Goal: Task Accomplishment & Management: Use online tool/utility

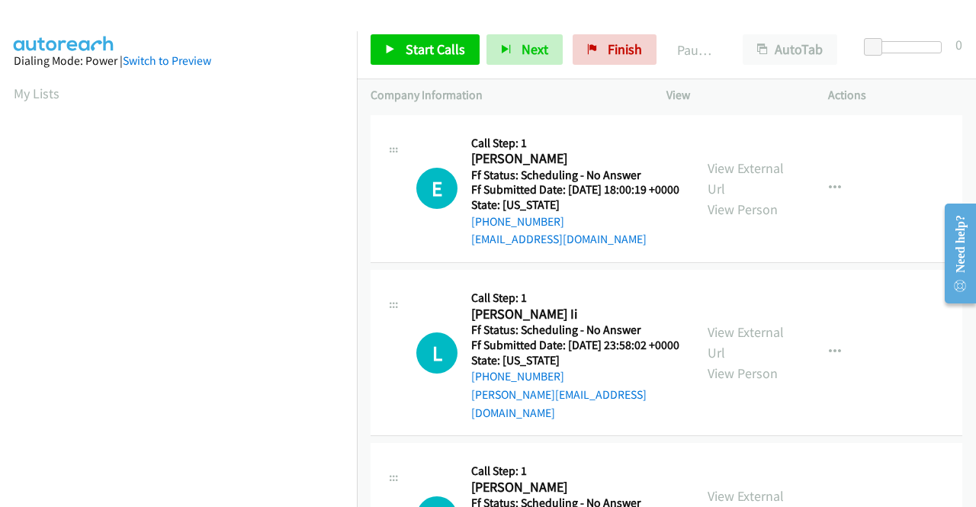
click at [831, 280] on td "L Callback Scheduled Call Step: 1 [PERSON_NAME] Ii America/New_York Ff Status: …" at bounding box center [666, 353] width 619 height 173
click at [422, 51] on span "Start Calls" at bounding box center [434, 49] width 59 height 18
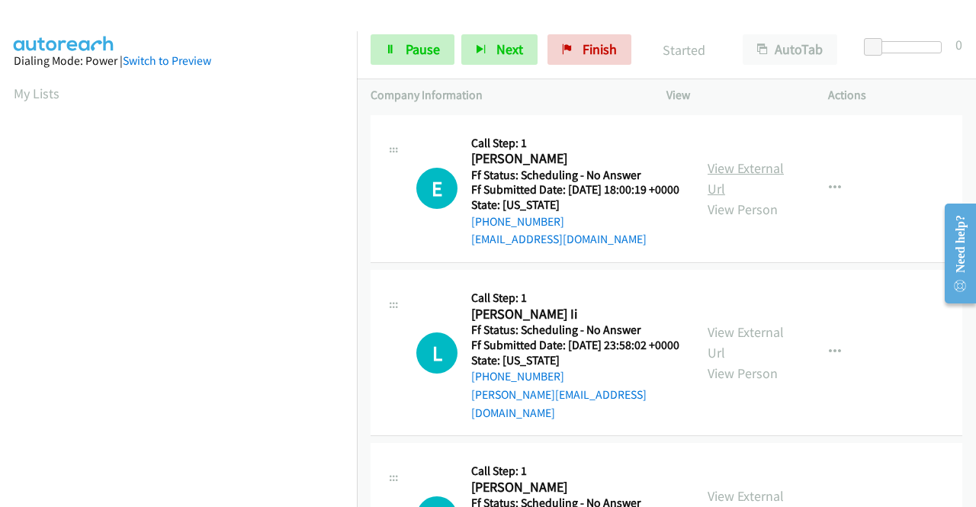
click at [739, 181] on link "View External Url" at bounding box center [745, 178] width 76 height 38
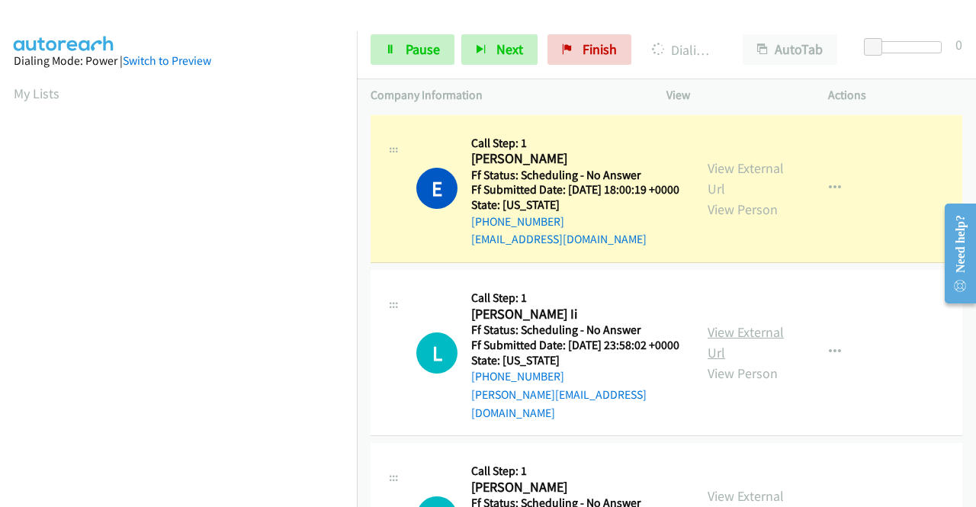
click at [760, 344] on link "View External Url" at bounding box center [745, 342] width 76 height 38
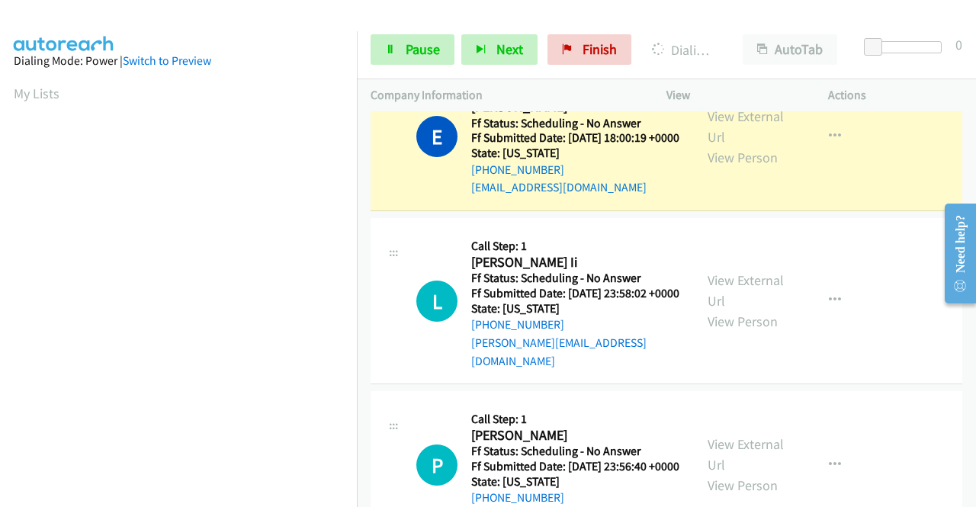
scroll to position [76, 0]
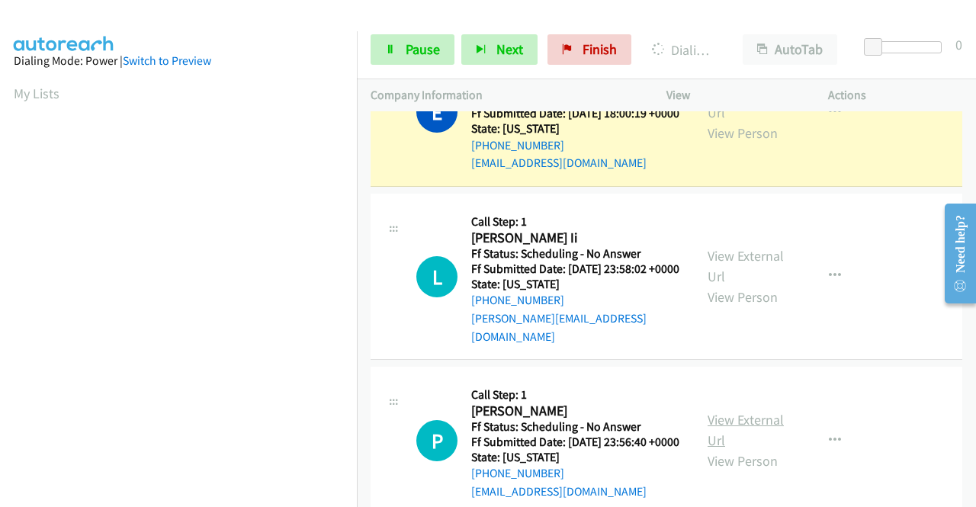
click at [758, 437] on link "View External Url" at bounding box center [745, 430] width 76 height 38
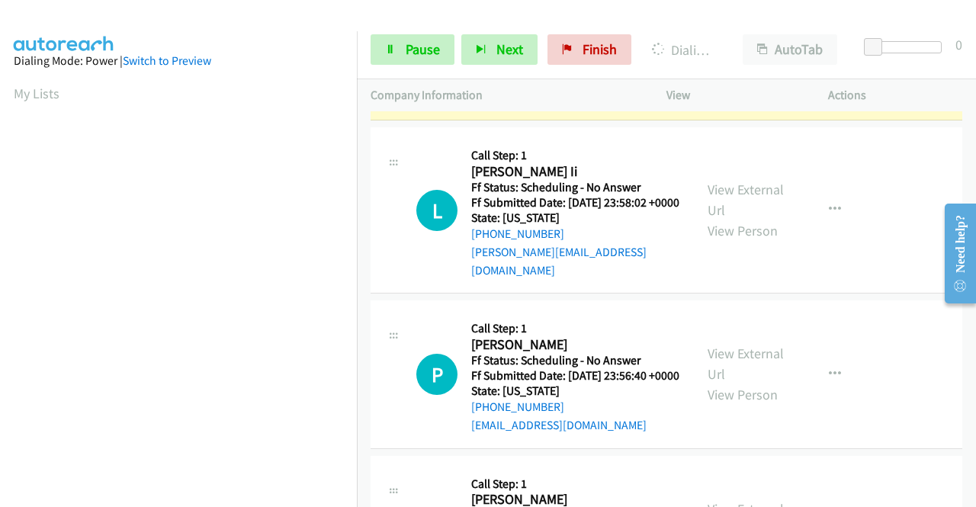
scroll to position [229, 0]
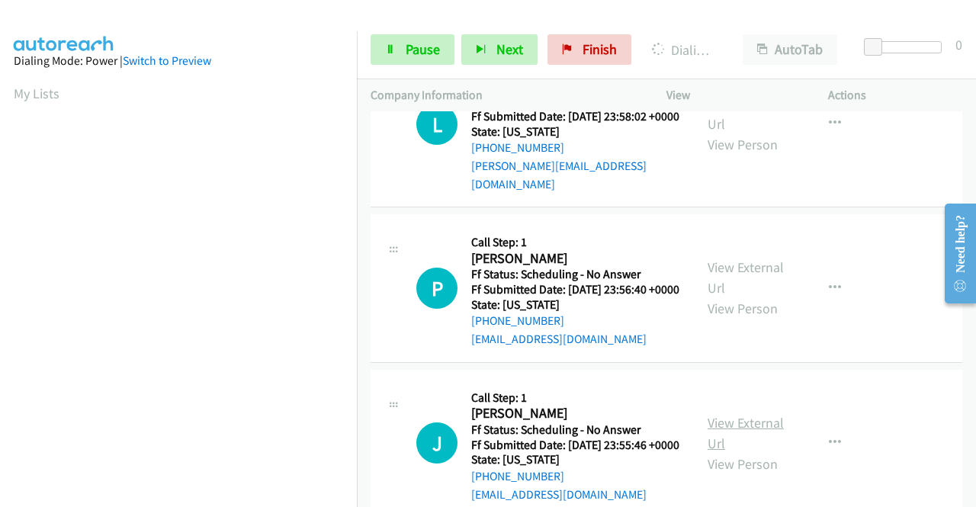
click at [761, 452] on link "View External Url" at bounding box center [745, 433] width 76 height 38
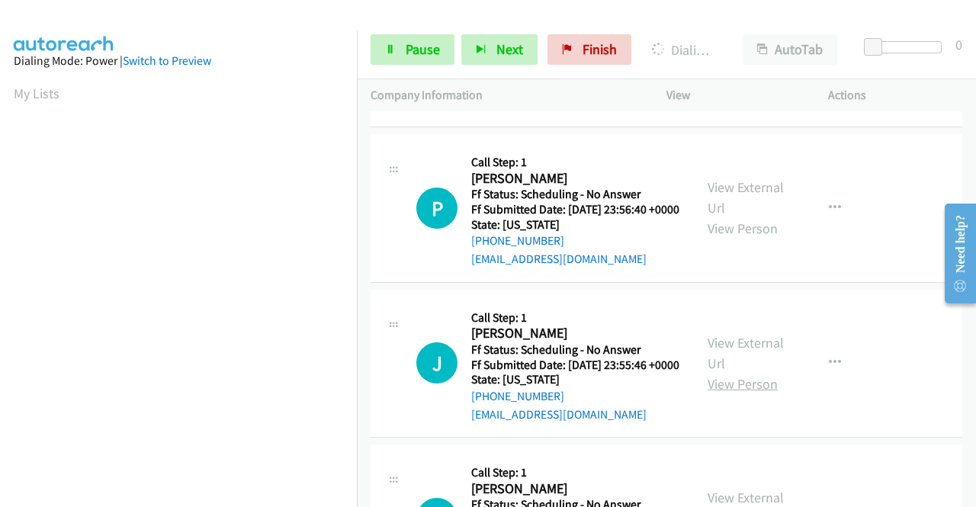
scroll to position [381, 0]
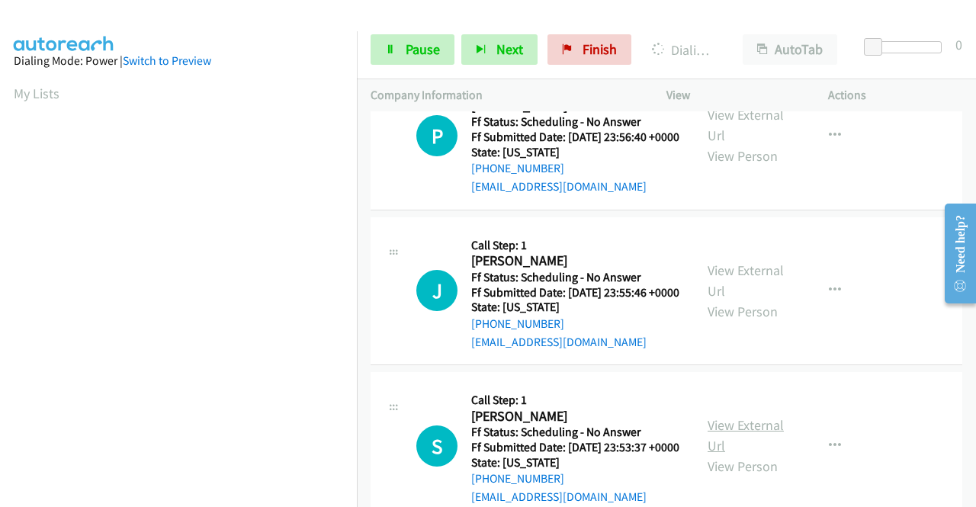
click at [743, 454] on link "View External Url" at bounding box center [745, 435] width 76 height 38
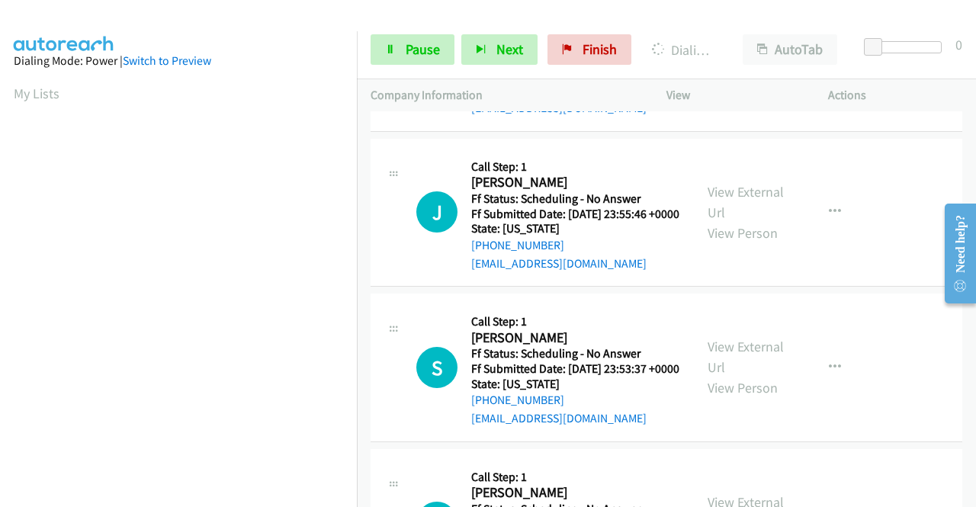
scroll to position [610, 0]
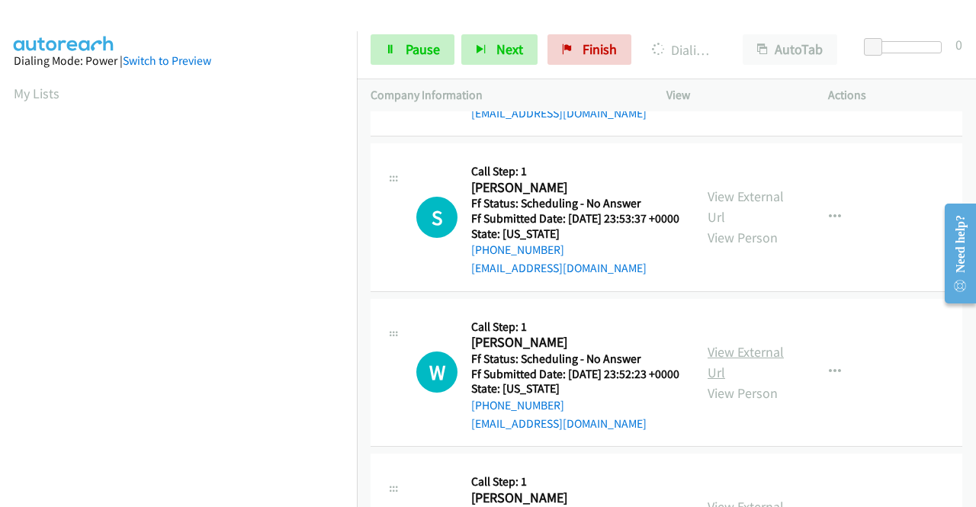
click at [761, 381] on link "View External Url" at bounding box center [745, 362] width 76 height 38
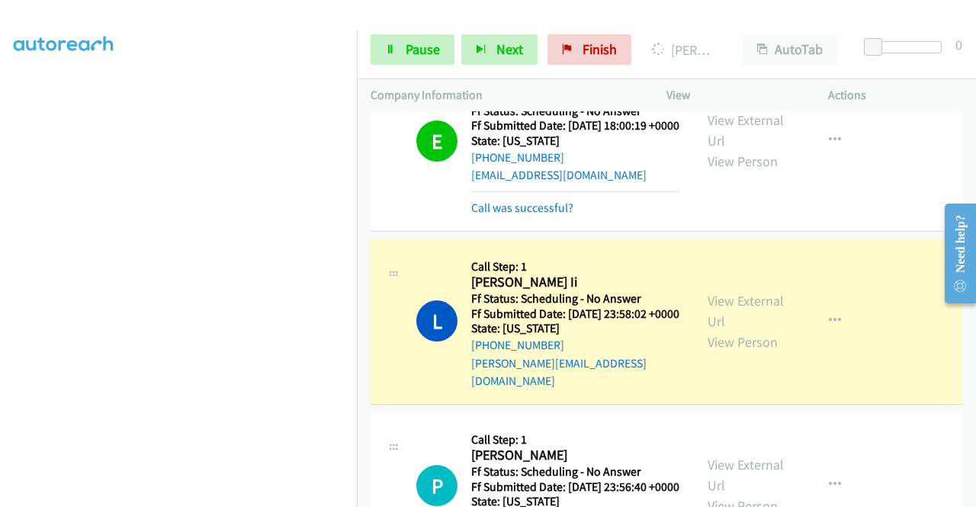
scroll to position [152, 0]
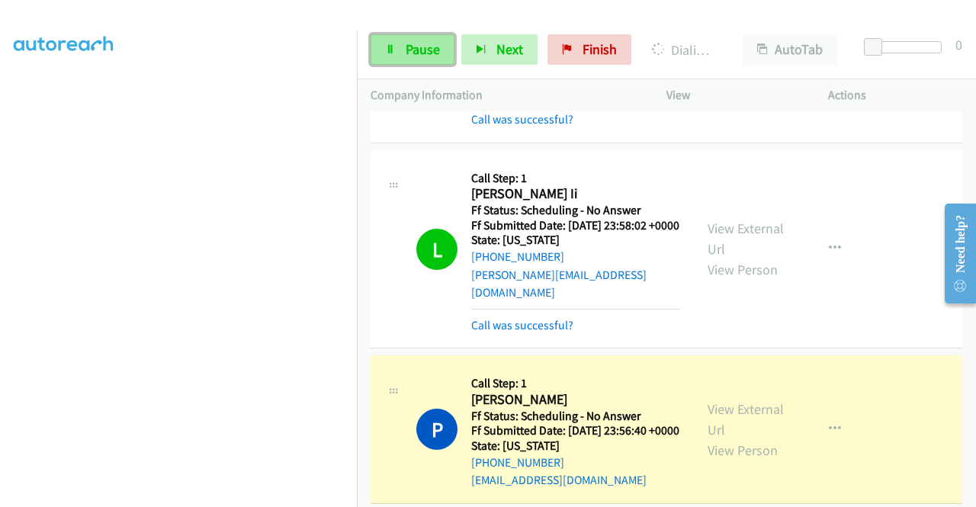
click at [389, 57] on link "Pause" at bounding box center [412, 49] width 84 height 30
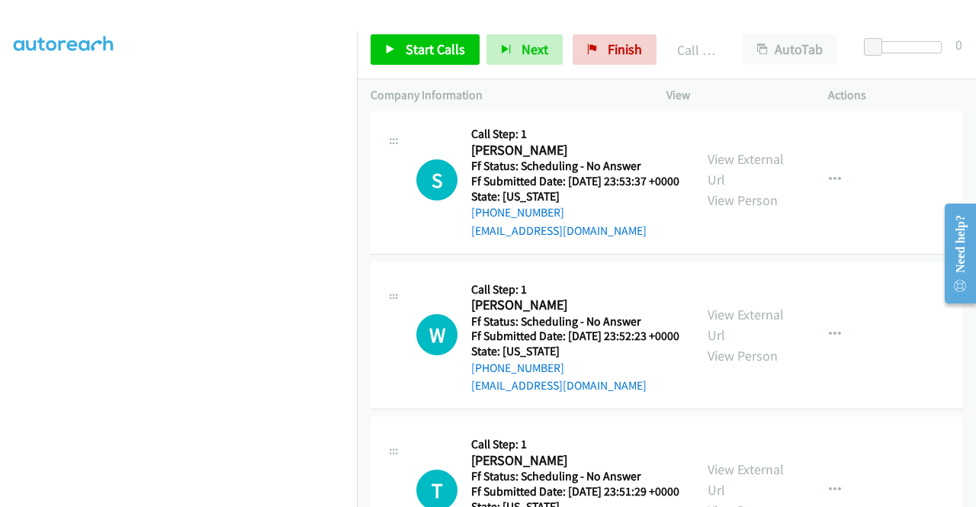
scroll to position [838, 0]
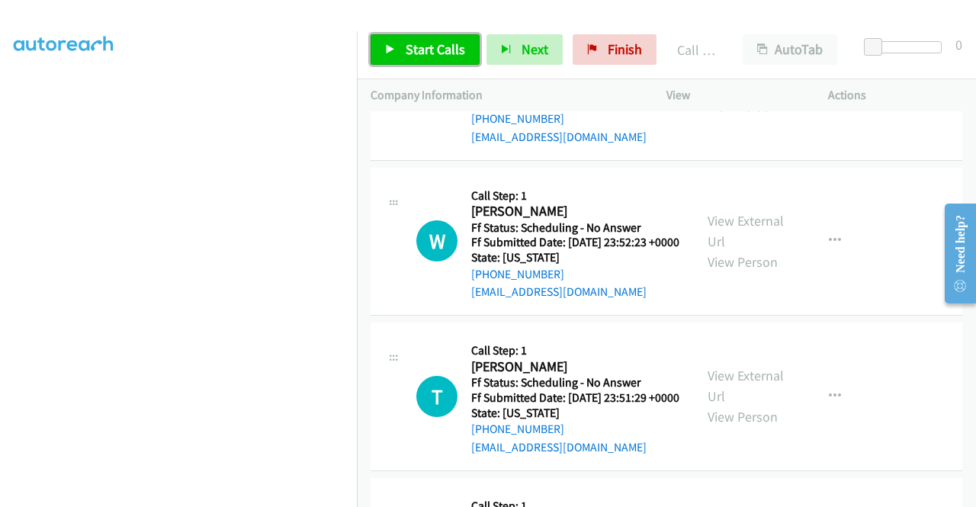
click at [381, 47] on link "Start Calls" at bounding box center [424, 49] width 109 height 30
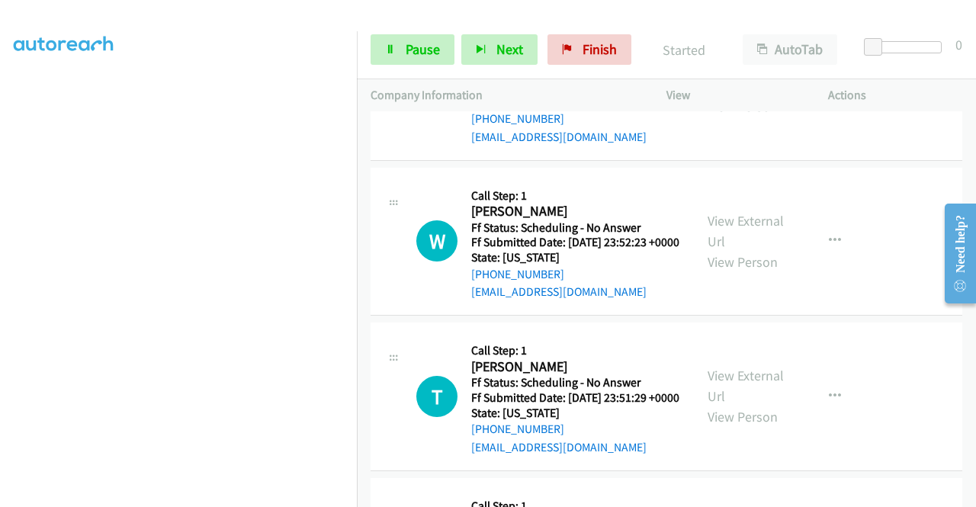
click at [899, 165] on td "S Callback Scheduled Call Step: 1 [PERSON_NAME] America/New_York Ff Status: Sch…" at bounding box center [666, 86] width 619 height 155
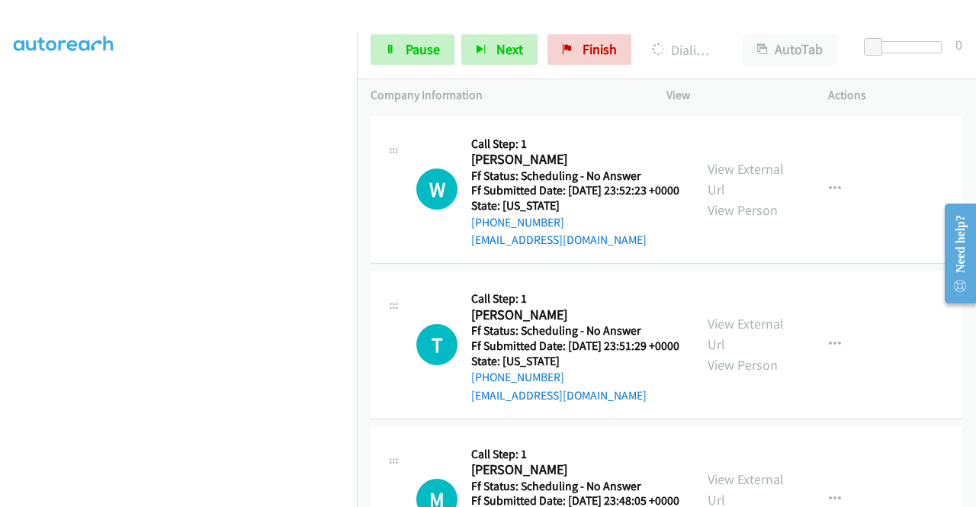
scroll to position [915, 0]
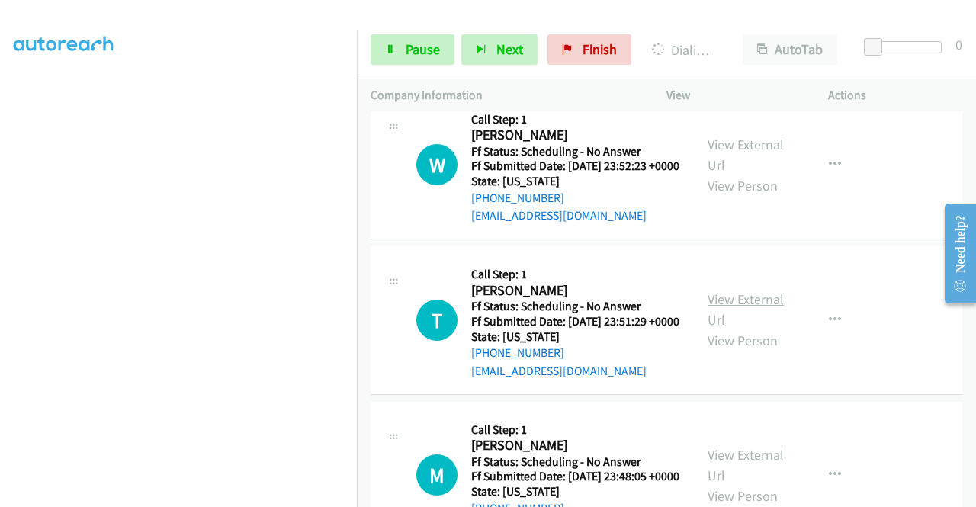
click at [747, 328] on link "View External Url" at bounding box center [745, 309] width 76 height 38
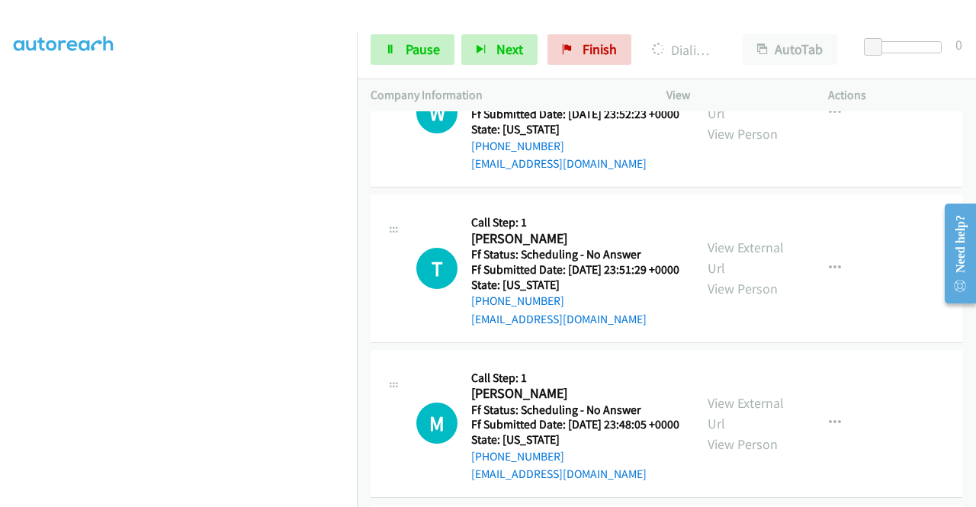
scroll to position [991, 0]
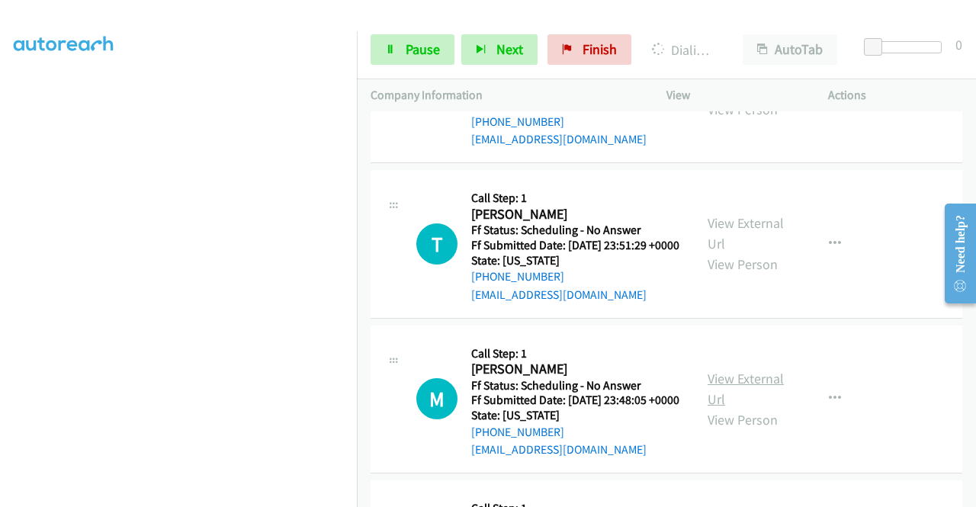
click at [736, 408] on link "View External Url" at bounding box center [745, 389] width 76 height 38
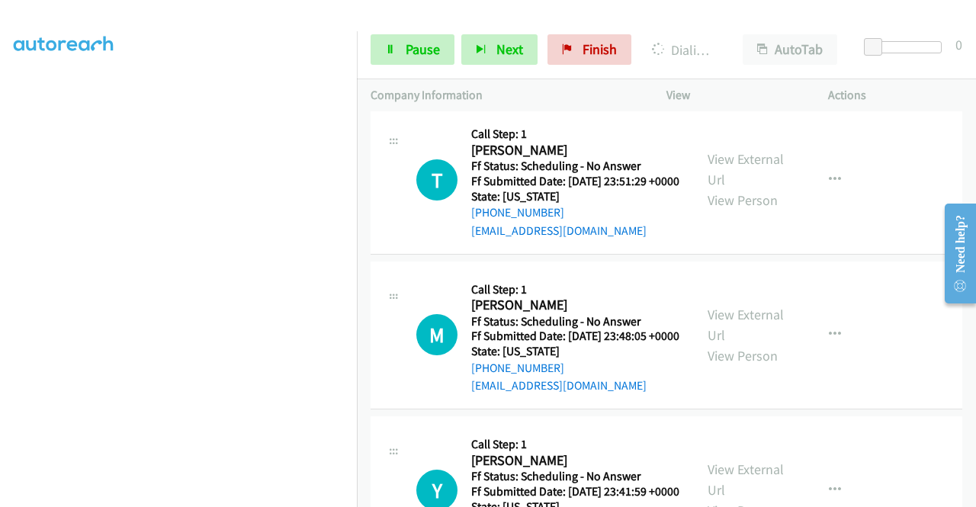
scroll to position [1219, 0]
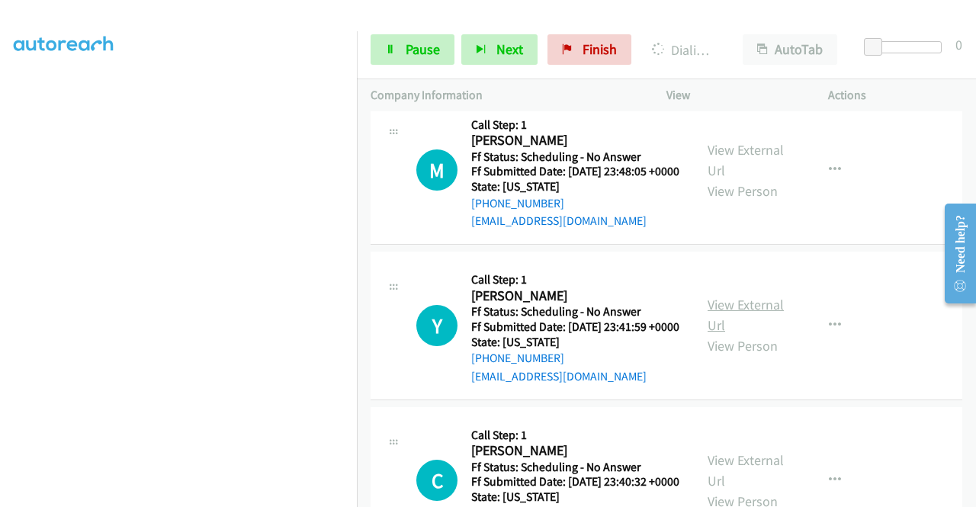
click at [739, 334] on link "View External Url" at bounding box center [745, 315] width 76 height 38
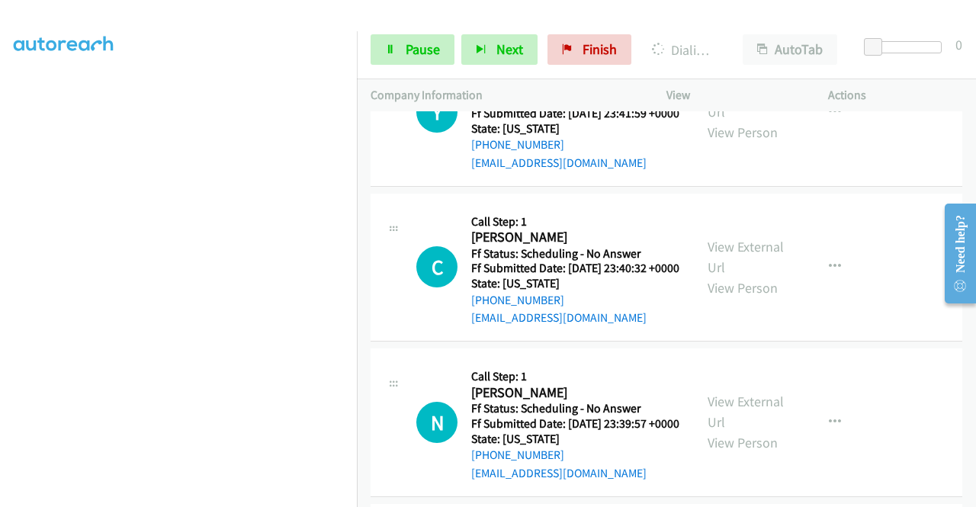
scroll to position [1448, 0]
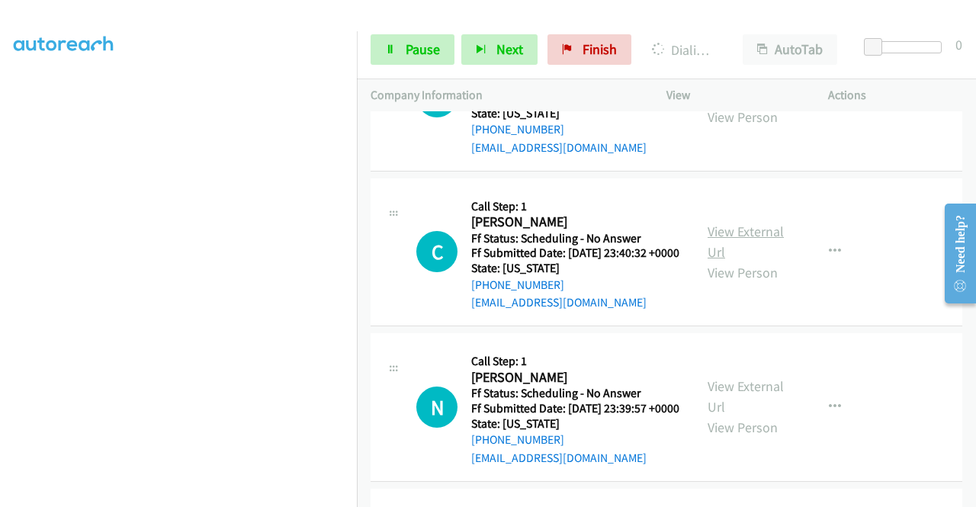
click at [758, 261] on link "View External Url" at bounding box center [745, 242] width 76 height 38
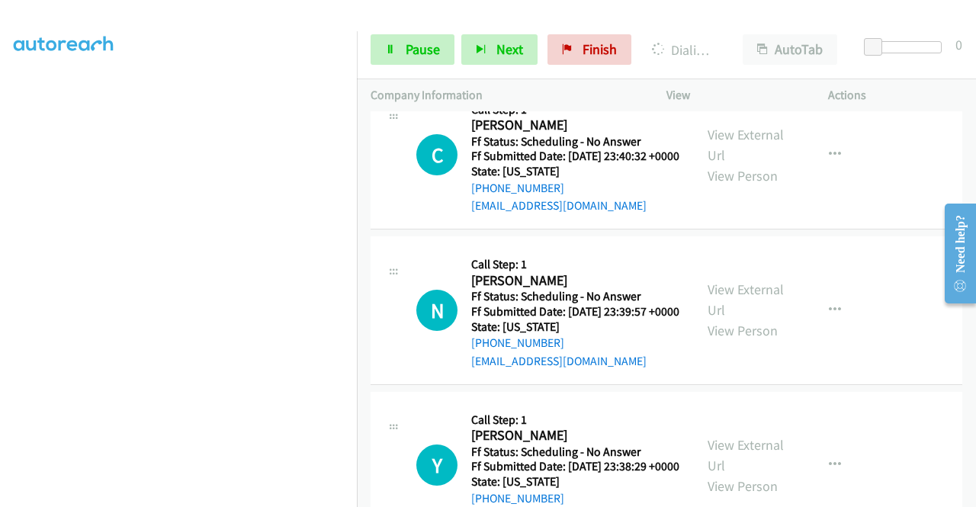
scroll to position [1600, 0]
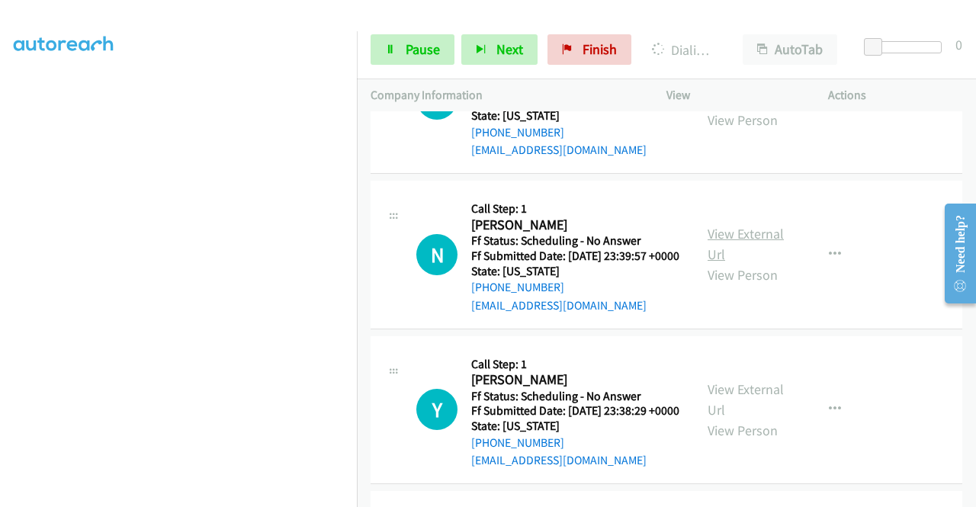
click at [741, 263] on link "View External Url" at bounding box center [745, 244] width 76 height 38
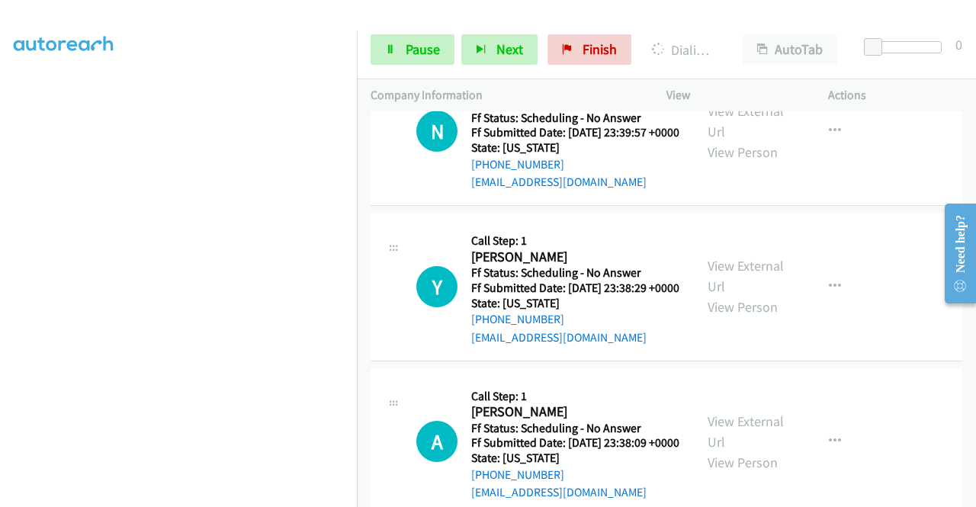
scroll to position [1861, 0]
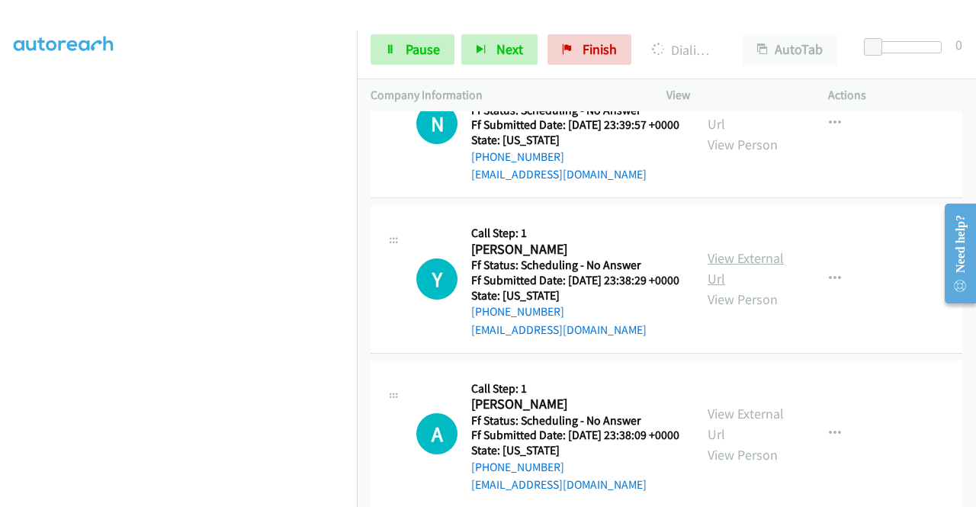
click at [735, 287] on link "View External Url" at bounding box center [745, 268] width 76 height 38
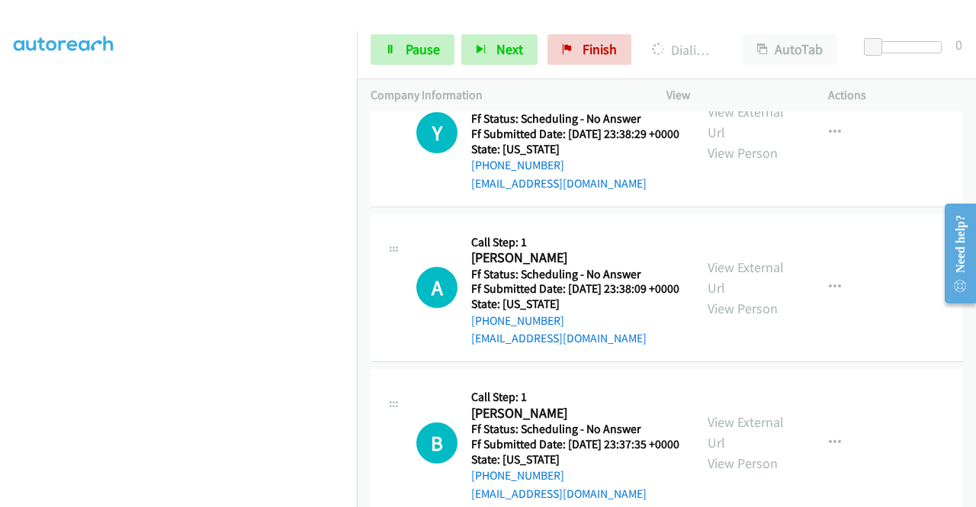
scroll to position [2014, 0]
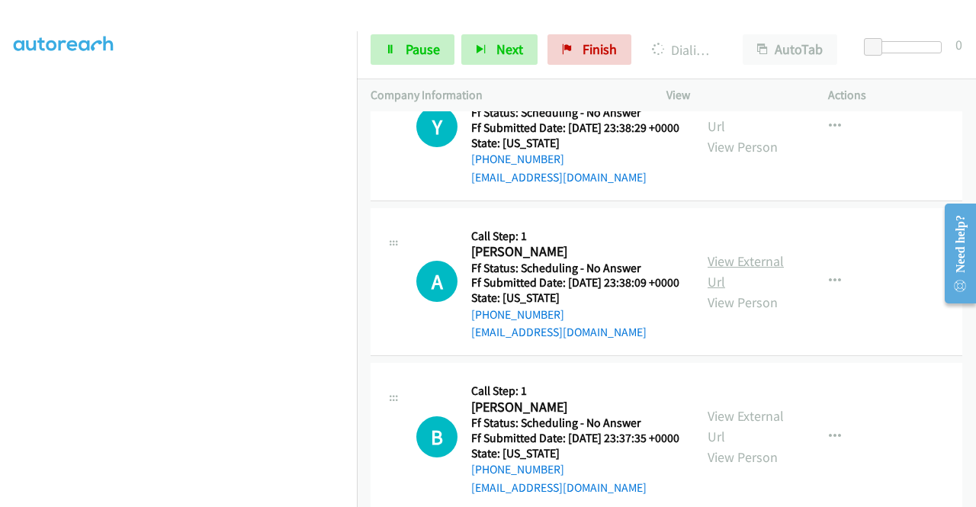
click at [771, 290] on link "View External Url" at bounding box center [745, 271] width 76 height 38
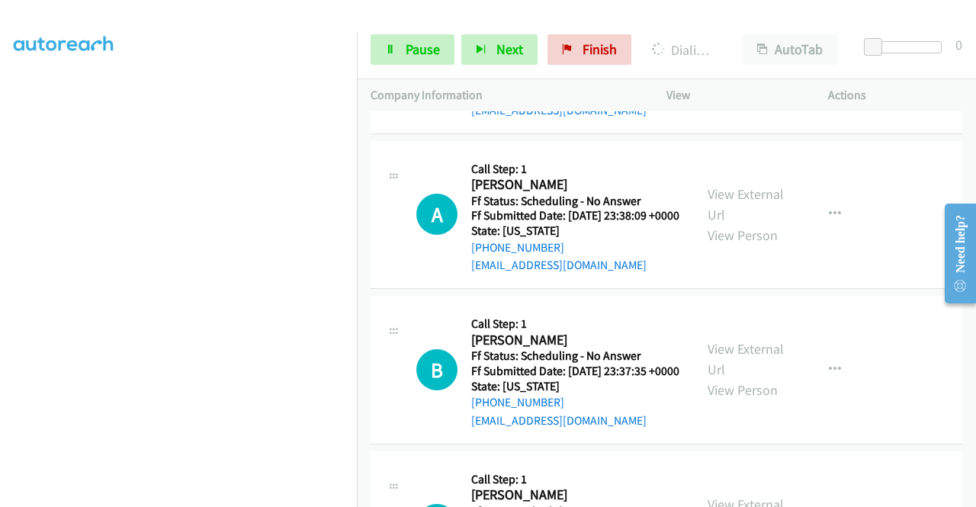
scroll to position [2242, 0]
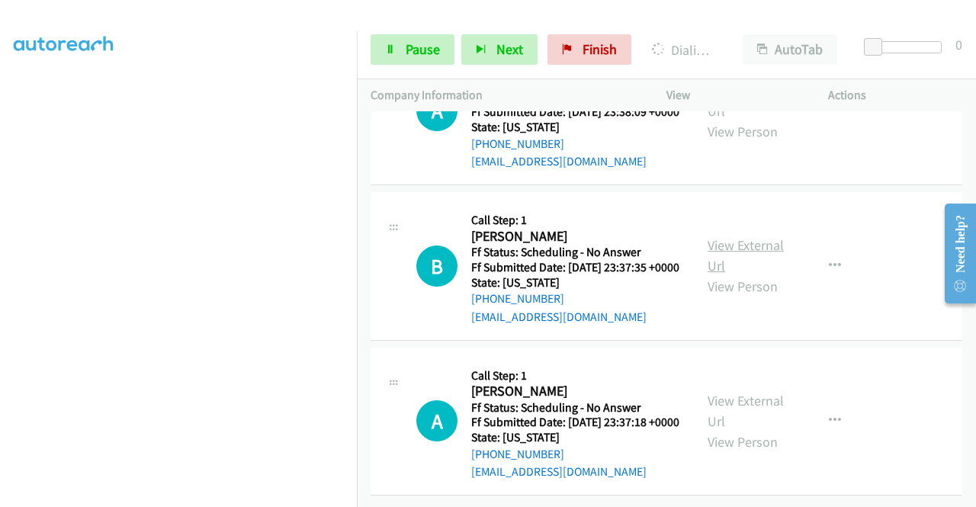
click at [735, 274] on link "View External Url" at bounding box center [745, 255] width 76 height 38
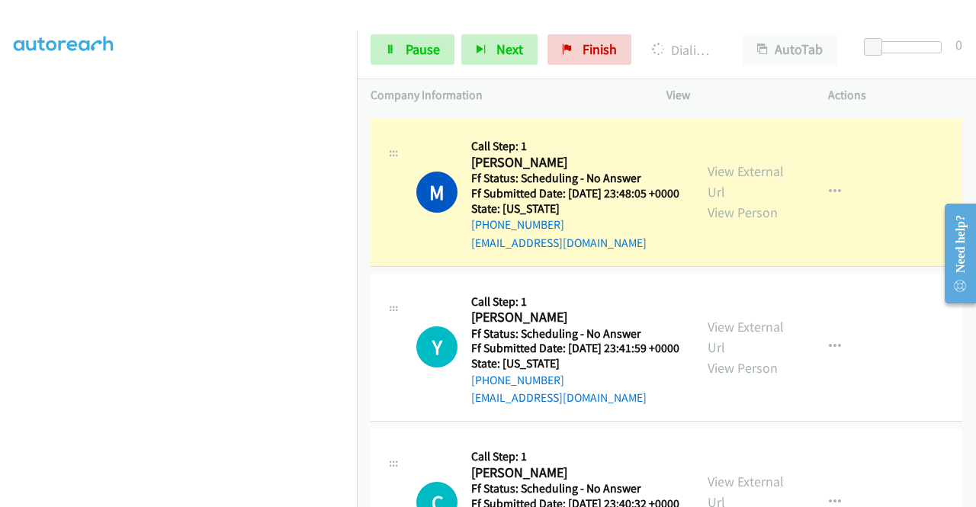
scroll to position [348, 0]
click at [405, 49] on span "Pause" at bounding box center [422, 49] width 34 height 18
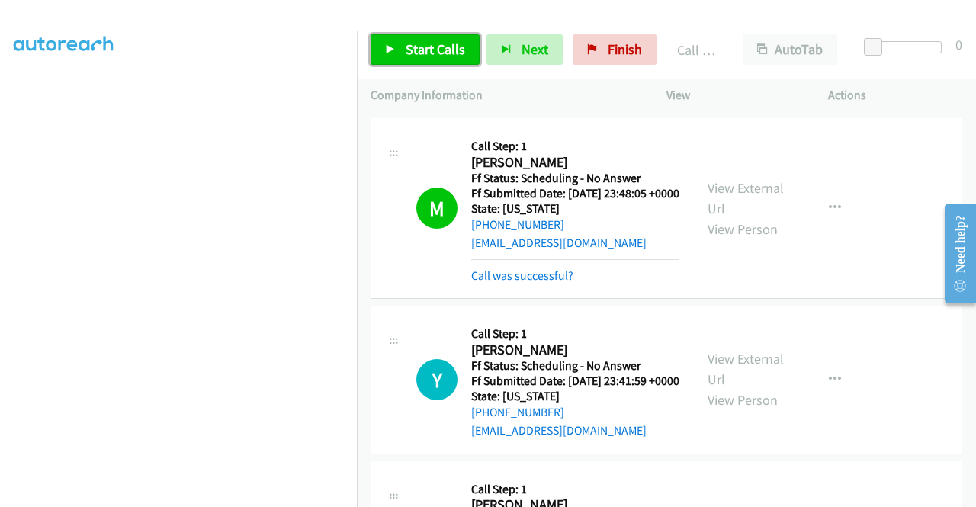
click at [434, 45] on span "Start Calls" at bounding box center [434, 49] width 59 height 18
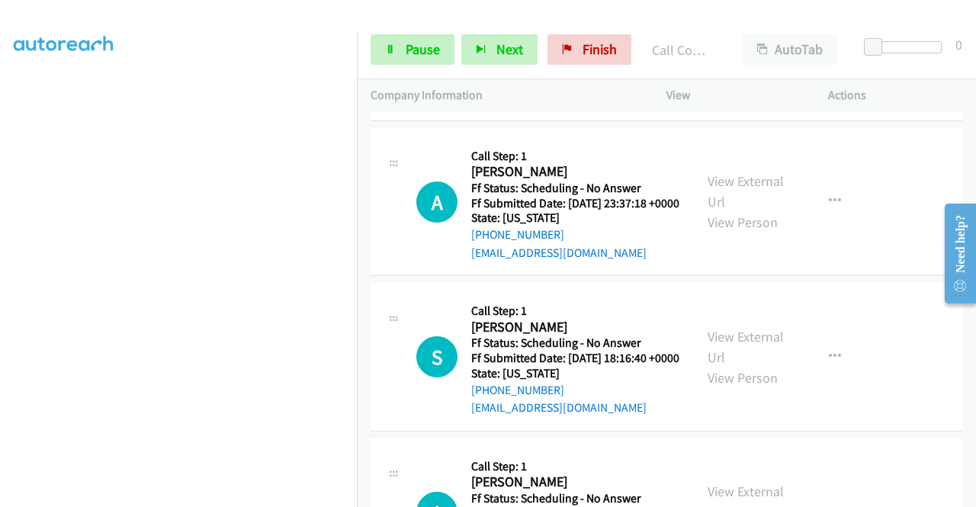
scroll to position [2503, 0]
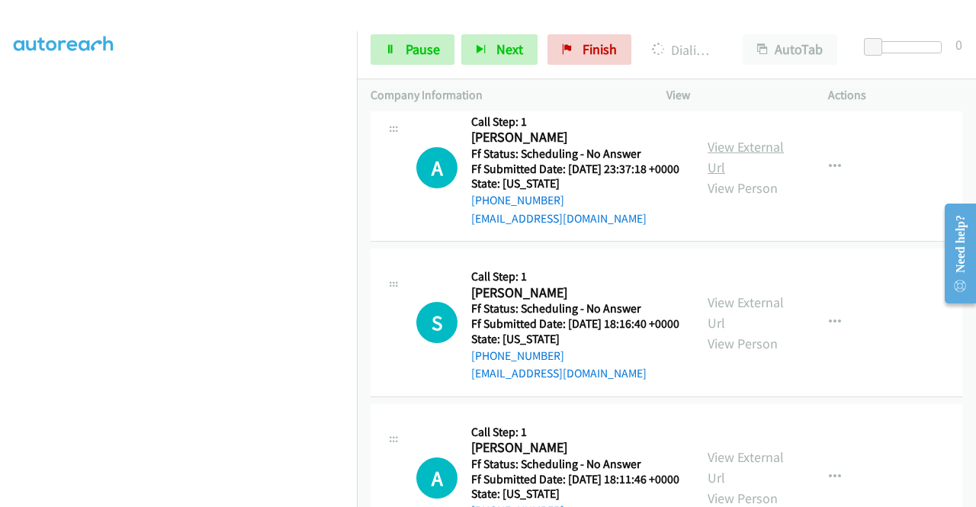
click at [748, 176] on link "View External Url" at bounding box center [745, 157] width 76 height 38
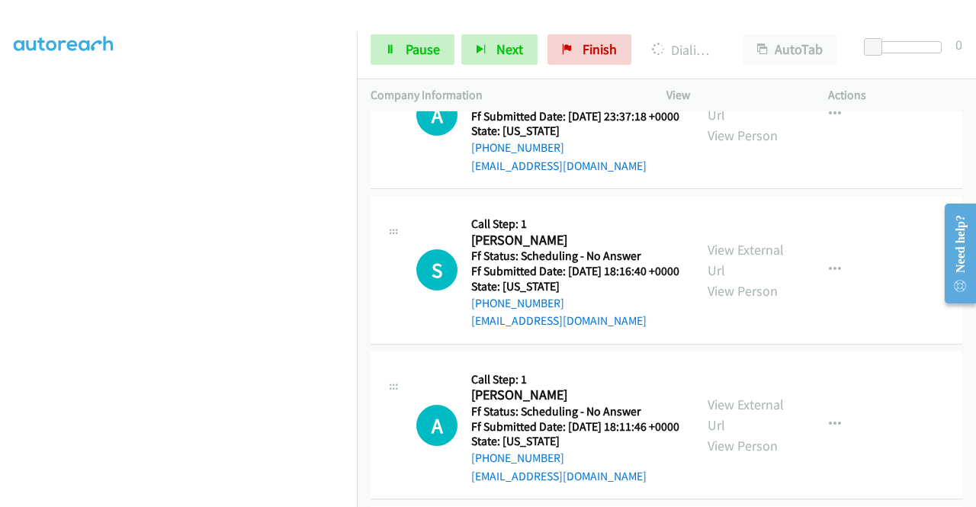
scroll to position [2579, 0]
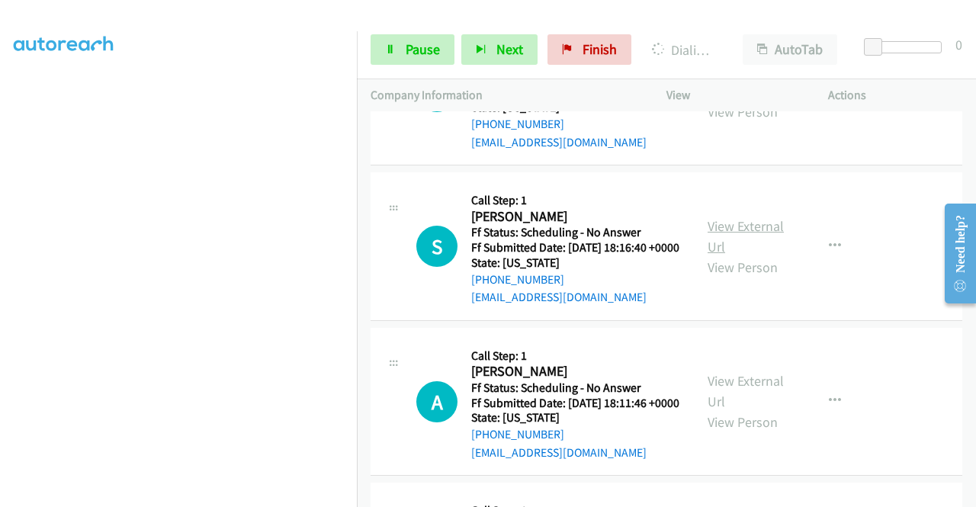
click at [742, 255] on link "View External Url" at bounding box center [745, 236] width 76 height 38
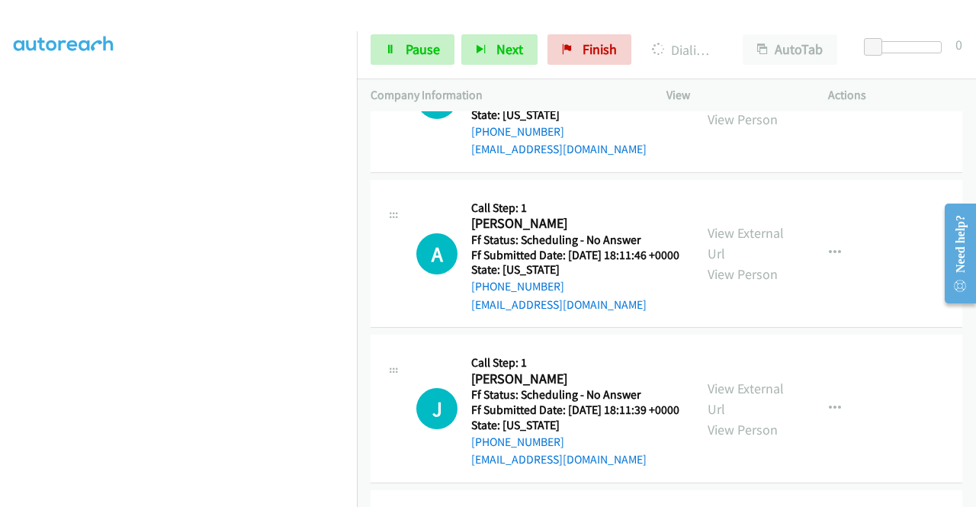
scroll to position [2731, 0]
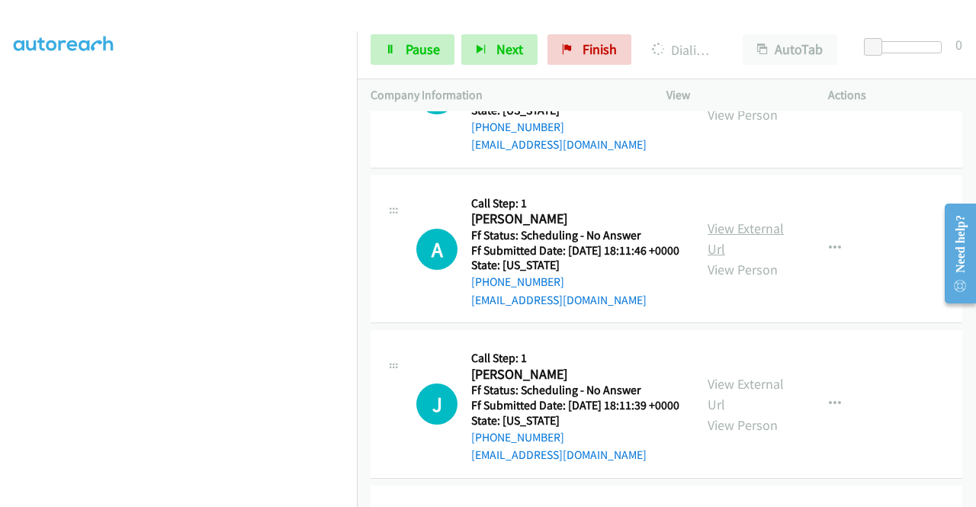
click at [736, 258] on link "View External Url" at bounding box center [745, 238] width 76 height 38
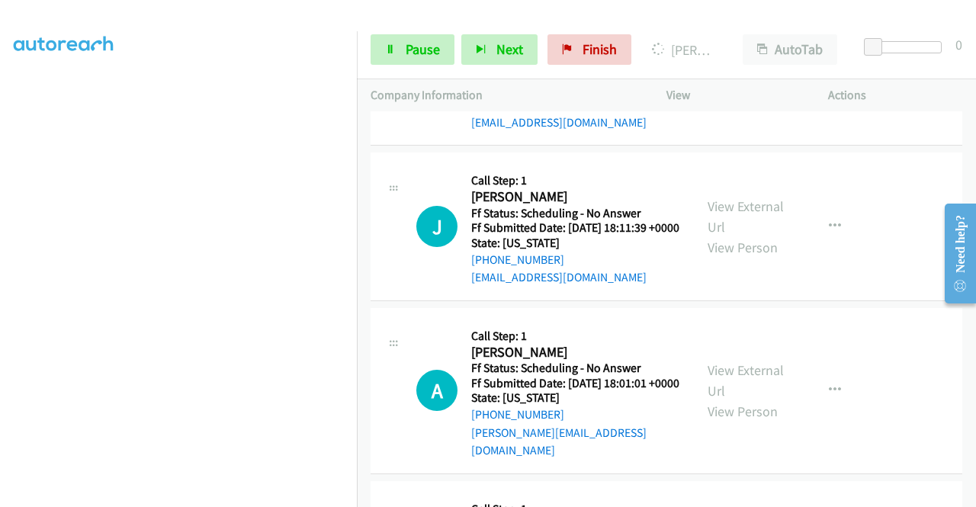
scroll to position [3145, 0]
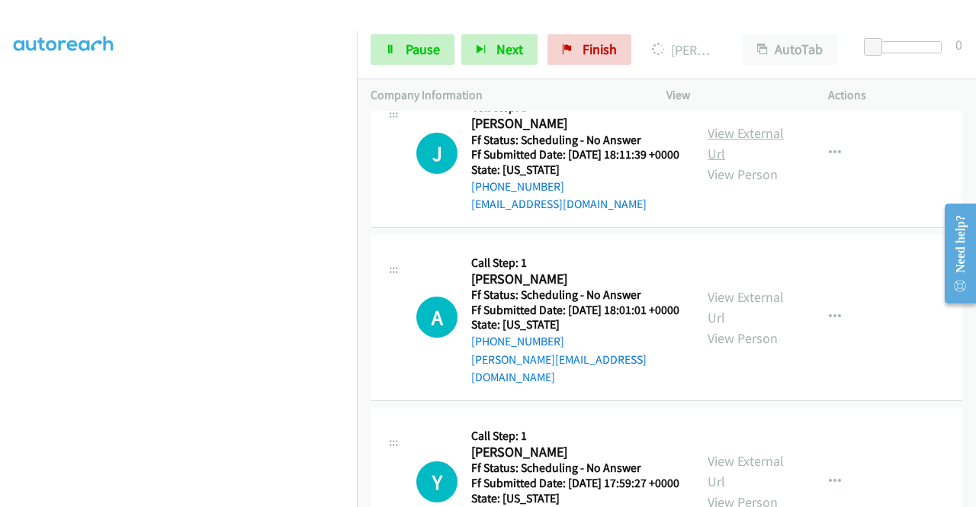
click at [751, 162] on link "View External Url" at bounding box center [745, 143] width 76 height 38
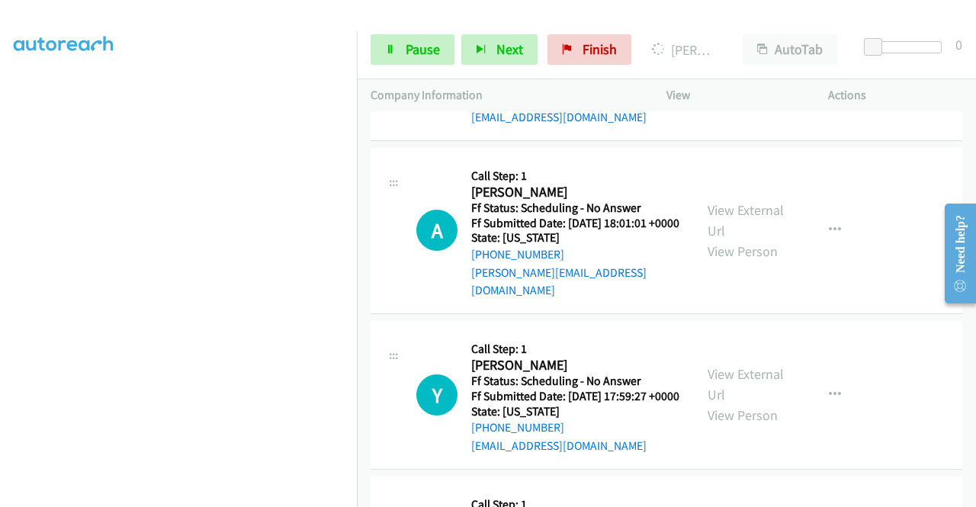
scroll to position [3297, 0]
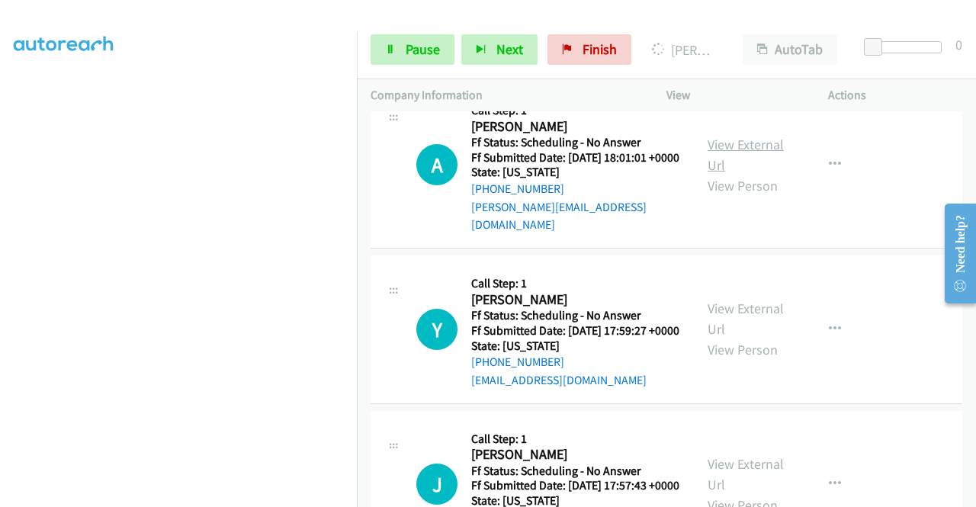
click at [767, 174] on link "View External Url" at bounding box center [745, 155] width 76 height 38
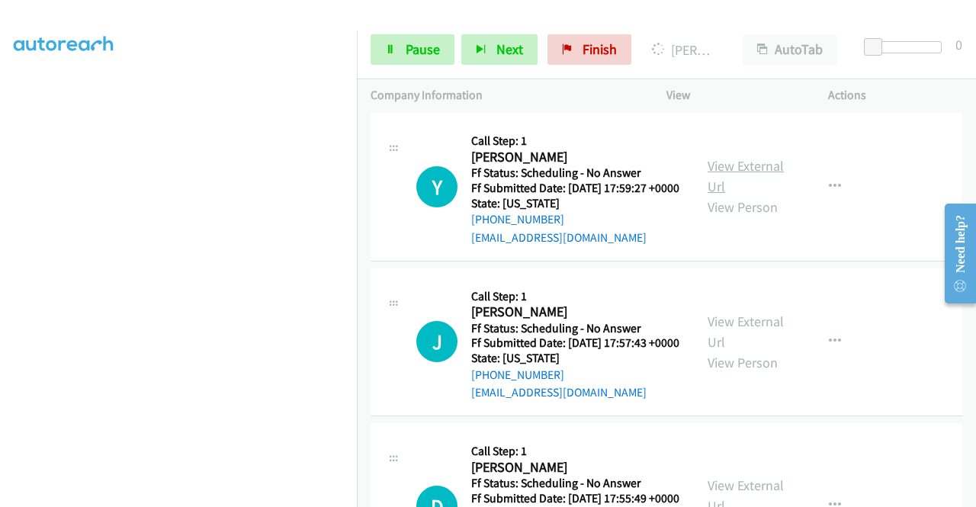
scroll to position [3449, 0]
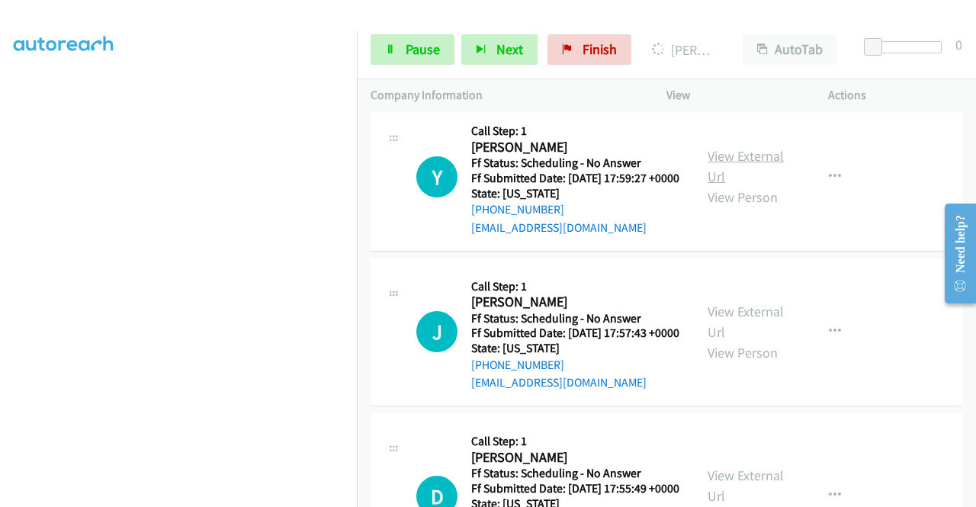
click at [764, 185] on link "View External Url" at bounding box center [745, 166] width 76 height 38
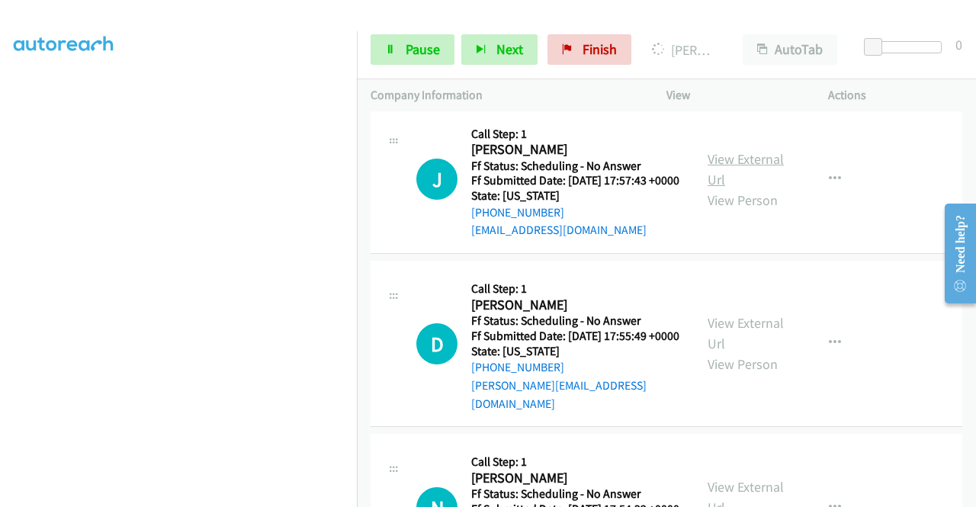
click at [745, 188] on link "View External Url" at bounding box center [745, 169] width 76 height 38
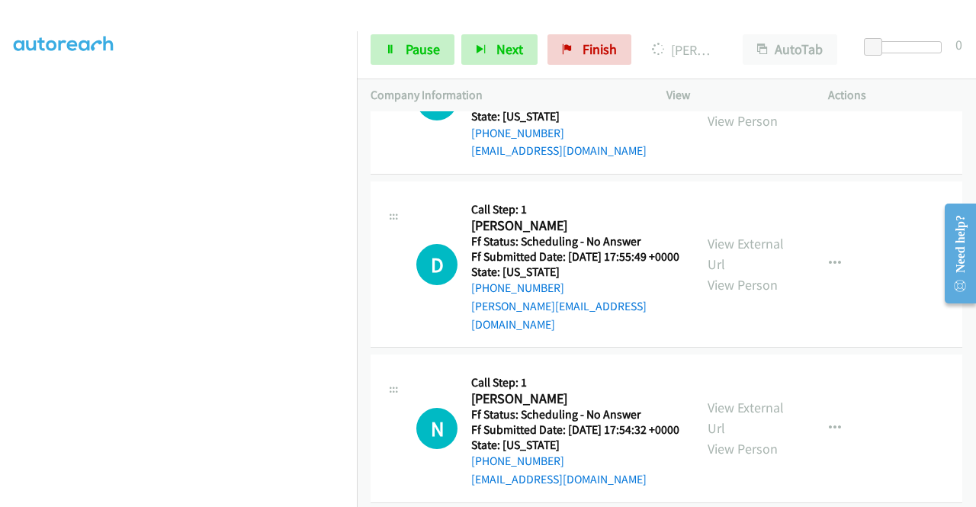
scroll to position [3754, 0]
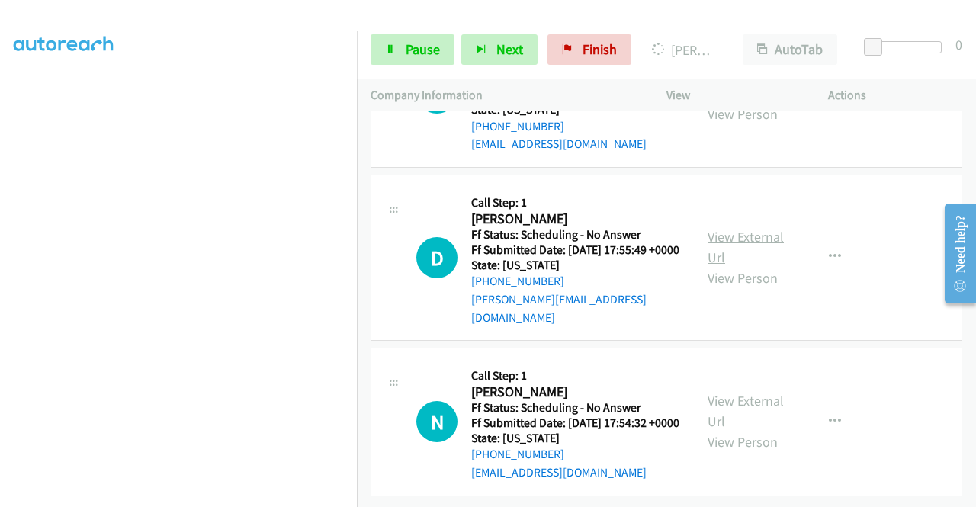
click at [743, 266] on link "View External Url" at bounding box center [745, 247] width 76 height 38
click at [749, 392] on link "View External Url" at bounding box center [745, 411] width 76 height 38
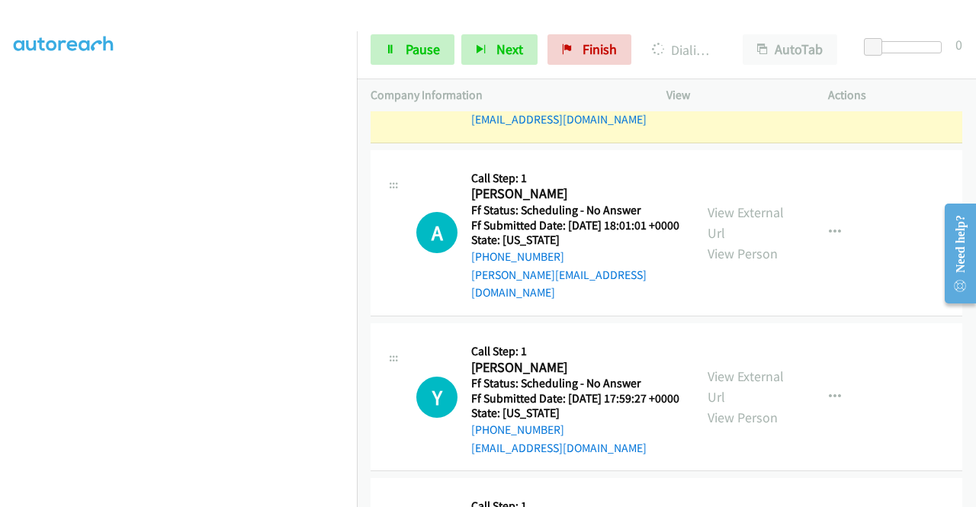
scroll to position [3327, 0]
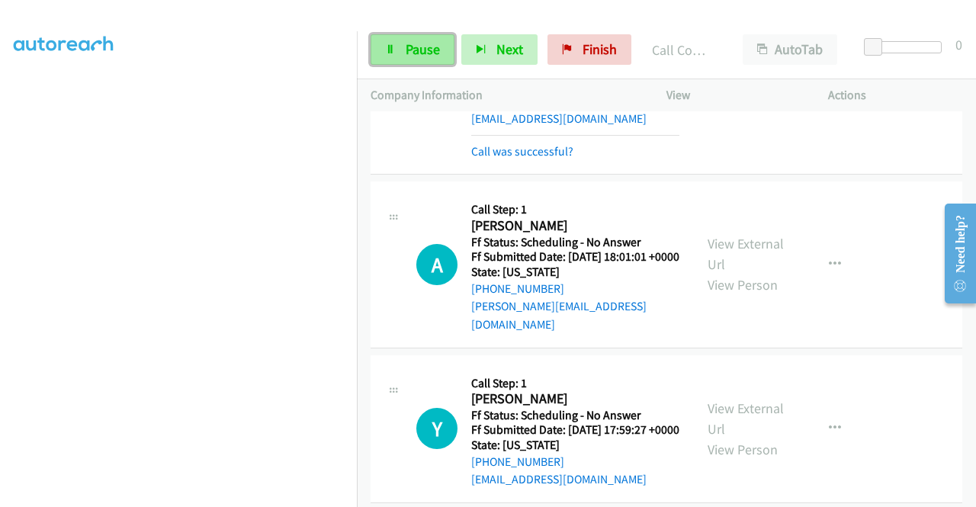
click at [429, 46] on span "Pause" at bounding box center [422, 49] width 34 height 18
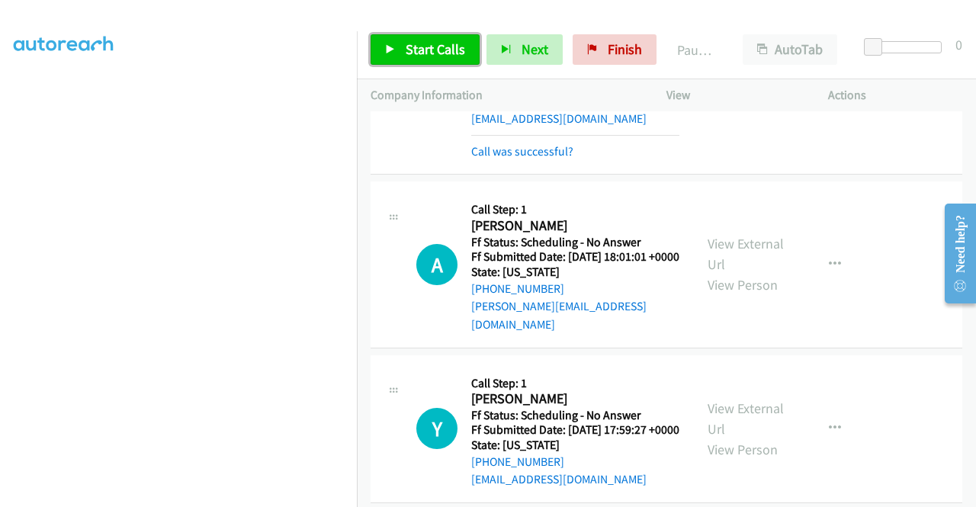
click at [439, 44] on span "Start Calls" at bounding box center [434, 49] width 59 height 18
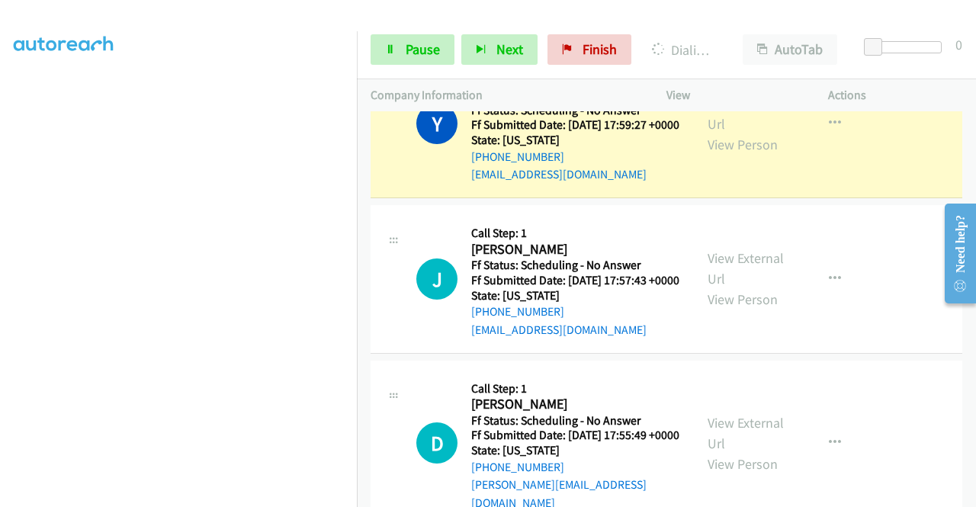
scroll to position [348, 0]
click at [409, 42] on span "Pause" at bounding box center [422, 49] width 34 height 18
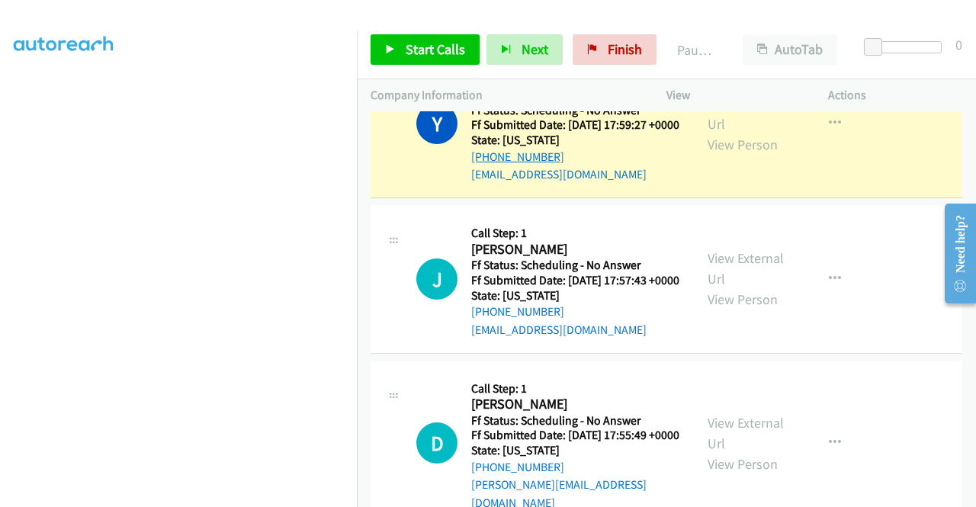
drag, startPoint x: 528, startPoint y: 411, endPoint x: 487, endPoint y: 409, distance: 41.2
click at [487, 166] on div "[PHONE_NUMBER]" at bounding box center [575, 157] width 208 height 18
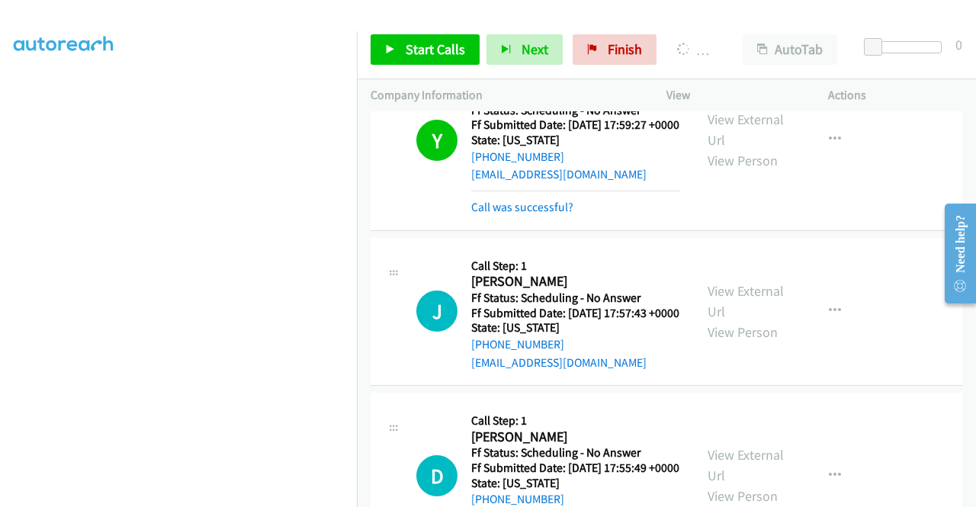
scroll to position [315, 0]
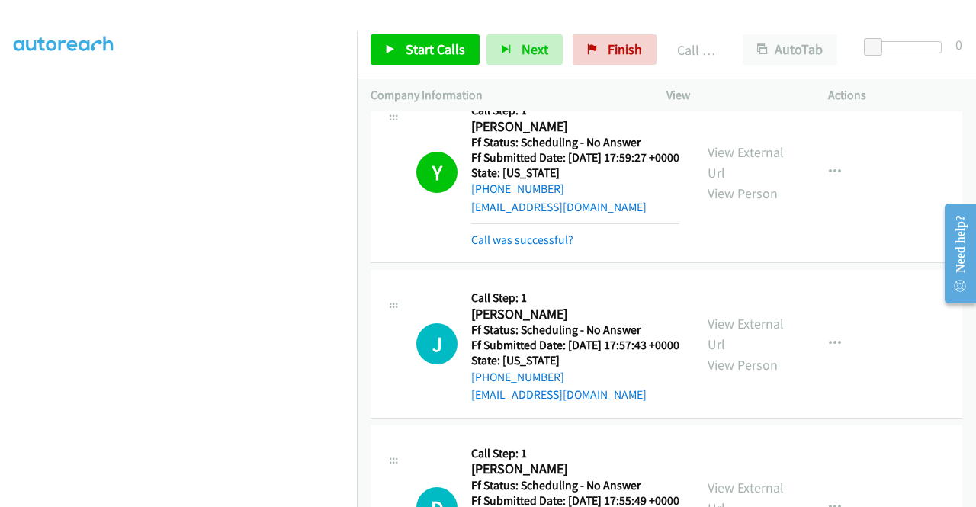
click at [870, 267] on td "Y Callback Scheduled Call Step: 1 [PERSON_NAME] America/Los_Angeles Ff Status: …" at bounding box center [666, 172] width 619 height 187
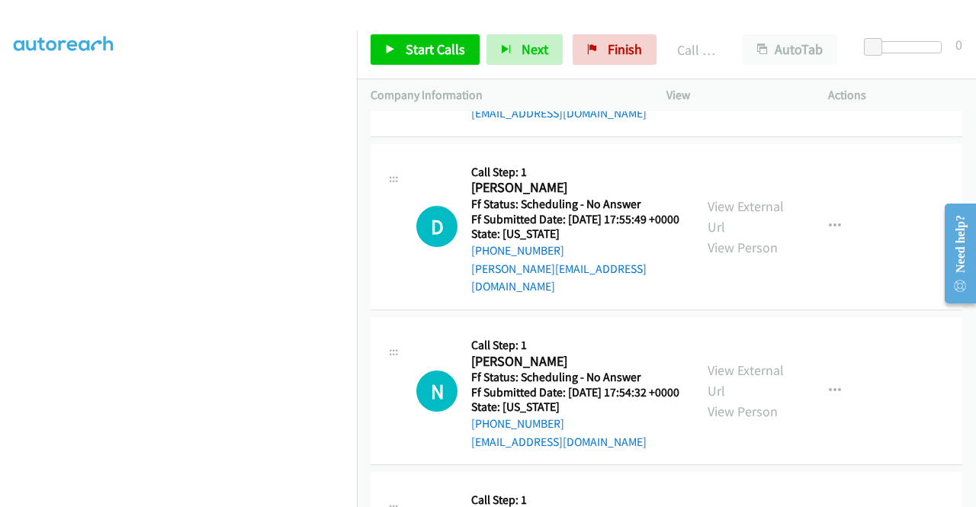
scroll to position [3937, 0]
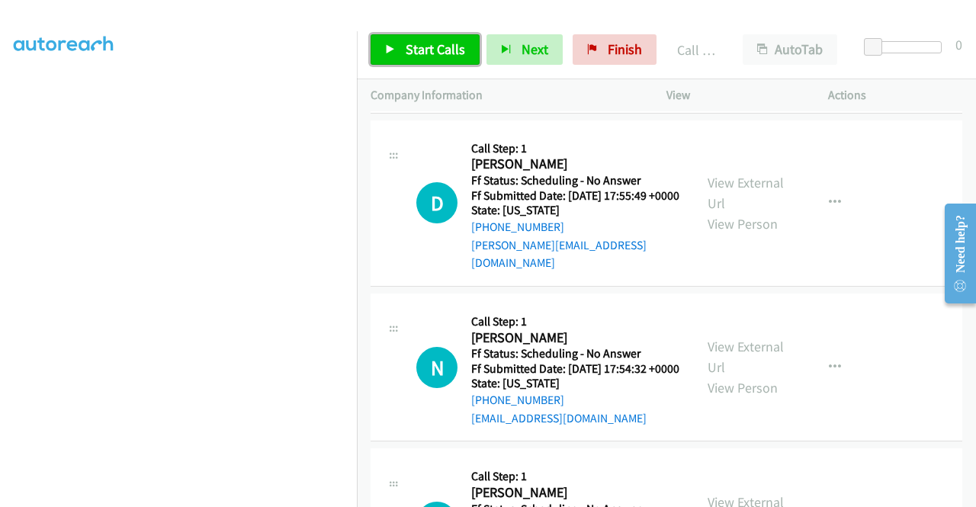
drag, startPoint x: 413, startPoint y: 55, endPoint x: 430, endPoint y: 85, distance: 34.1
click at [413, 55] on span "Start Calls" at bounding box center [434, 49] width 59 height 18
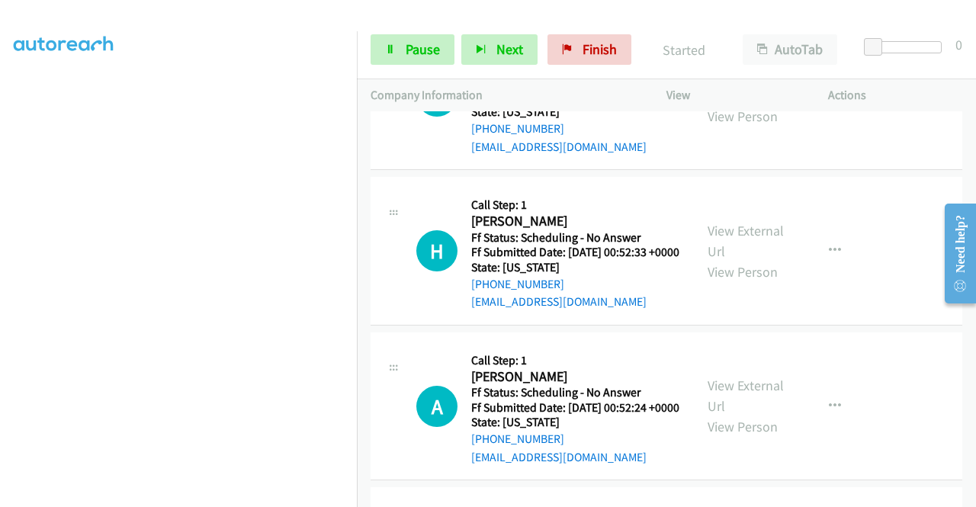
scroll to position [4242, 0]
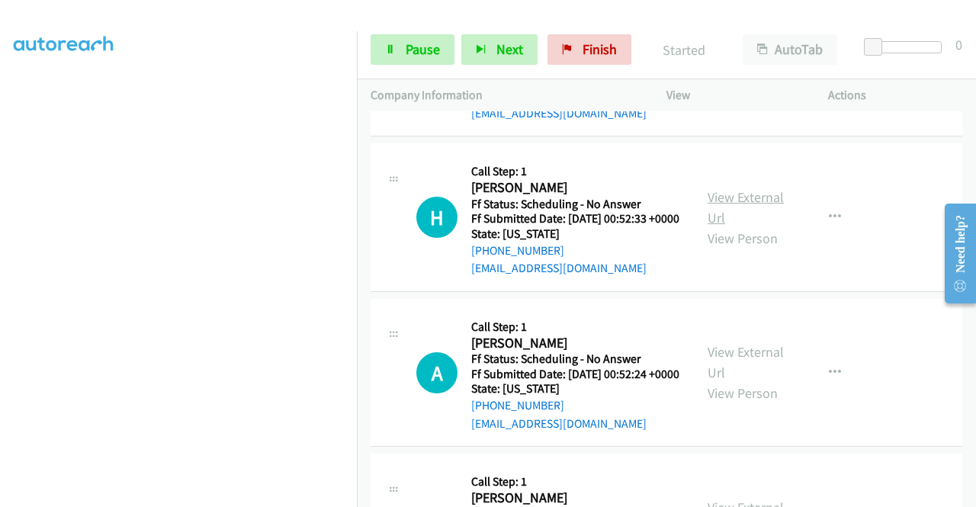
click at [747, 226] on link "View External Url" at bounding box center [745, 207] width 76 height 38
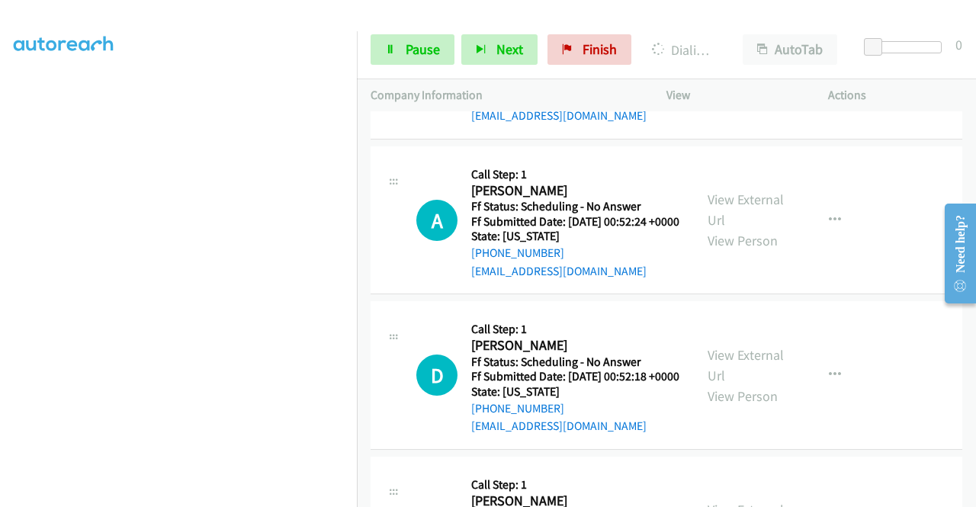
scroll to position [4547, 0]
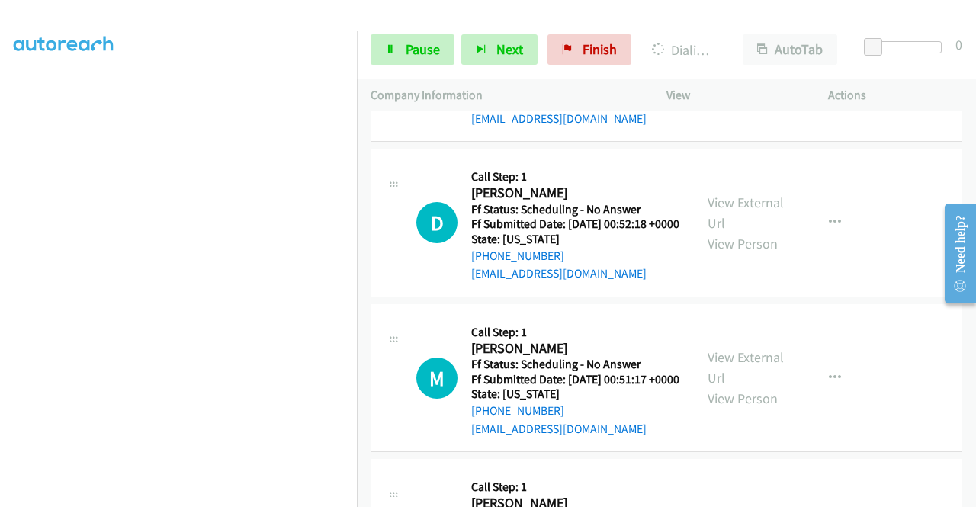
click at [745, 76] on link "View External Url" at bounding box center [745, 57] width 76 height 38
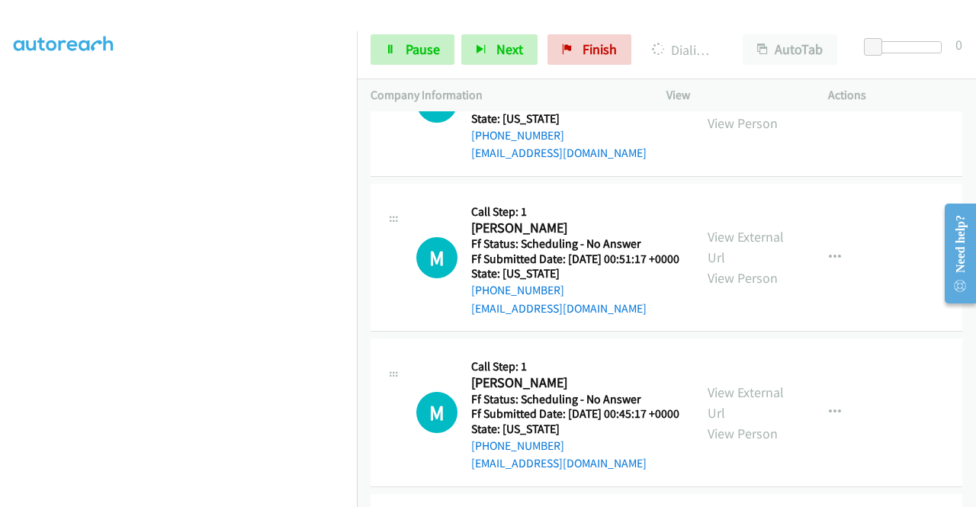
scroll to position [4699, 0]
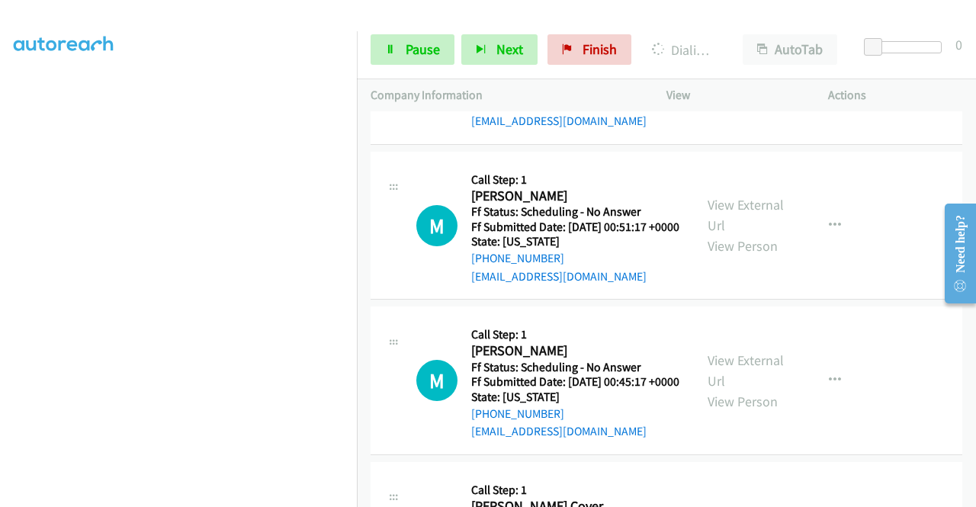
click at [741, 79] on link "View External Url" at bounding box center [745, 60] width 76 height 38
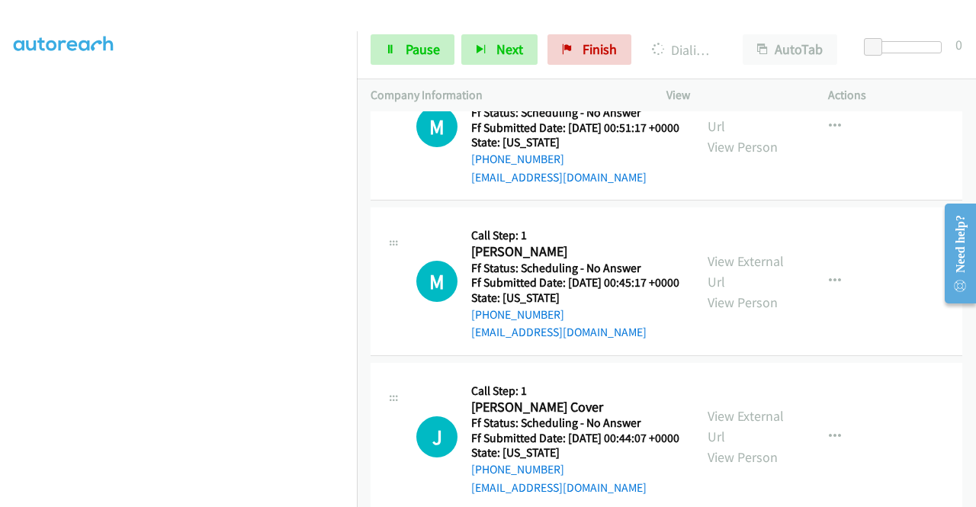
scroll to position [4928, 0]
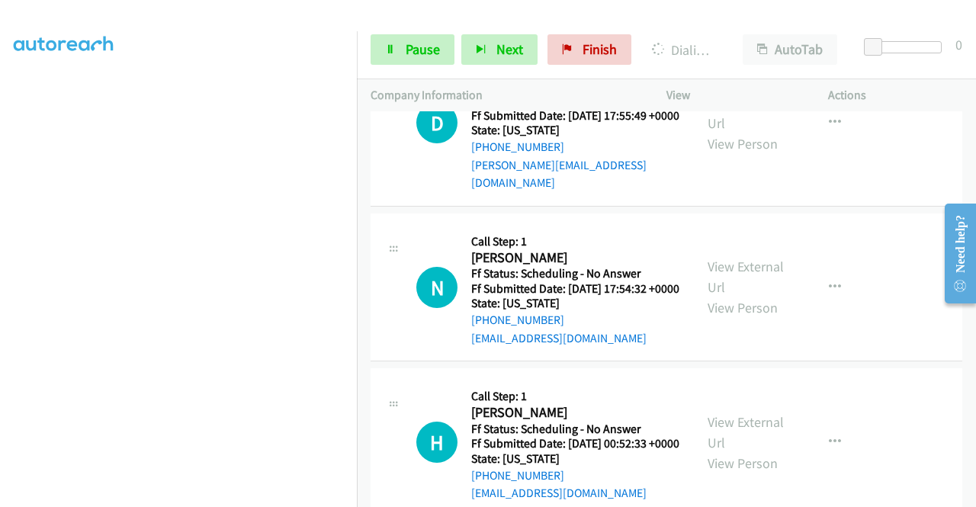
scroll to position [4013, 0]
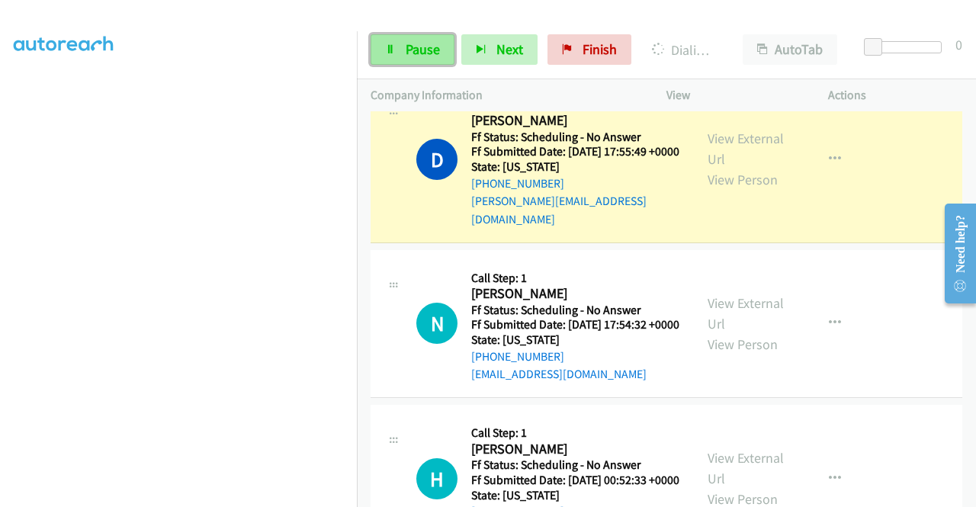
click at [382, 62] on link "Pause" at bounding box center [412, 49] width 84 height 30
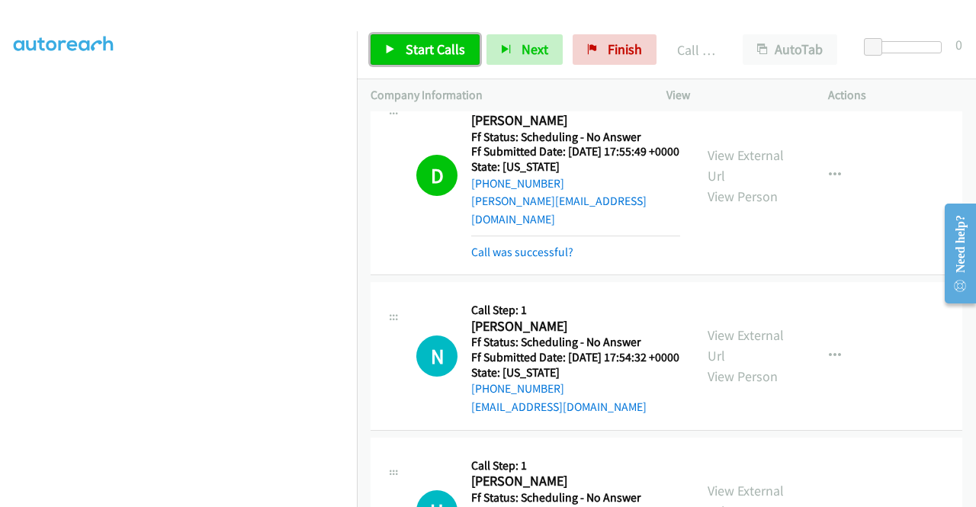
click at [456, 48] on span "Start Calls" at bounding box center [434, 49] width 59 height 18
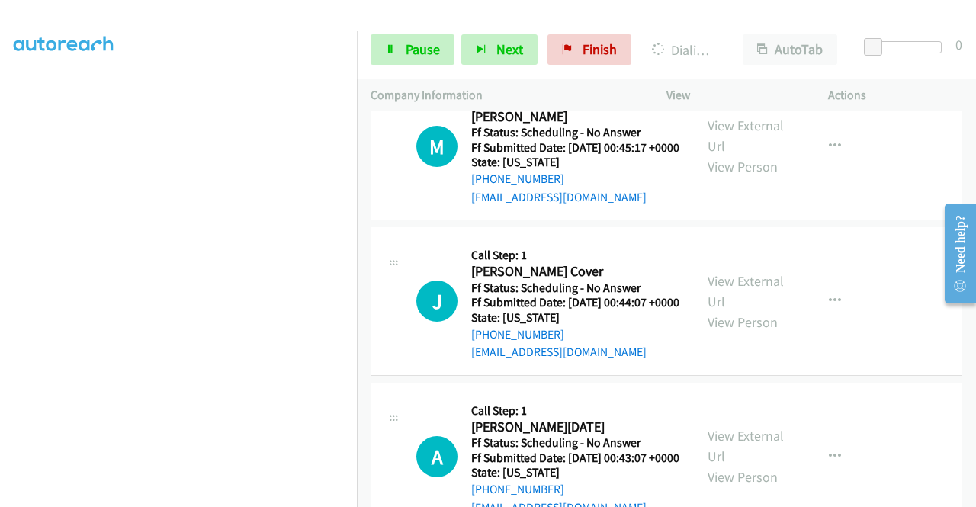
scroll to position [4987, 0]
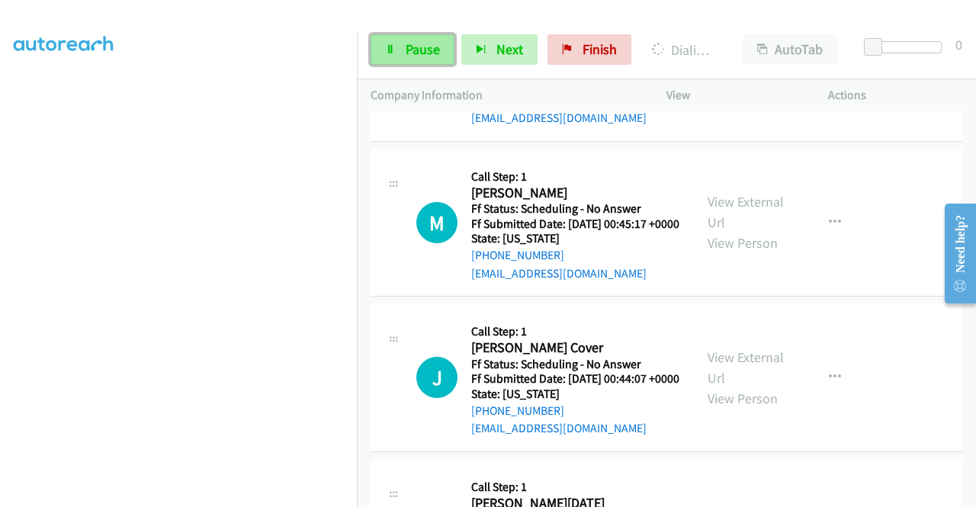
click at [415, 55] on span "Pause" at bounding box center [422, 49] width 34 height 18
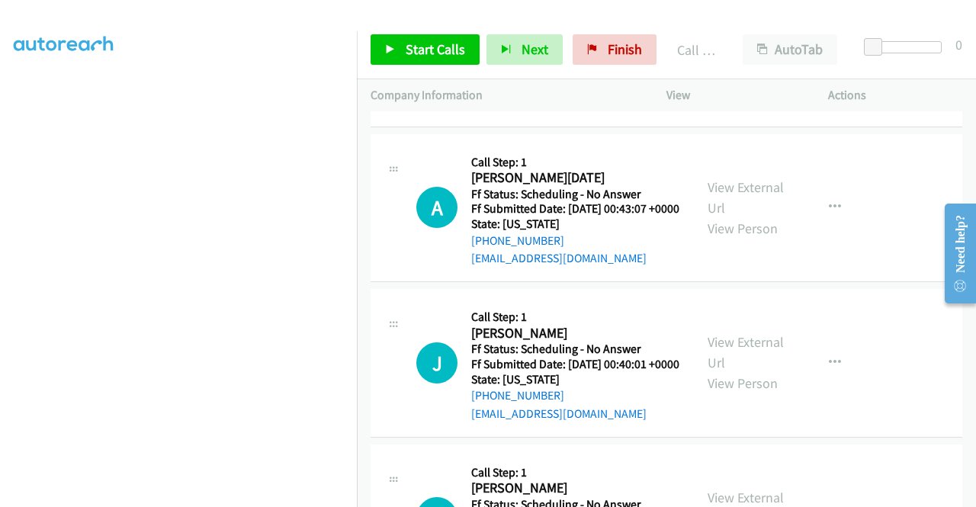
scroll to position [5368, 0]
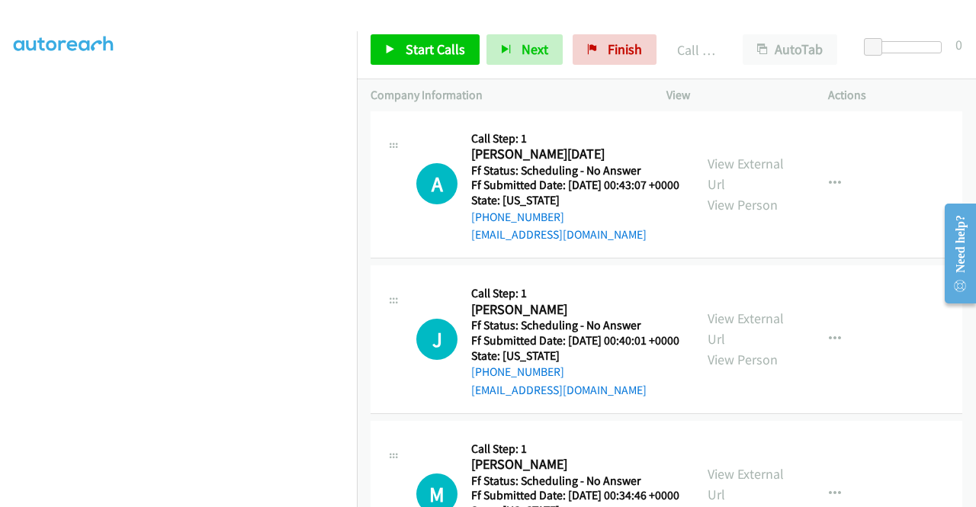
click at [767, 37] on link "View External Url" at bounding box center [745, 18] width 76 height 38
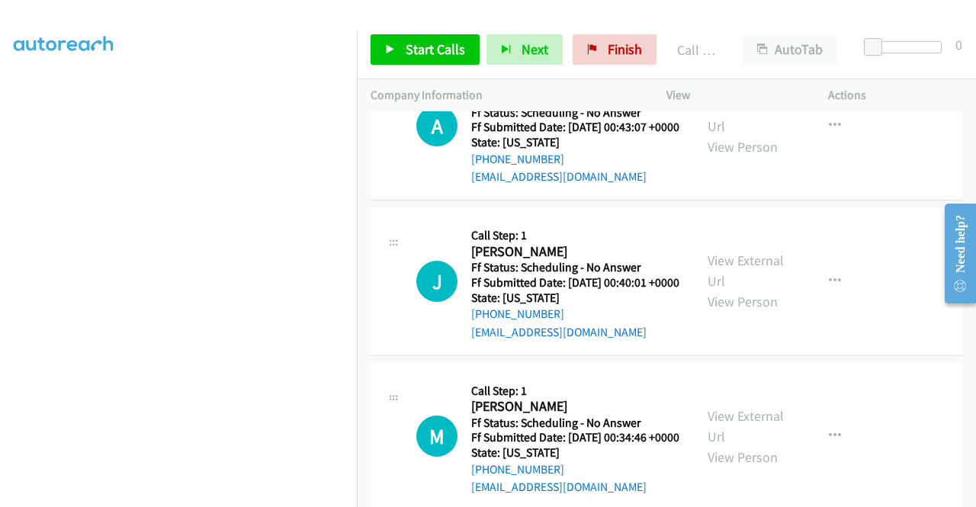
scroll to position [5445, 0]
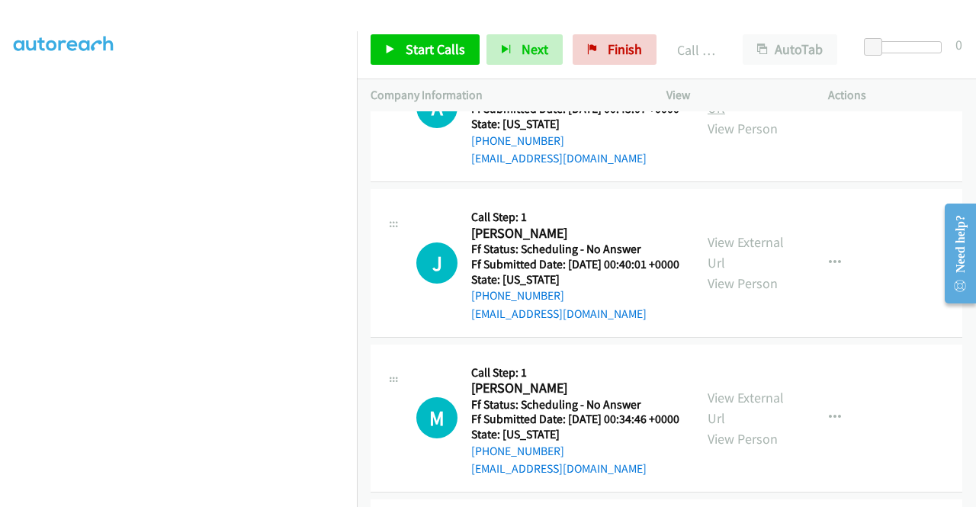
click at [762, 117] on link "View External Url" at bounding box center [745, 98] width 76 height 38
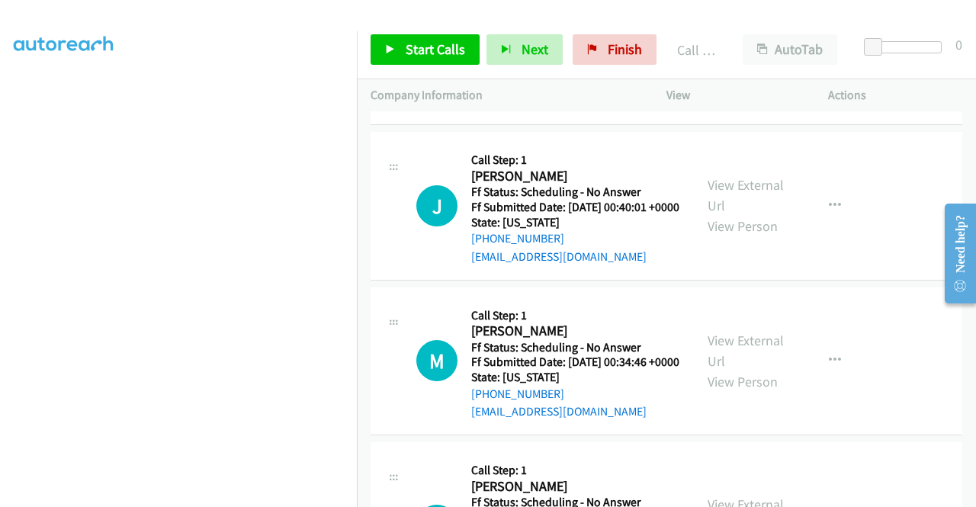
scroll to position [5597, 0]
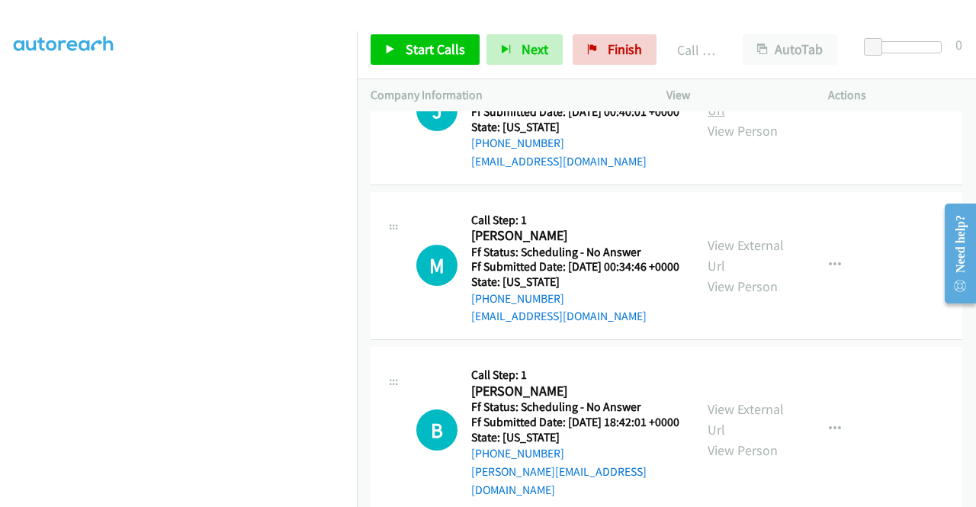
click at [754, 119] on link "View External Url" at bounding box center [745, 100] width 76 height 38
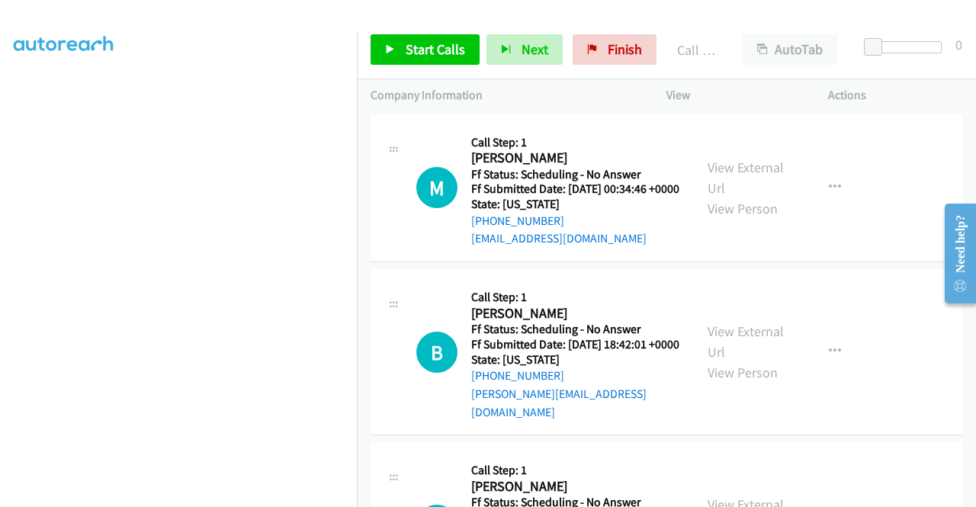
scroll to position [5750, 0]
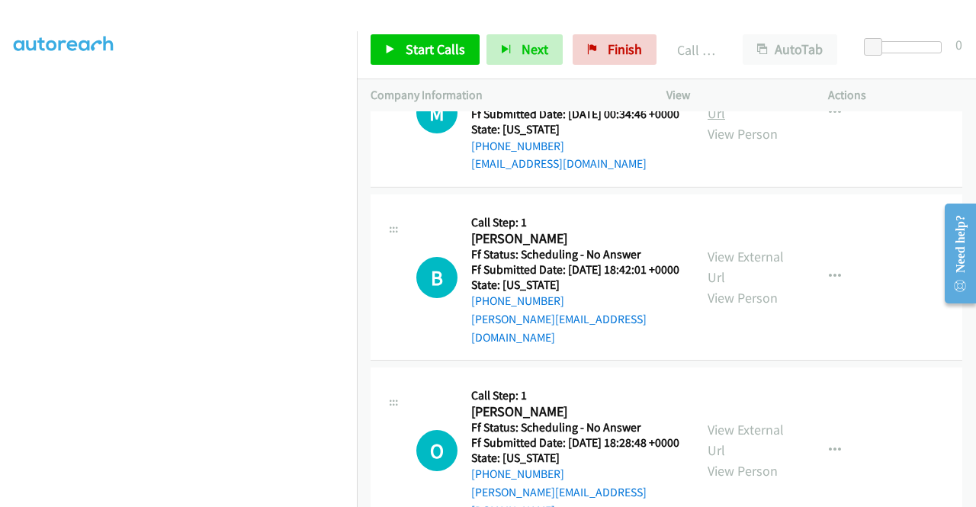
click at [736, 122] on link "View External Url" at bounding box center [745, 103] width 76 height 38
click at [447, 56] on span "Start Calls" at bounding box center [434, 49] width 59 height 18
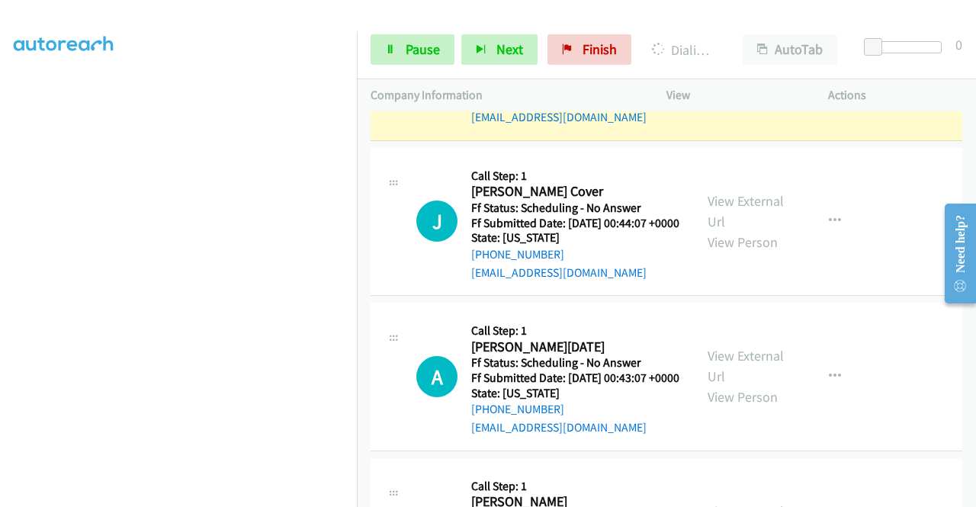
scroll to position [5325, 0]
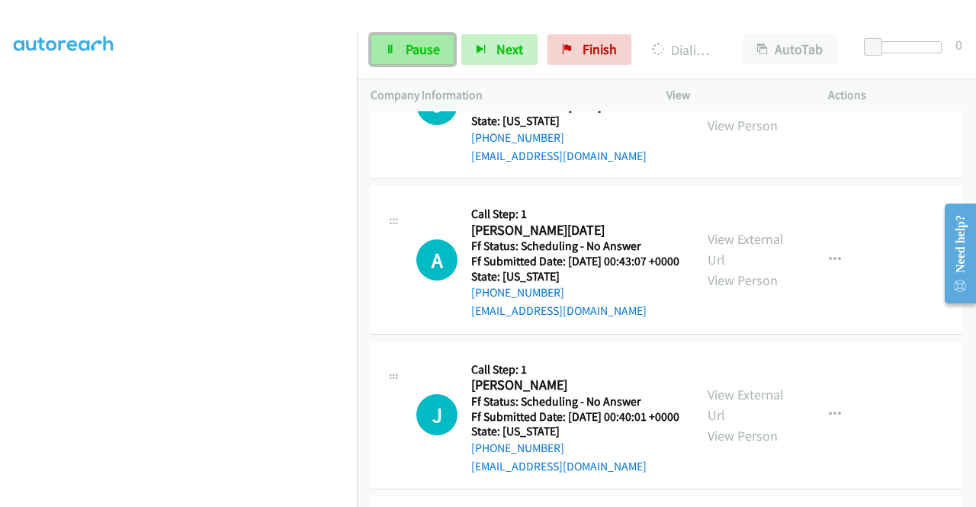
click at [401, 58] on link "Pause" at bounding box center [412, 49] width 84 height 30
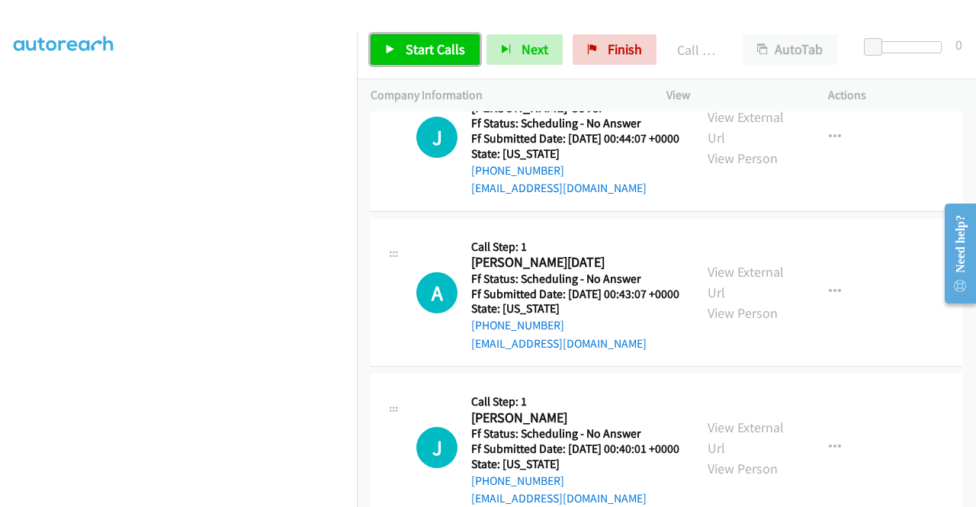
drag, startPoint x: 434, startPoint y: 45, endPoint x: 461, endPoint y: 87, distance: 50.1
click at [434, 45] on span "Start Calls" at bounding box center [434, 49] width 59 height 18
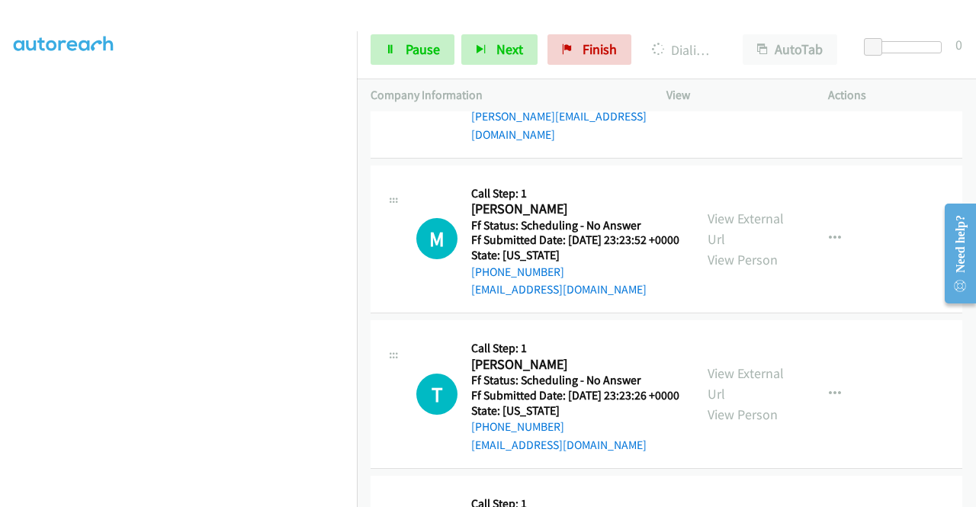
scroll to position [6240, 0]
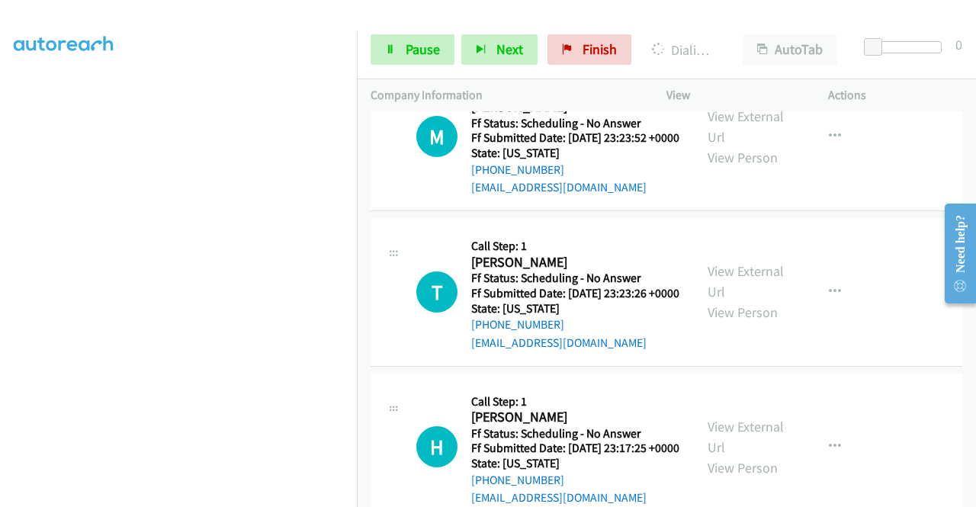
scroll to position [6316, 0]
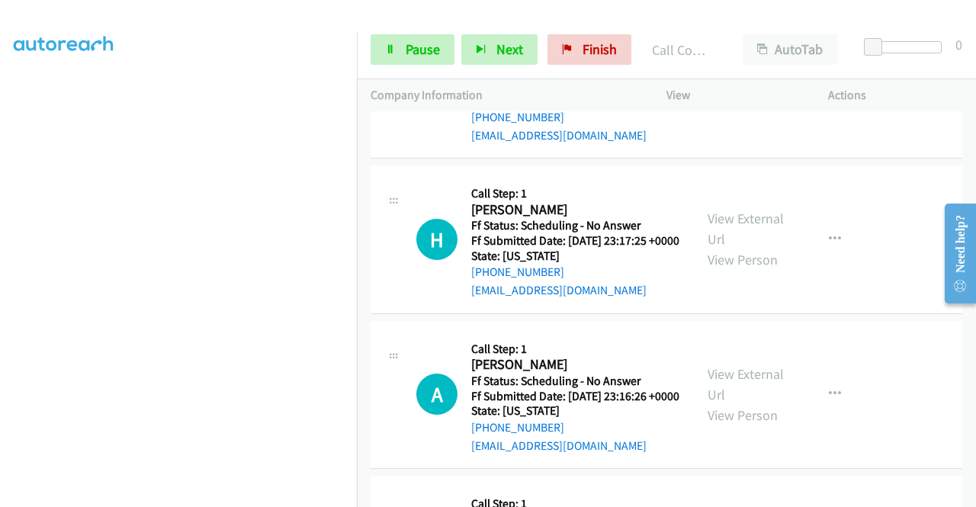
scroll to position [6653, 0]
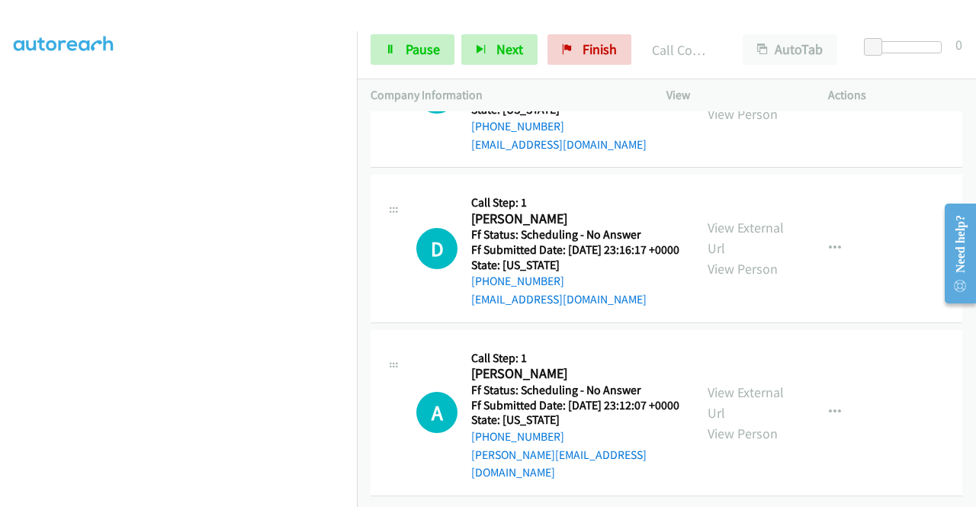
scroll to position [6881, 0]
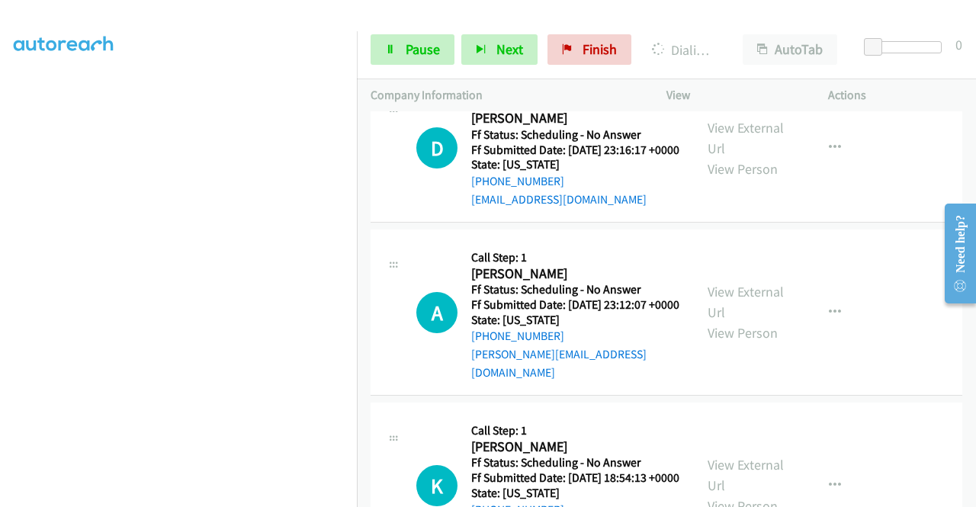
scroll to position [7066, 0]
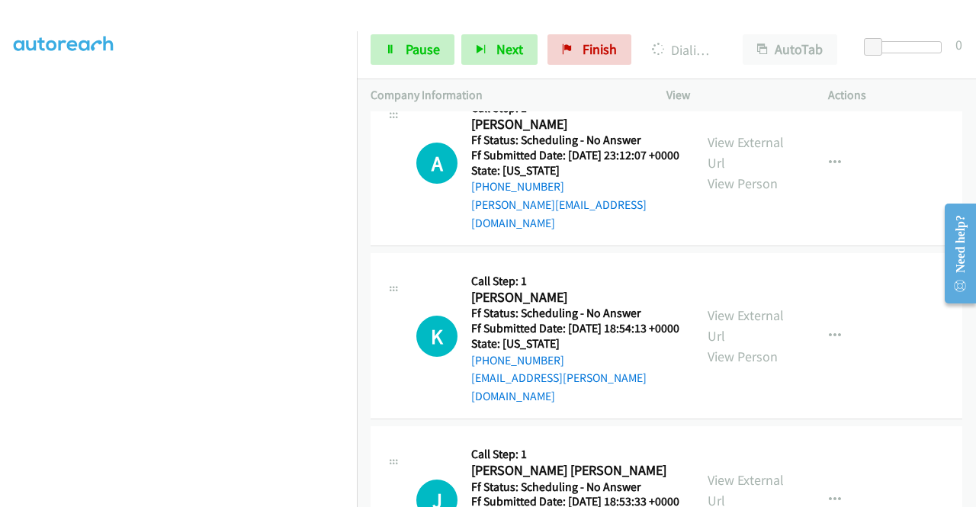
scroll to position [7218, 0]
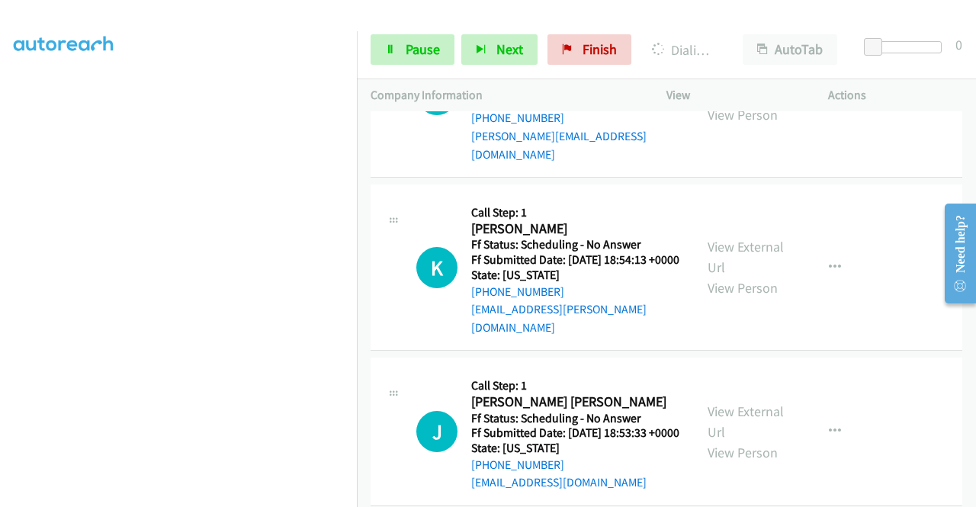
scroll to position [7447, 0]
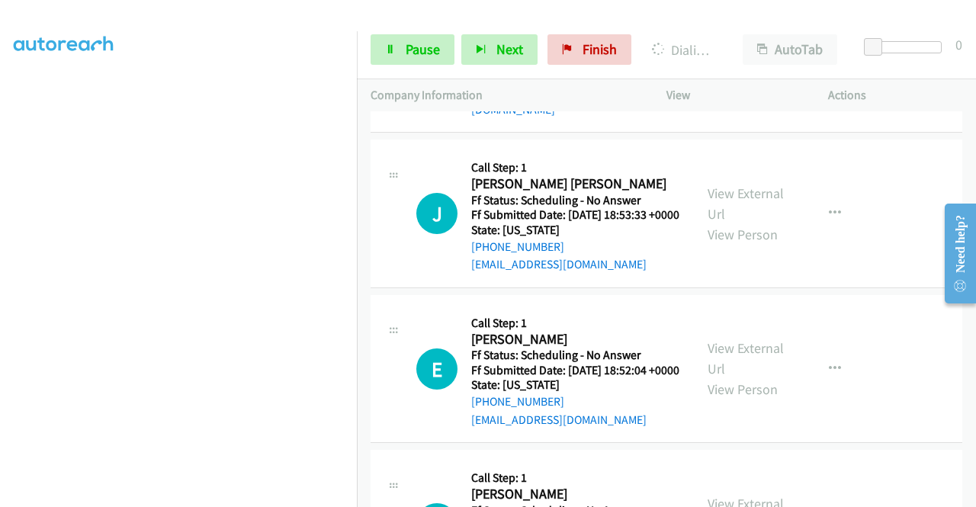
scroll to position [7523, 0]
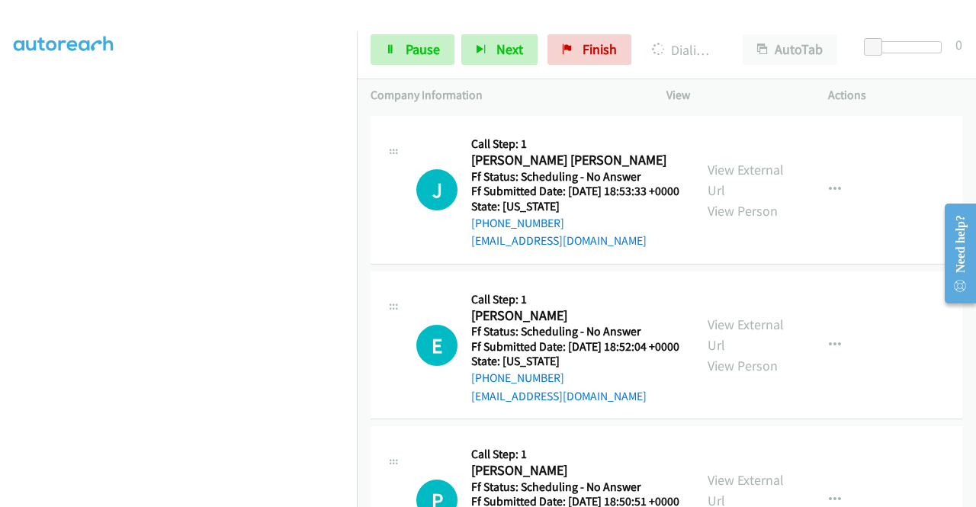
click at [747, 34] on link "View External Url" at bounding box center [745, 15] width 76 height 38
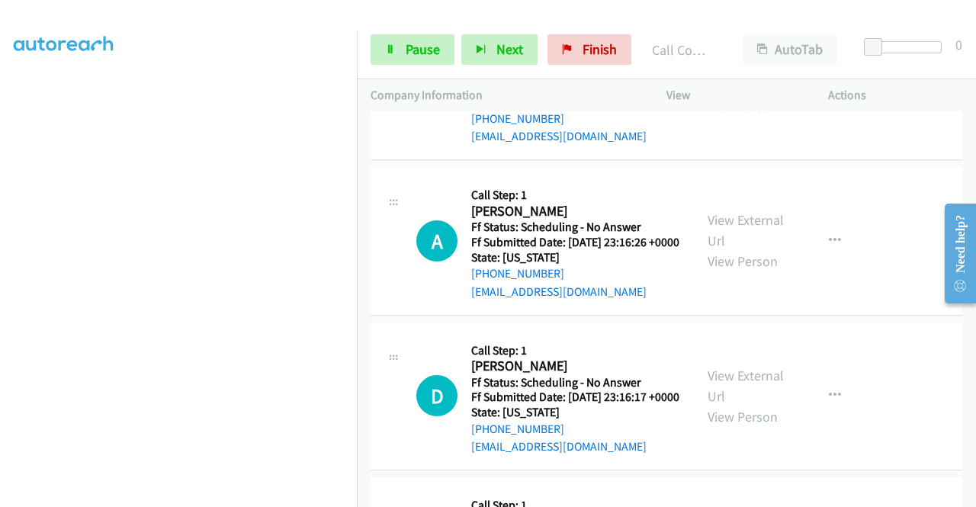
scroll to position [7066, 0]
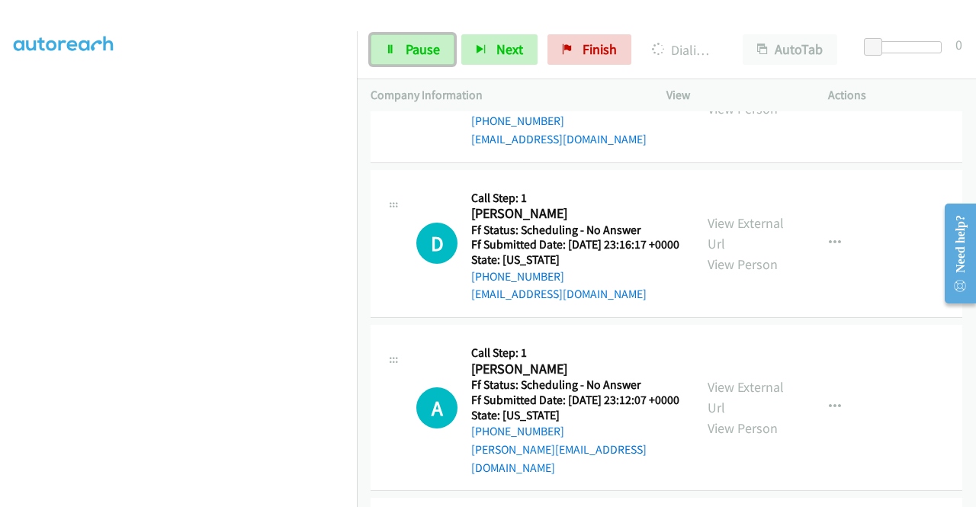
drag, startPoint x: 431, startPoint y: 45, endPoint x: 355, endPoint y: 171, distance: 146.7
click at [431, 45] on span "Pause" at bounding box center [422, 49] width 34 height 18
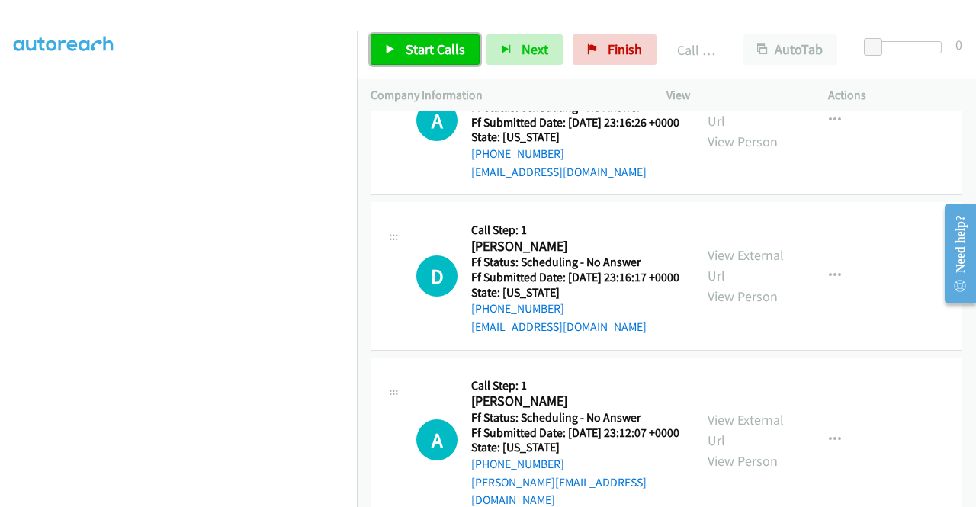
click at [393, 49] on icon at bounding box center [390, 50] width 11 height 11
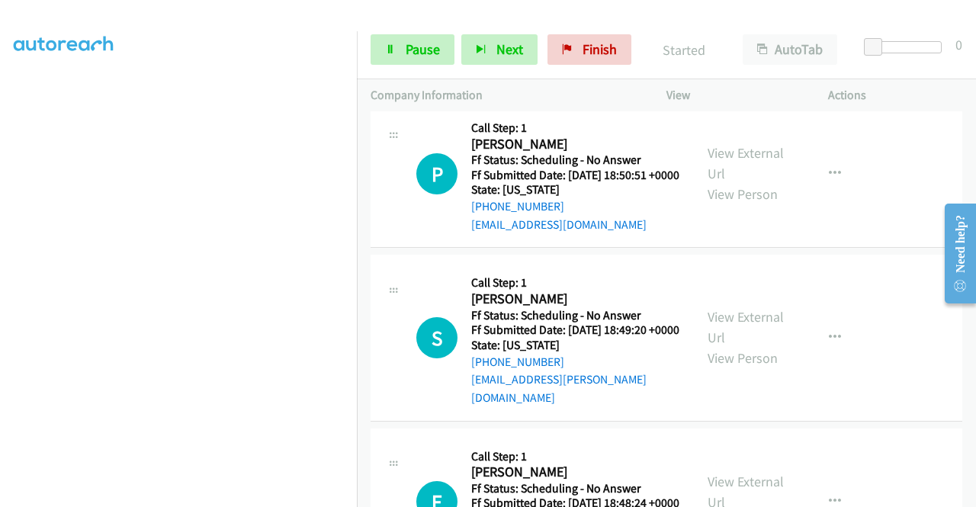
scroll to position [7980, 0]
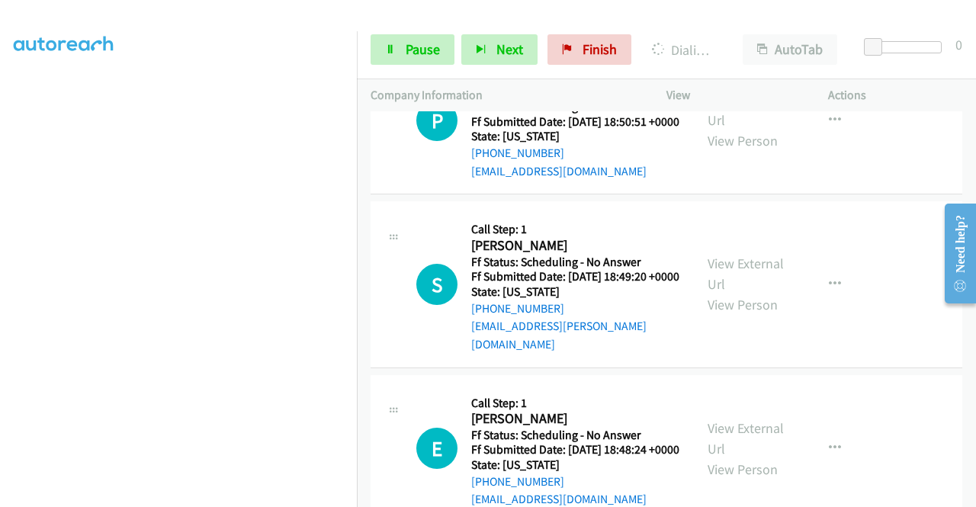
scroll to position [8057, 0]
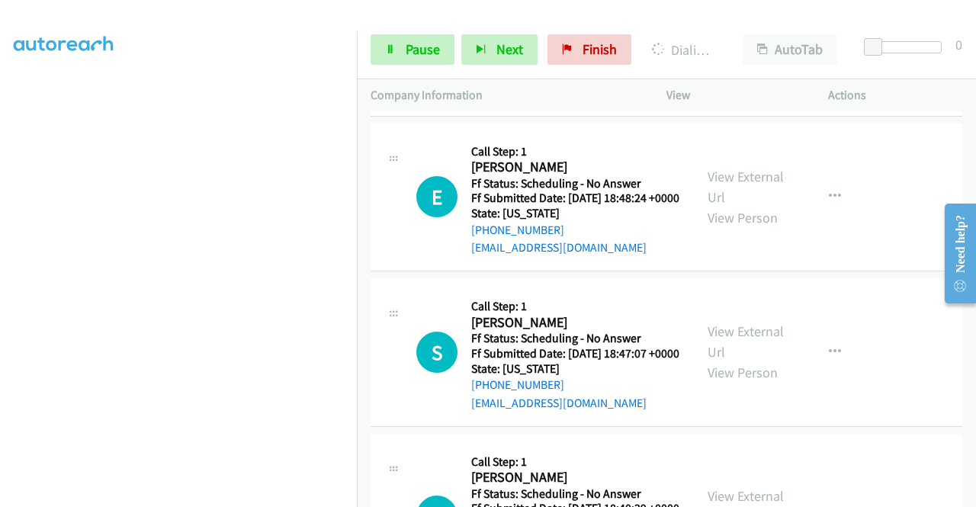
scroll to position [8285, 0]
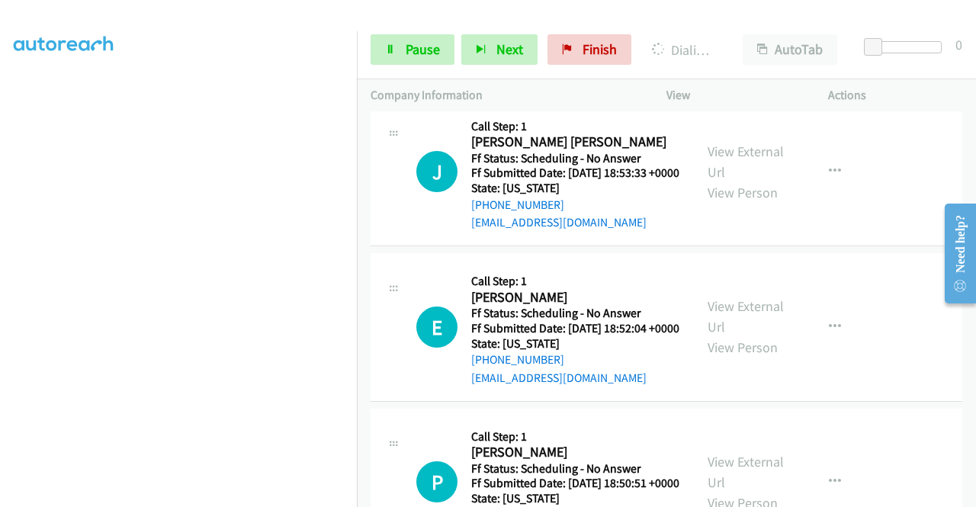
scroll to position [7555, 0]
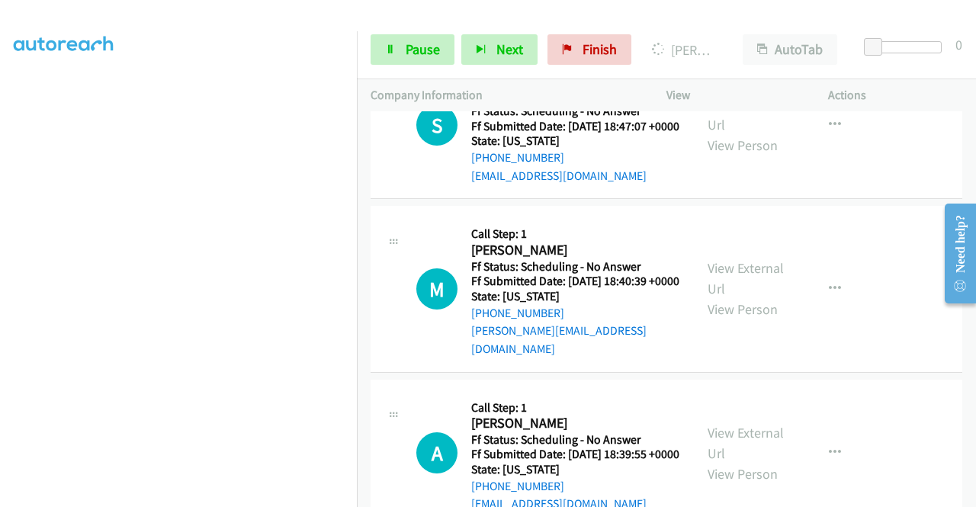
scroll to position [8622, 0]
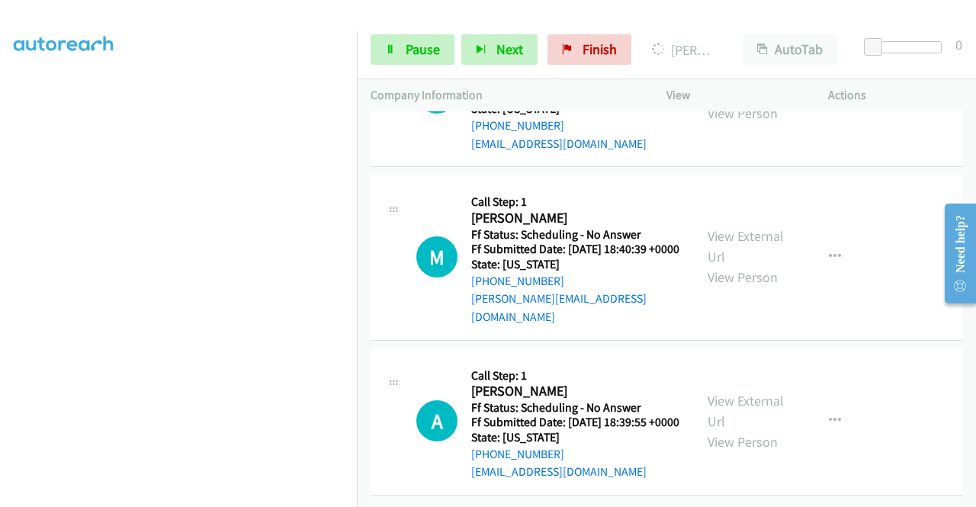
scroll to position [8774, 0]
click at [744, 101] on link "View External Url" at bounding box center [745, 82] width 76 height 38
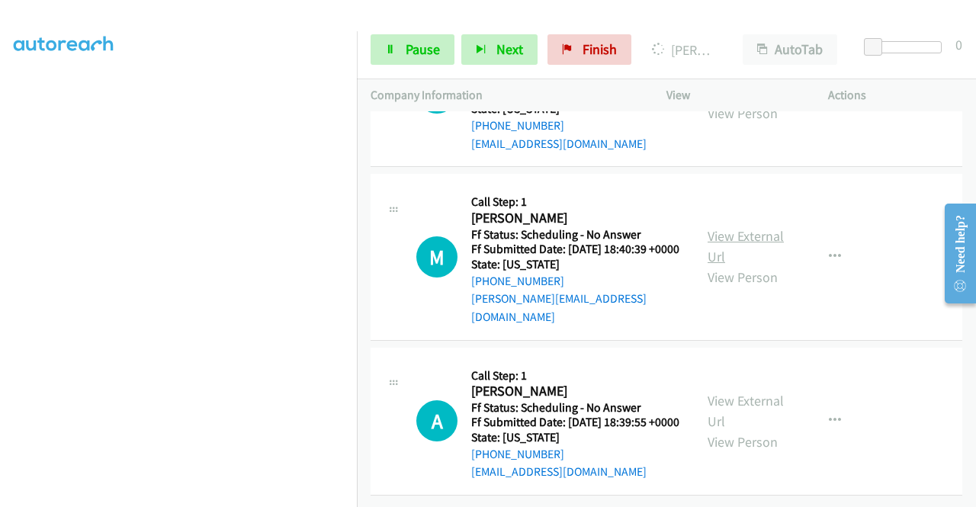
click at [744, 265] on link "View External Url" at bounding box center [745, 246] width 76 height 38
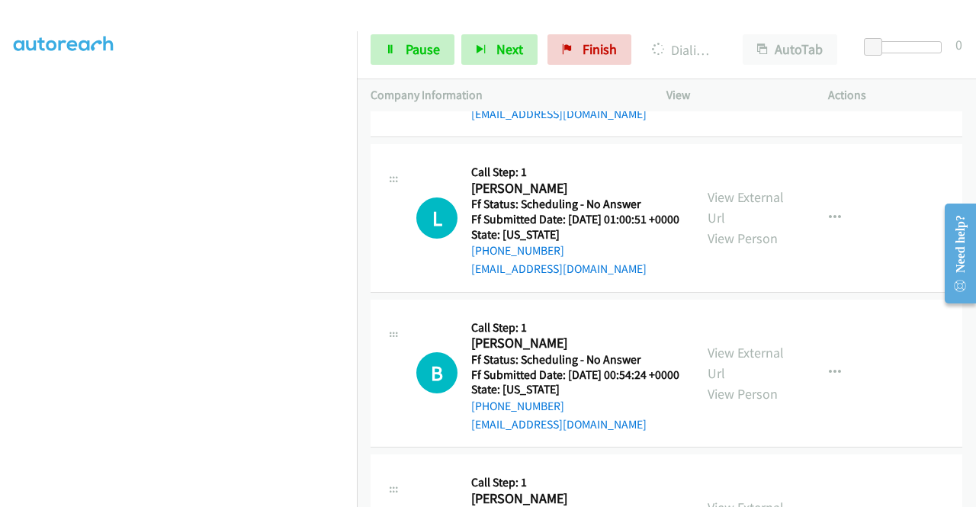
scroll to position [9340, 0]
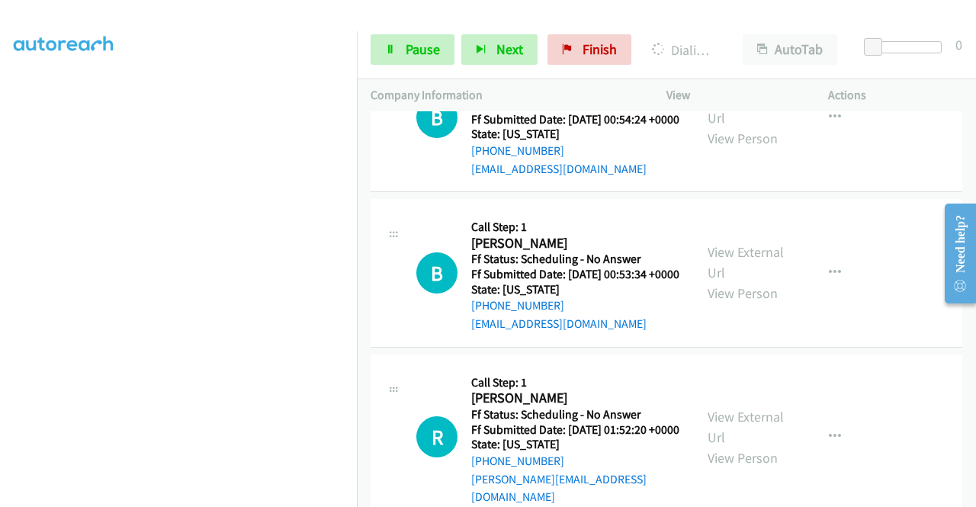
scroll to position [9492, 0]
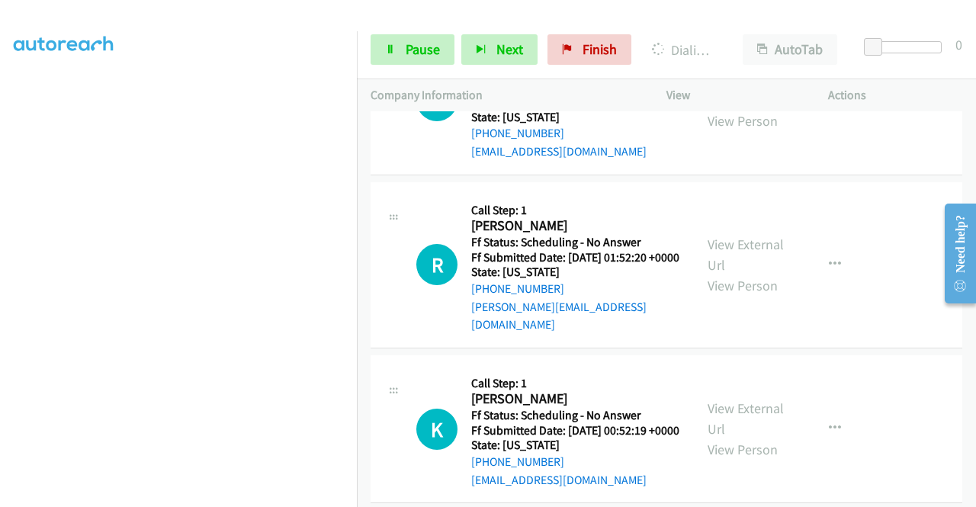
scroll to position [9645, 0]
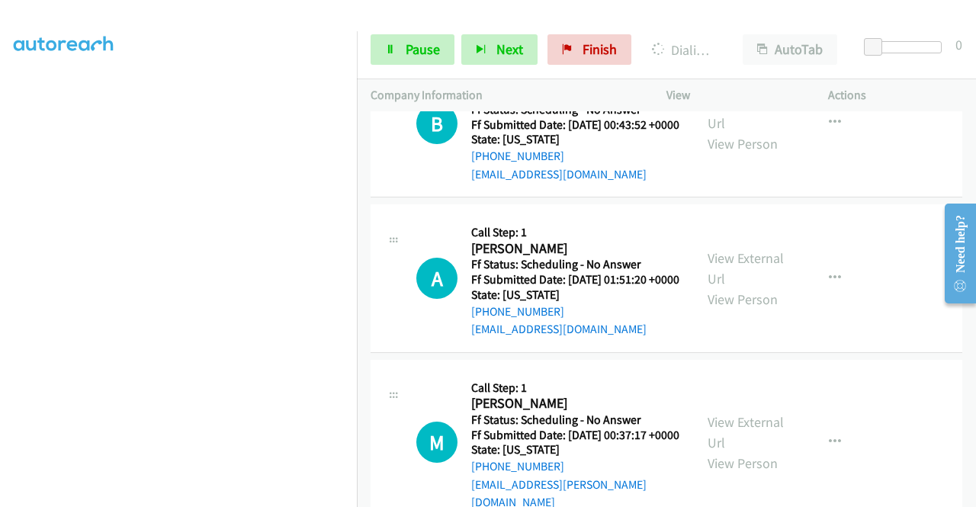
scroll to position [10255, 0]
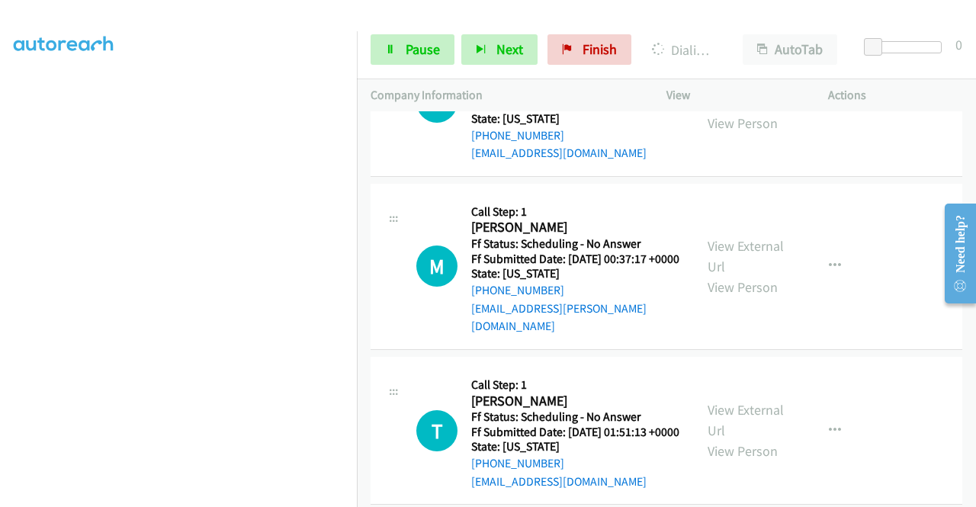
scroll to position [10483, 0]
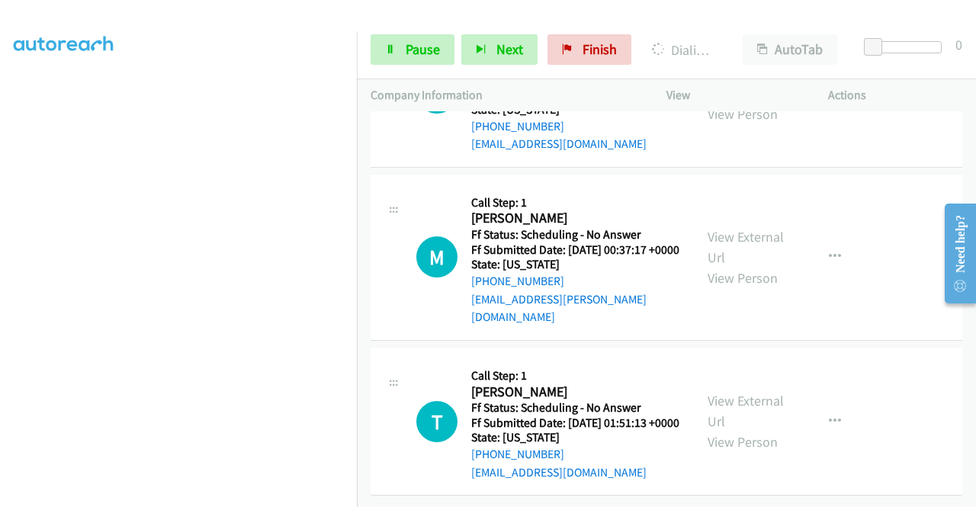
click at [733, 102] on link "View External Url" at bounding box center [745, 83] width 76 height 38
click at [756, 266] on link "View External Url" at bounding box center [745, 247] width 76 height 38
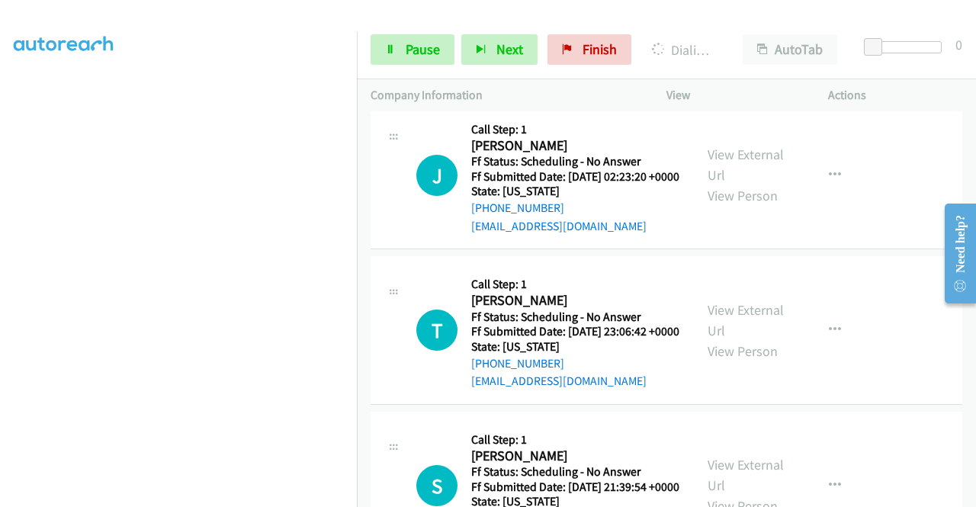
scroll to position [11245, 0]
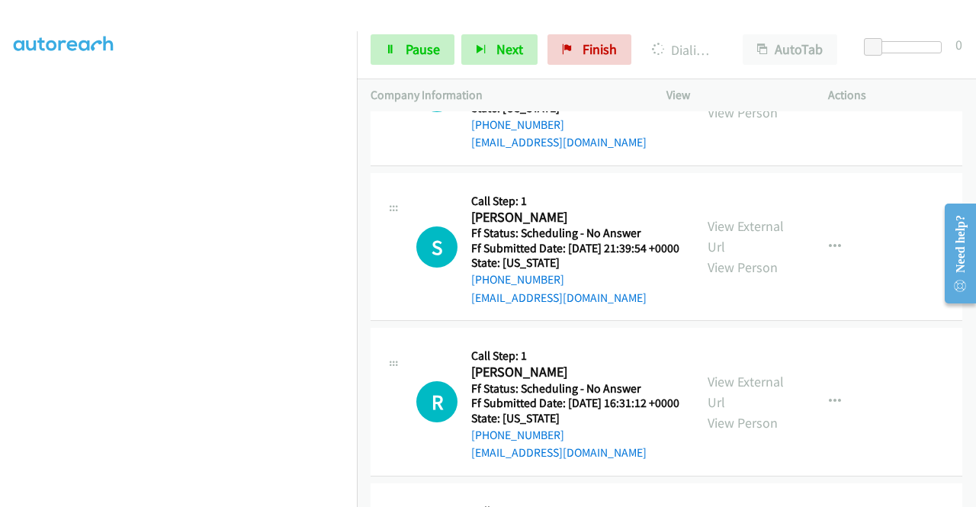
scroll to position [11550, 0]
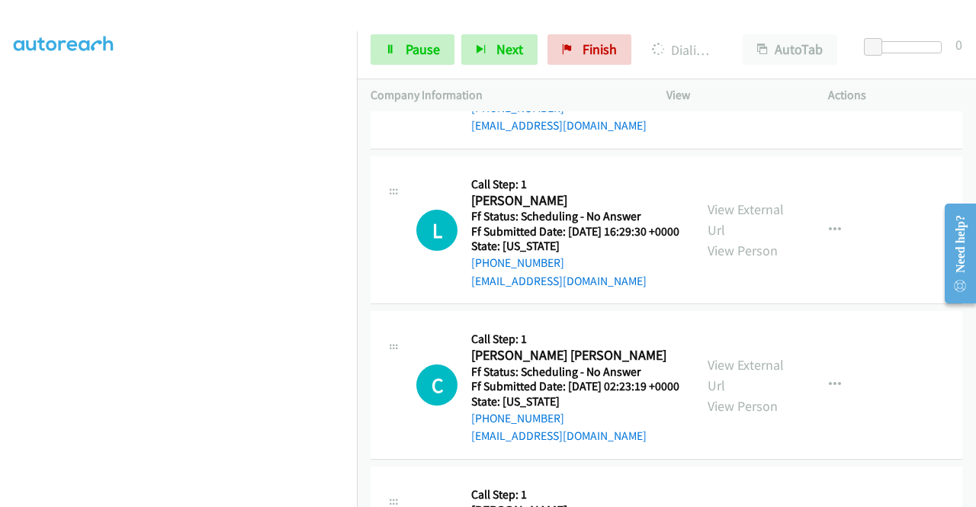
scroll to position [11779, 0]
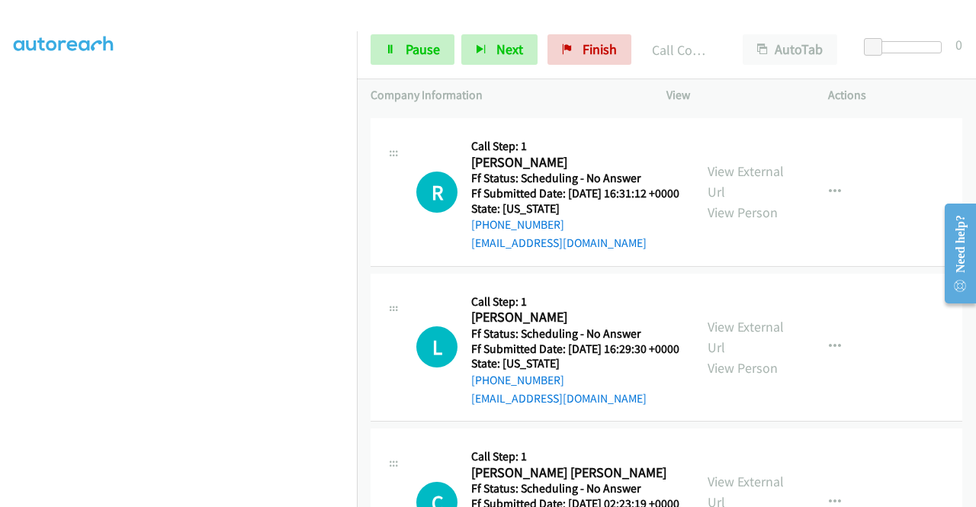
scroll to position [11931, 0]
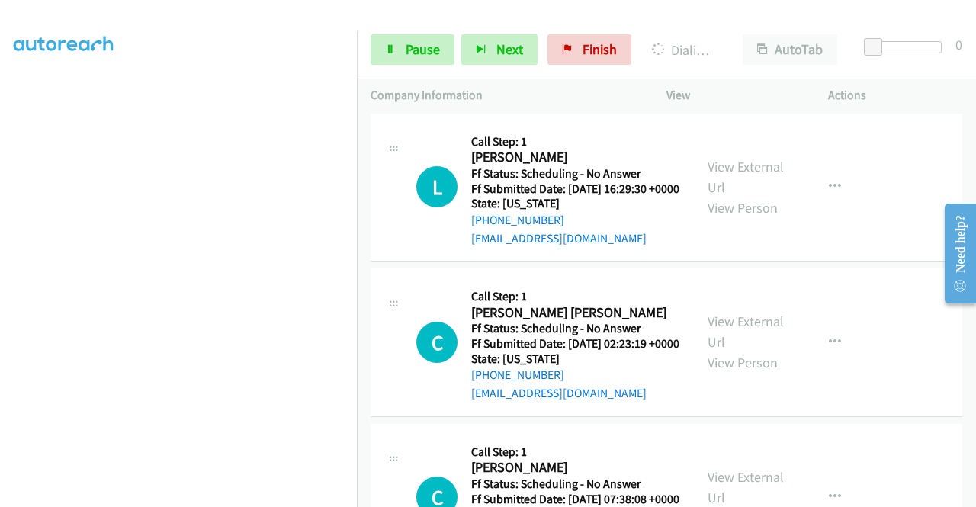
scroll to position [12160, 0]
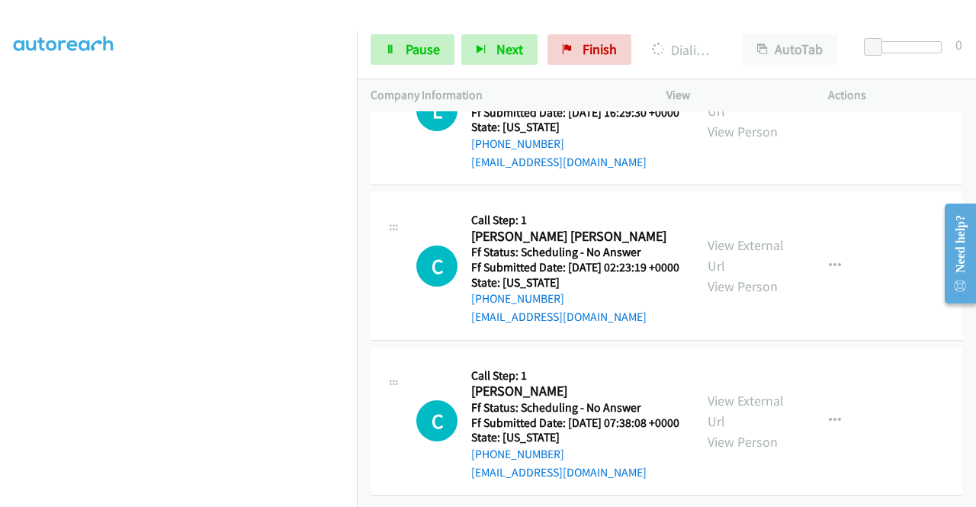
click at [737, 120] on link "View External Url" at bounding box center [745, 101] width 76 height 38
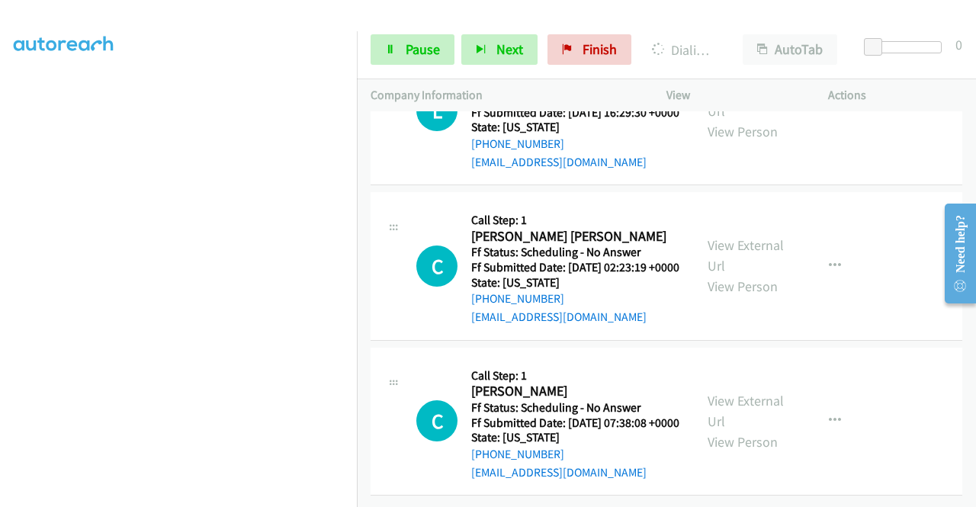
scroll to position [12617, 0]
click at [753, 274] on link "View External Url" at bounding box center [745, 255] width 76 height 38
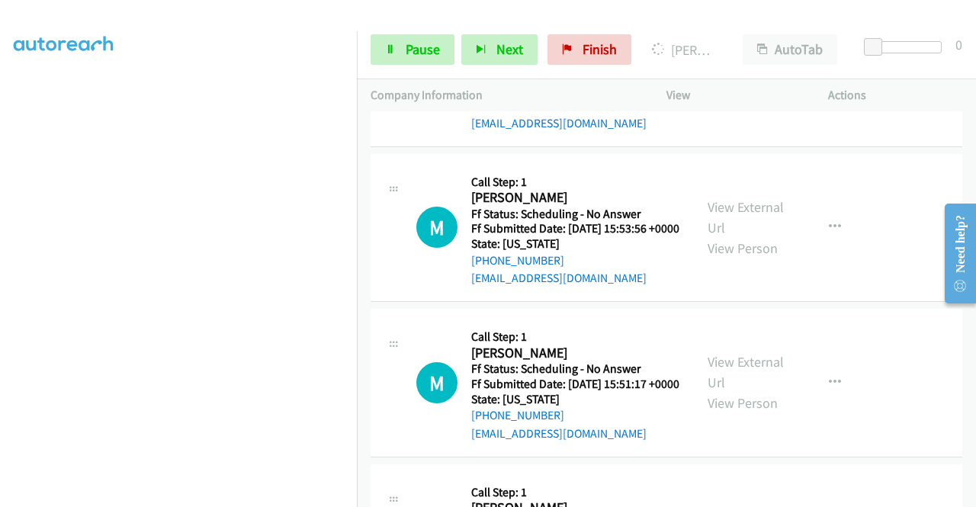
scroll to position [12998, 0]
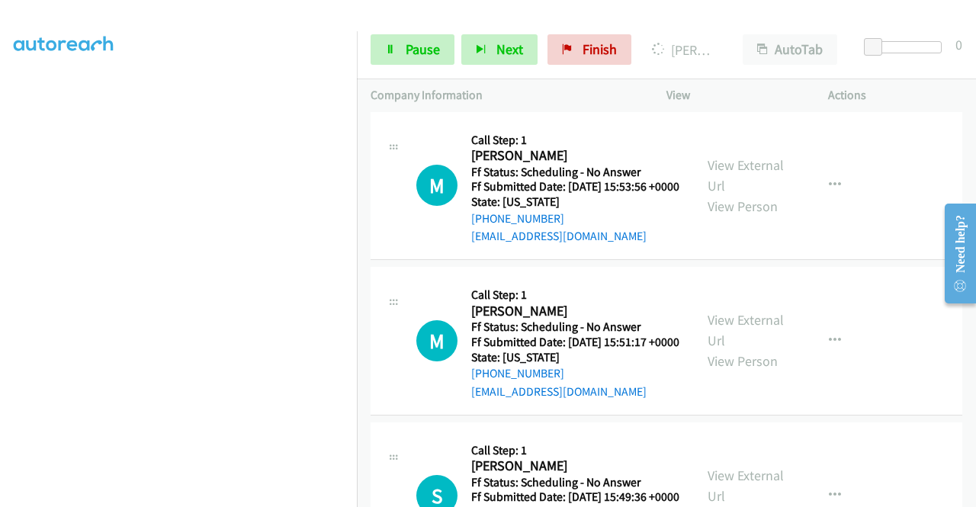
scroll to position [13074, 0]
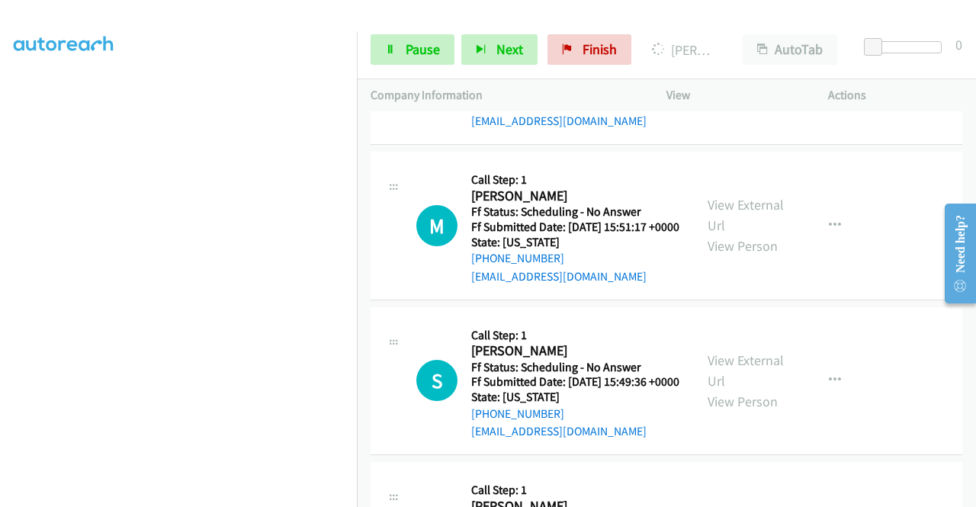
scroll to position [13227, 0]
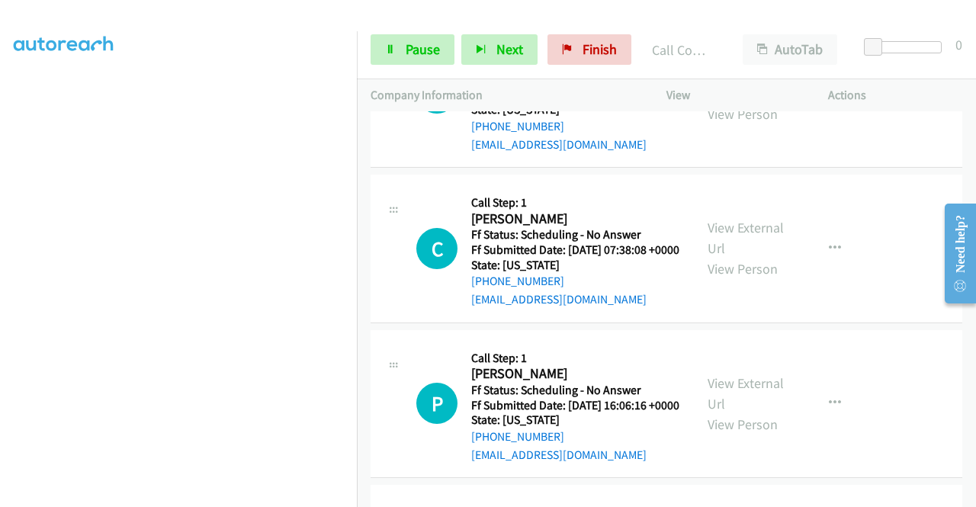
scroll to position [119, 0]
drag, startPoint x: 746, startPoint y: 421, endPoint x: 497, endPoint y: 306, distance: 274.2
click at [398, 50] on link "Pause" at bounding box center [412, 49] width 84 height 30
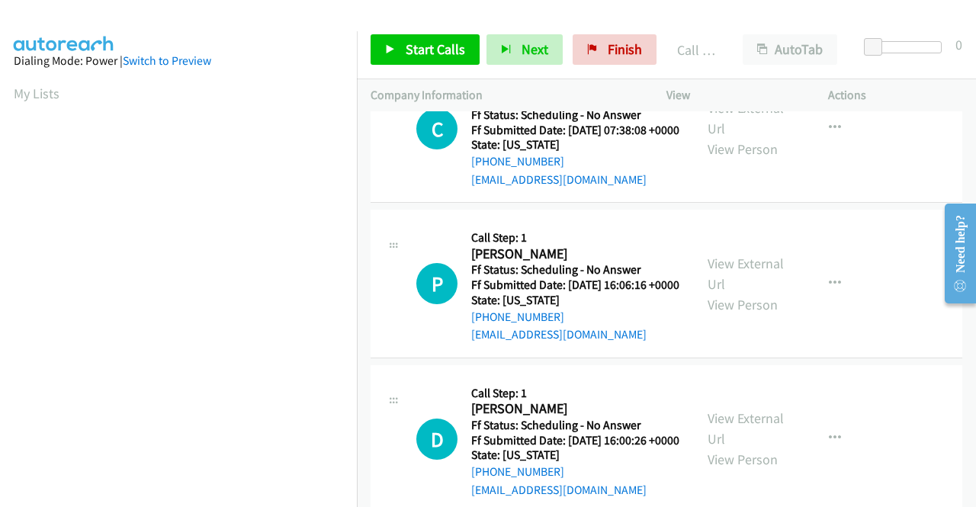
scroll to position [348, 0]
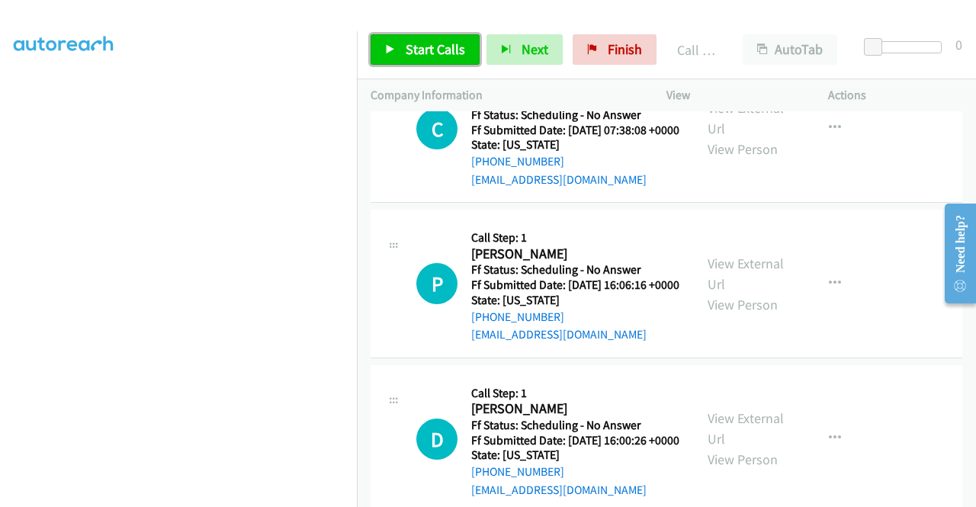
click at [418, 47] on span "Start Calls" at bounding box center [434, 49] width 59 height 18
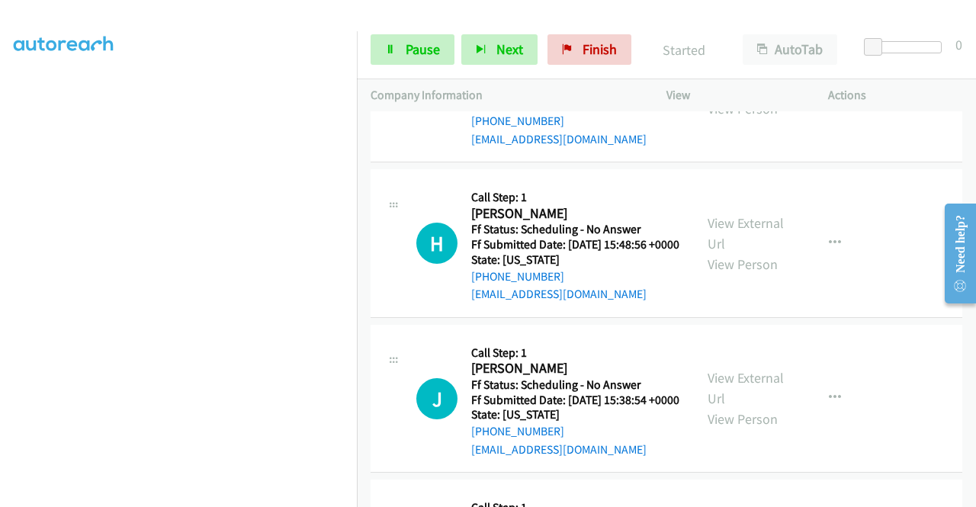
scroll to position [13532, 0]
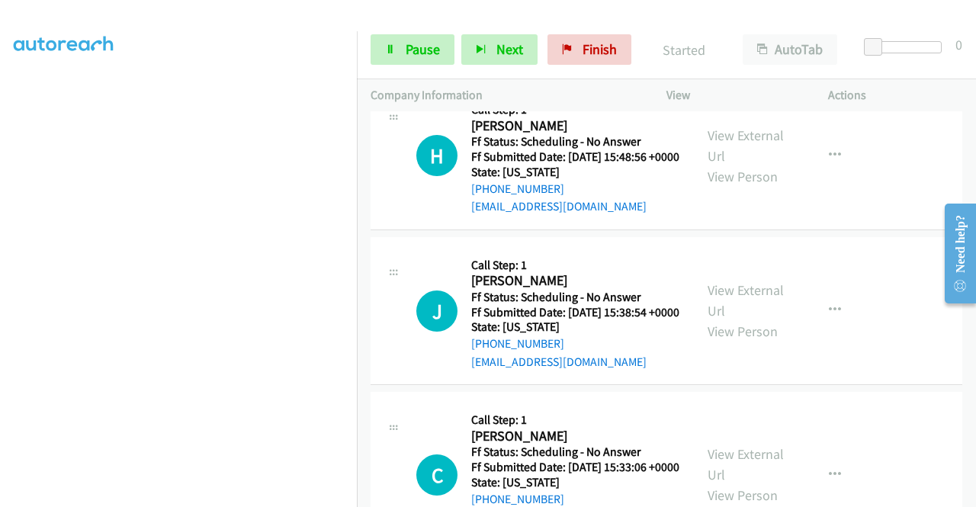
scroll to position [13684, 0]
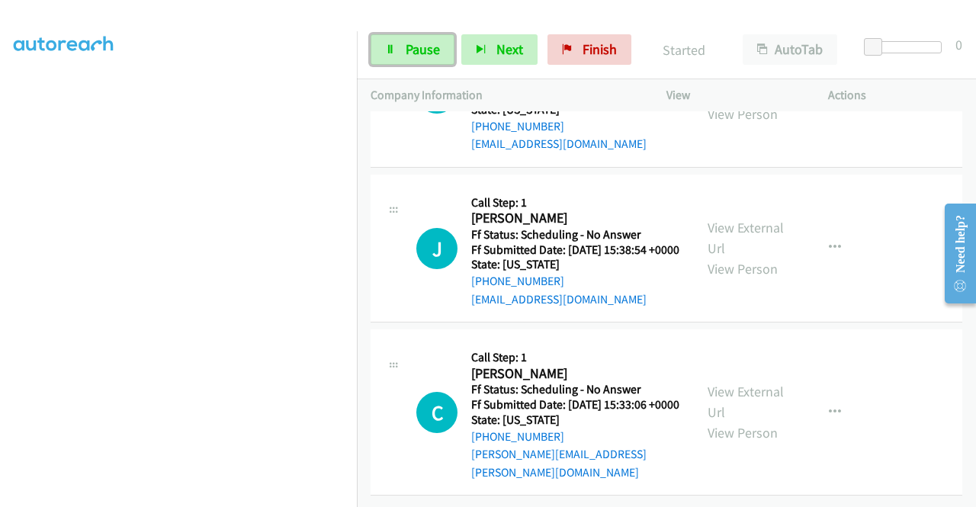
click at [424, 41] on span "Pause" at bounding box center [422, 49] width 34 height 18
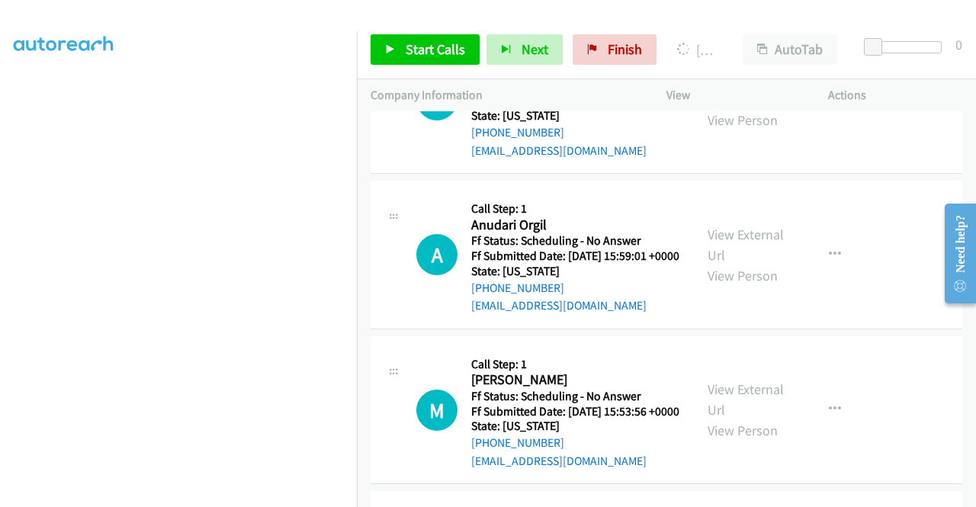
scroll to position [12846, 0]
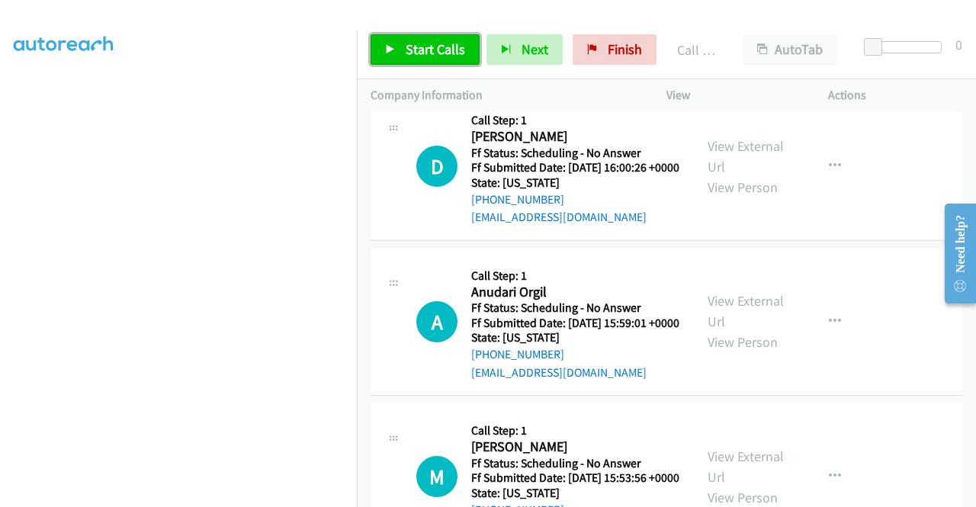
click at [441, 48] on span "Start Calls" at bounding box center [434, 49] width 59 height 18
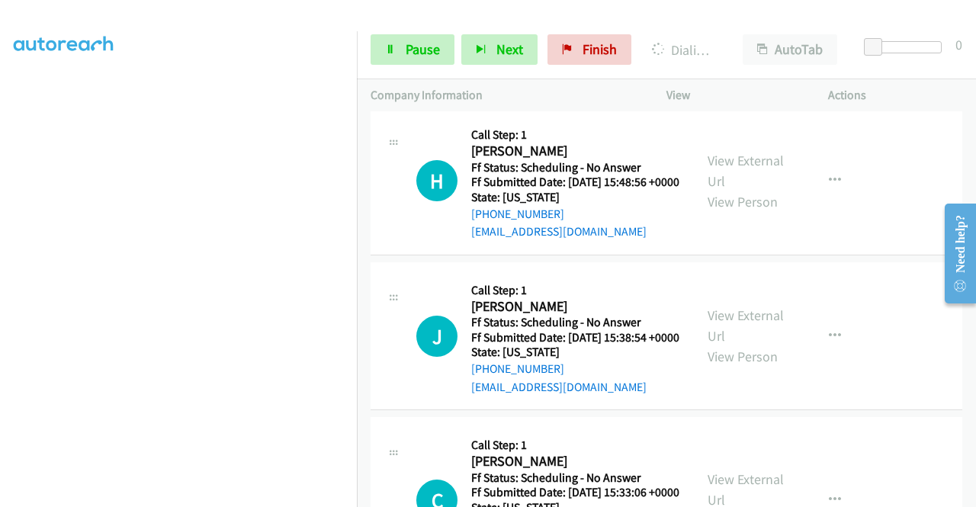
scroll to position [13760, 0]
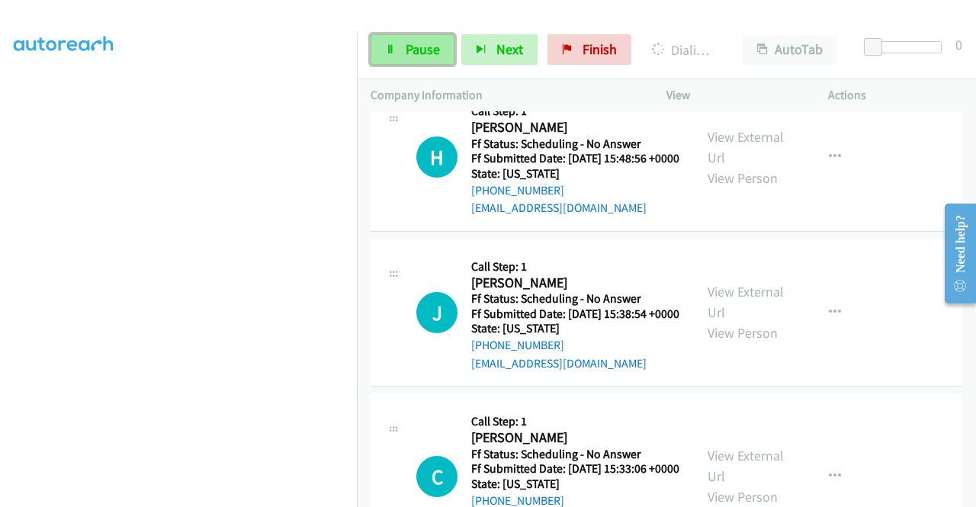
click at [396, 59] on link "Pause" at bounding box center [412, 49] width 84 height 30
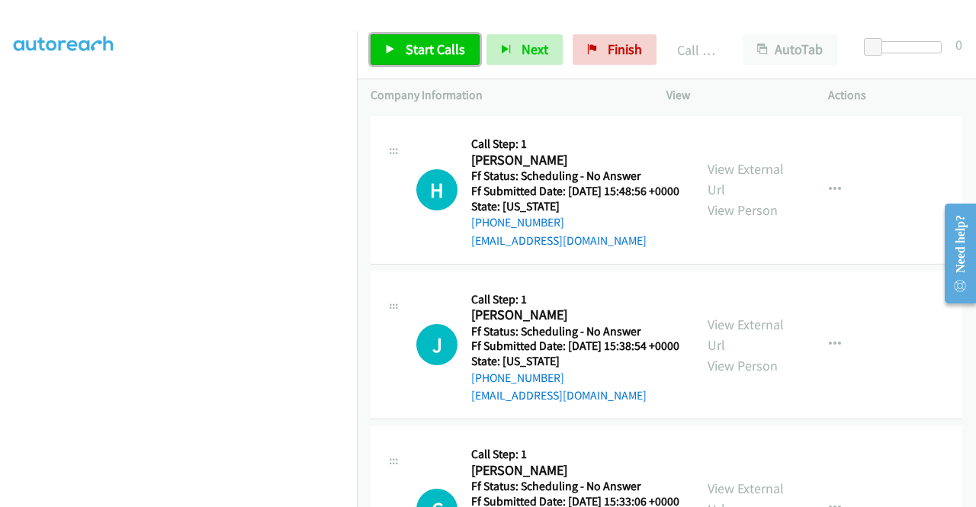
click at [444, 50] on span "Start Calls" at bounding box center [434, 49] width 59 height 18
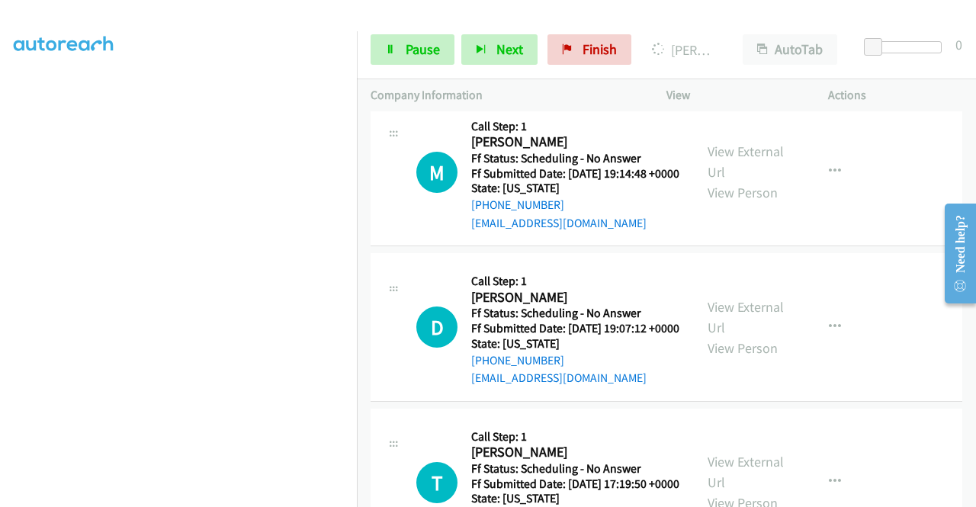
scroll to position [14523, 0]
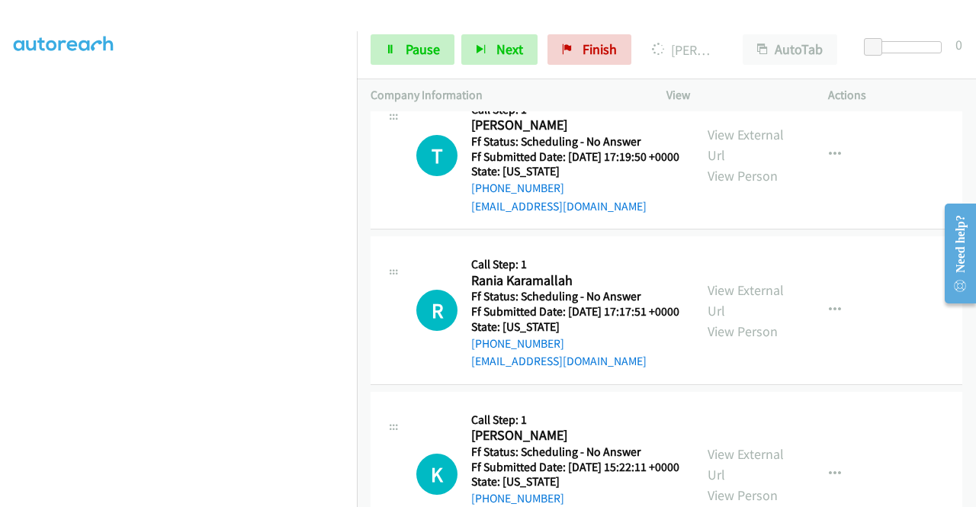
scroll to position [14675, 0]
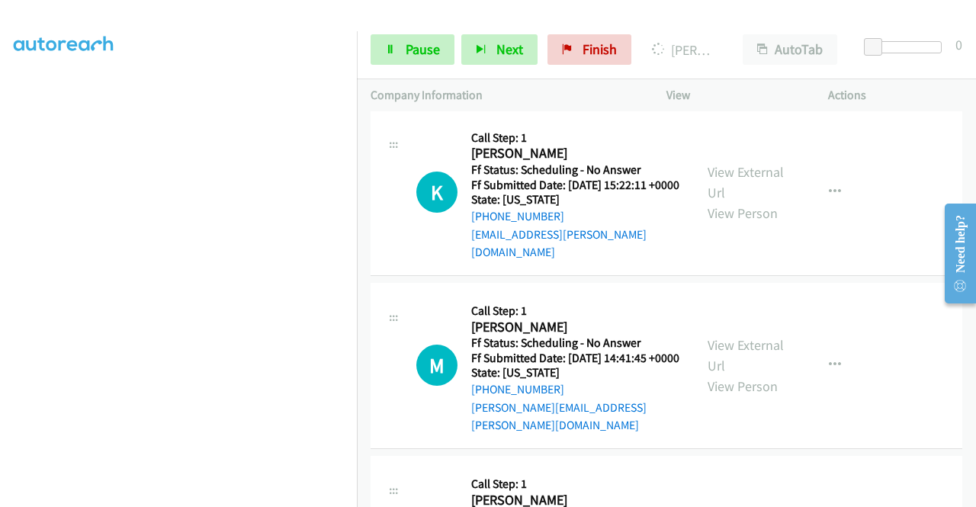
scroll to position [14904, 0]
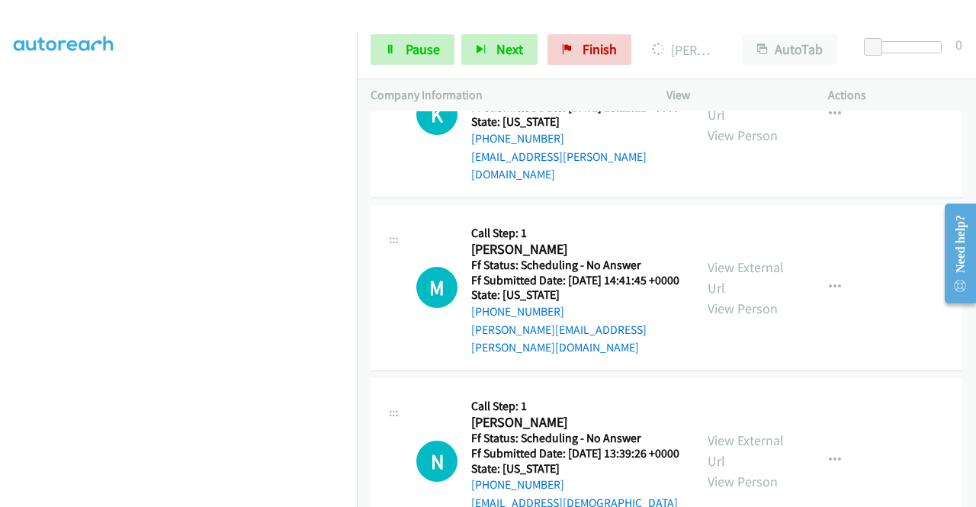
scroll to position [15056, 0]
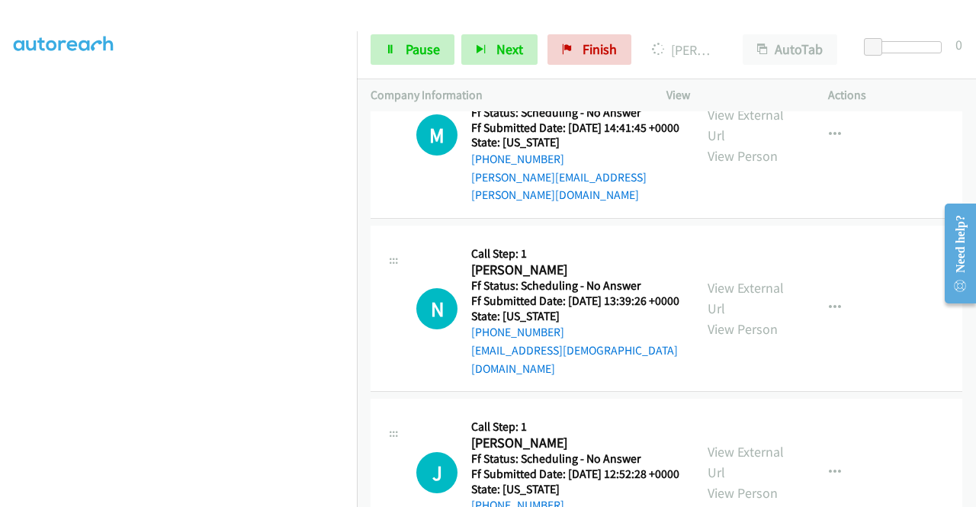
scroll to position [15208, 0]
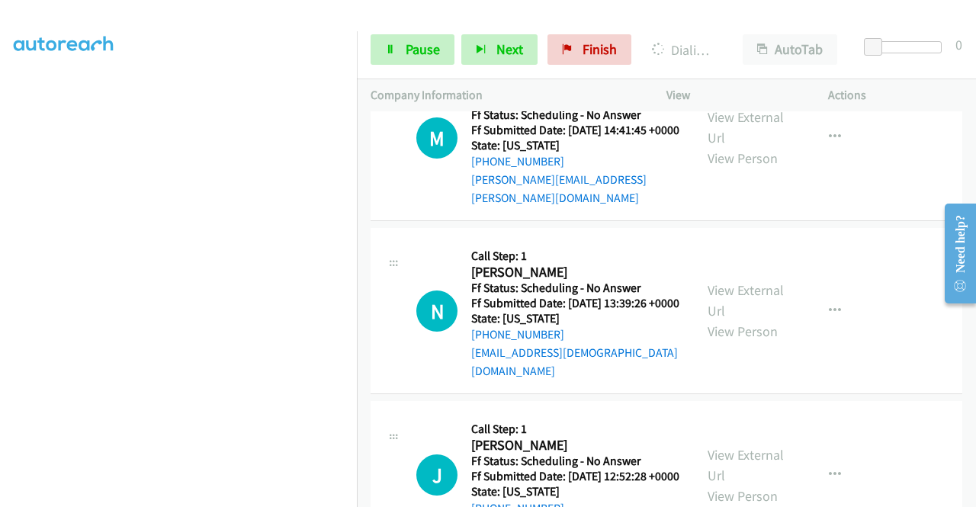
scroll to position [15317, 0]
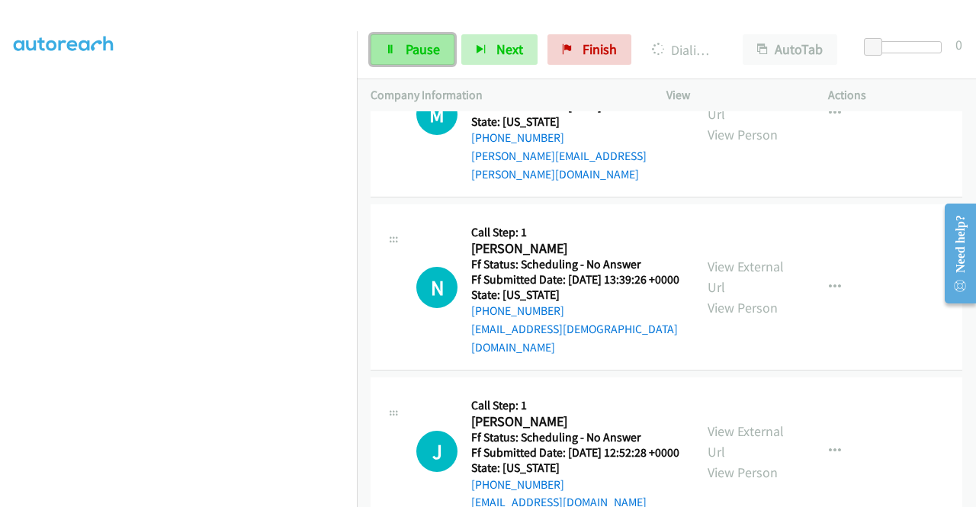
click at [429, 47] on span "Pause" at bounding box center [422, 49] width 34 height 18
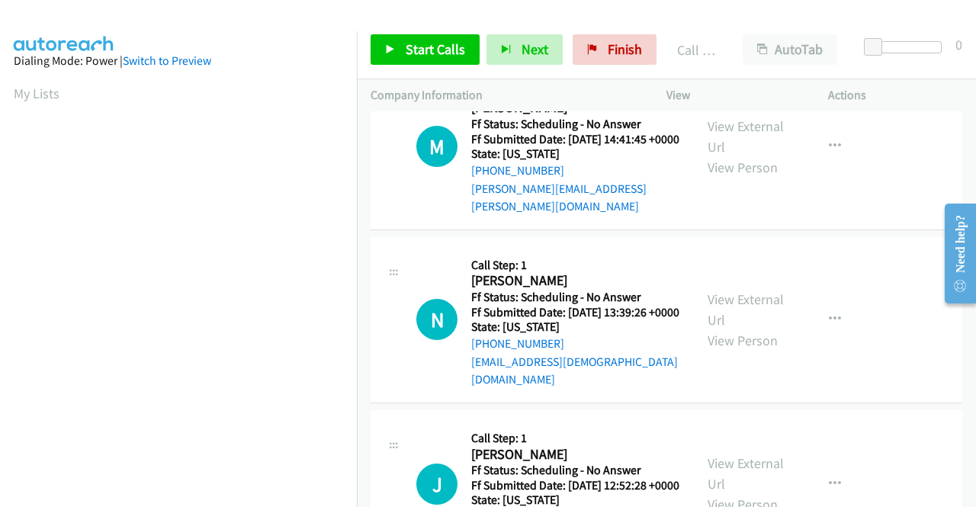
scroll to position [348, 0]
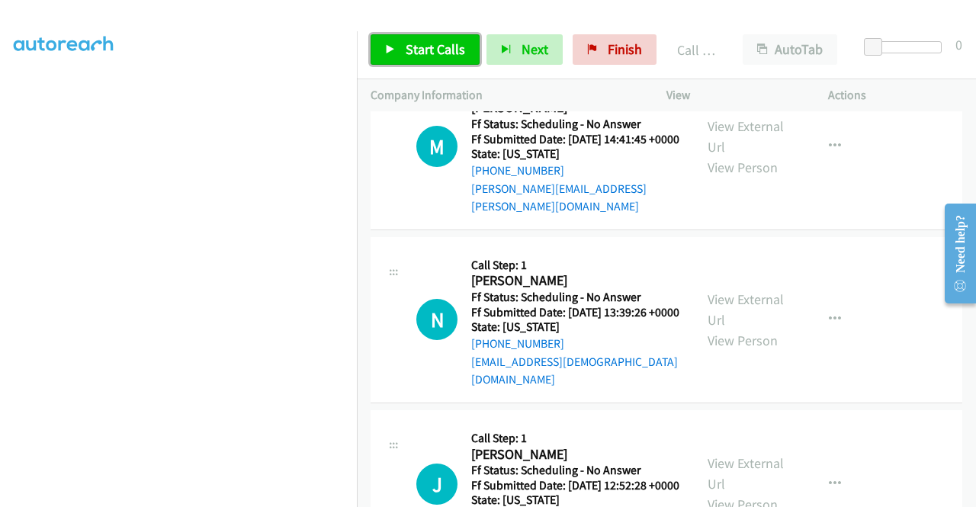
click at [439, 59] on link "Start Calls" at bounding box center [424, 49] width 109 height 30
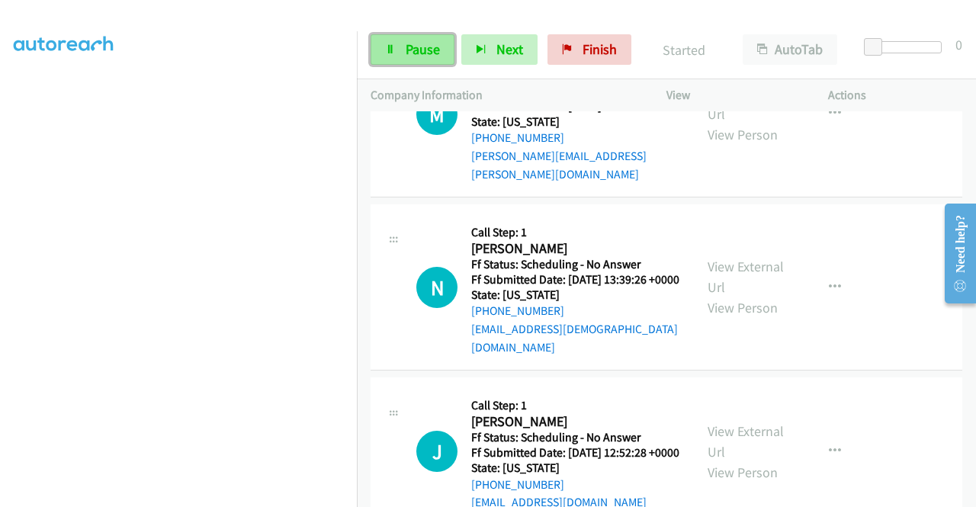
click at [394, 51] on icon at bounding box center [390, 50] width 11 height 11
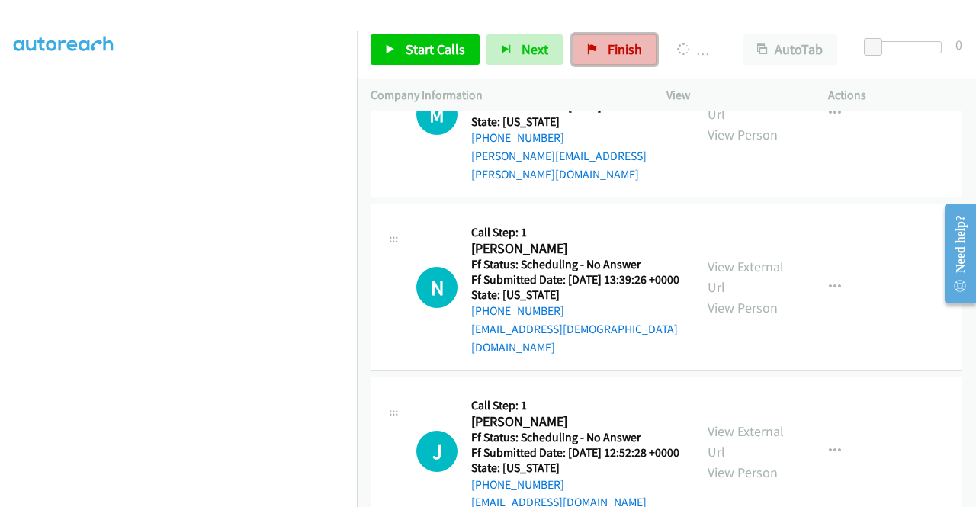
click at [621, 47] on span "Finish" at bounding box center [624, 49] width 34 height 18
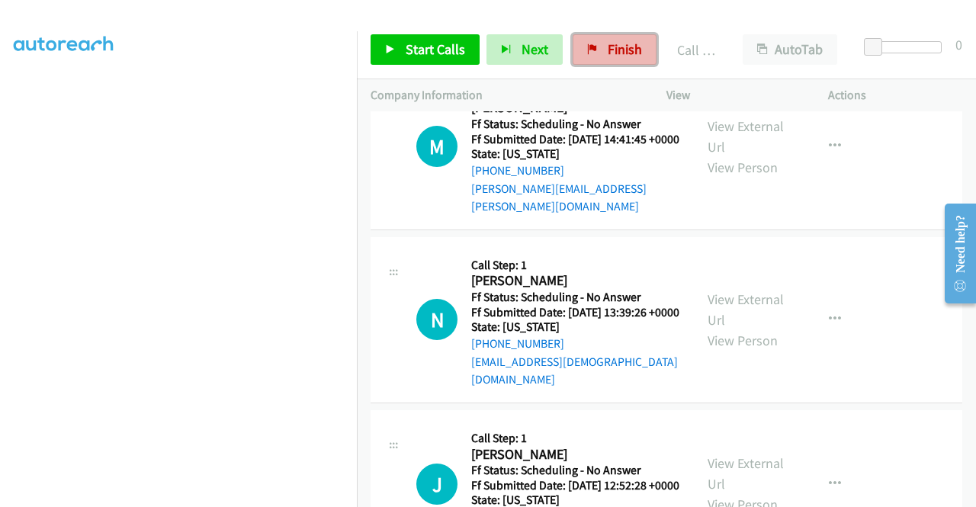
click at [610, 46] on span "Finish" at bounding box center [624, 49] width 34 height 18
